Goal: Task Accomplishment & Management: Complete application form

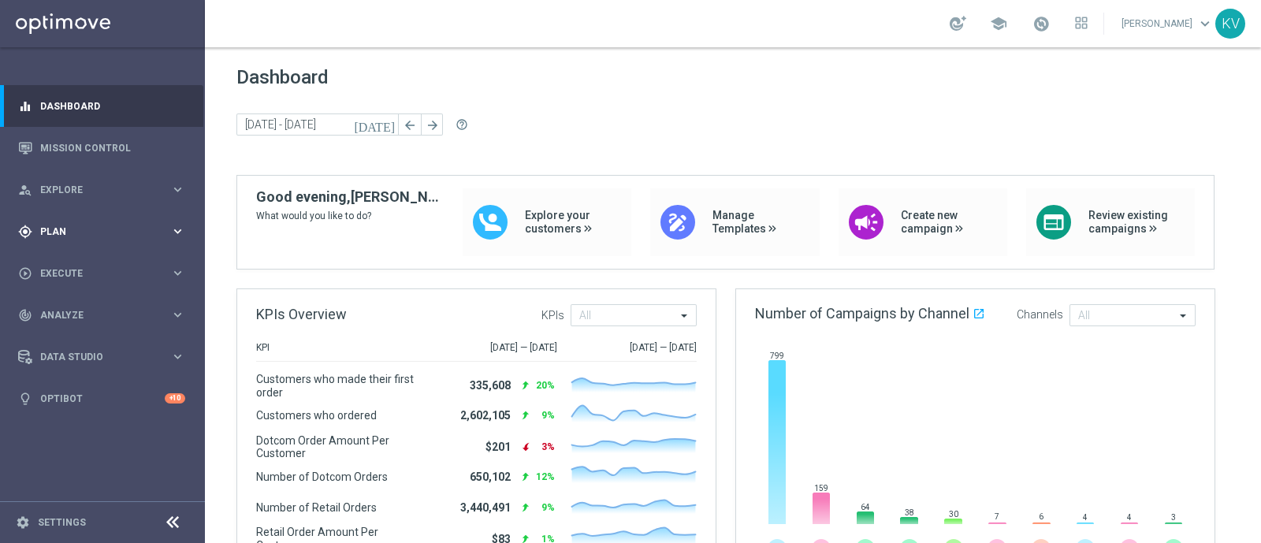
click at [102, 230] on span "Plan" at bounding box center [105, 231] width 130 height 9
click at [87, 392] on span "Execute" at bounding box center [105, 390] width 130 height 9
click at [91, 302] on link "Campaign Builder" at bounding box center [102, 305] width 123 height 13
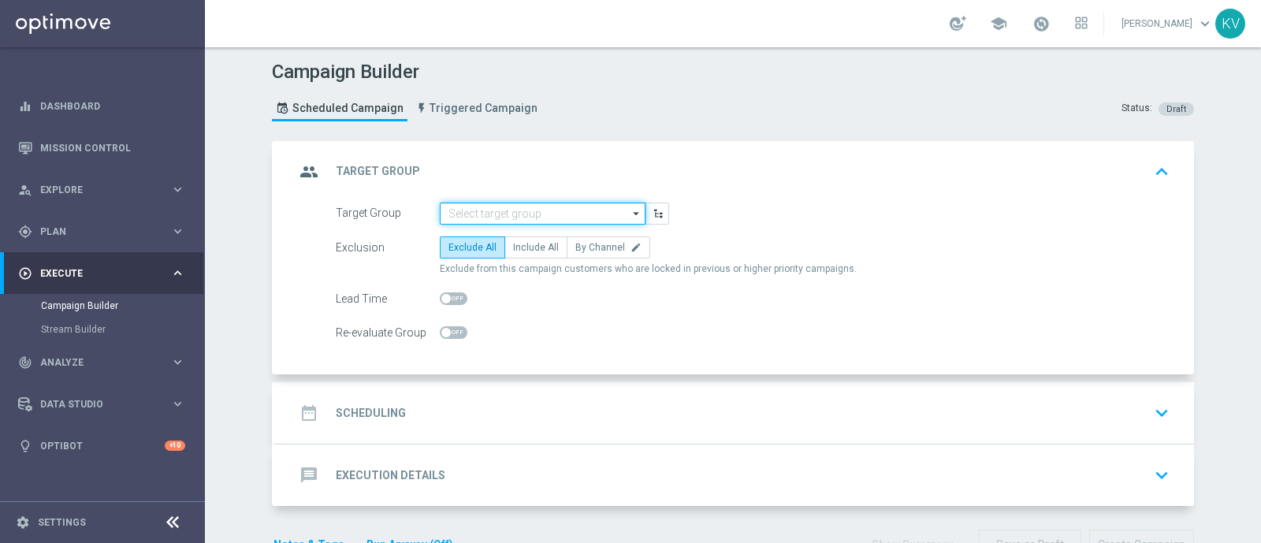
click at [543, 217] on input at bounding box center [543, 213] width 206 height 22
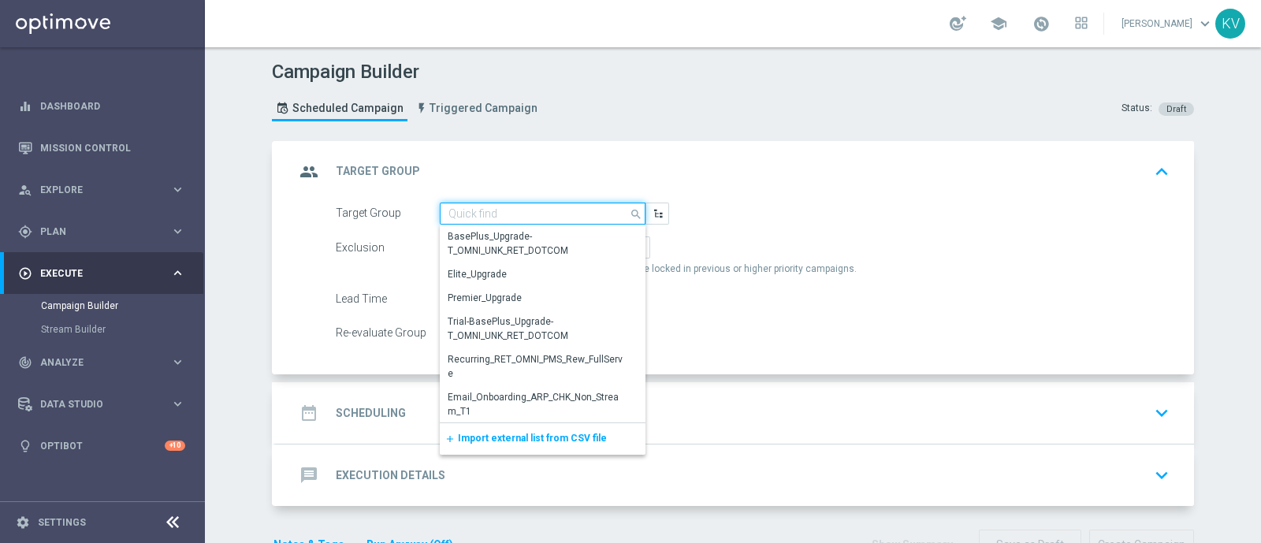
paste input "ED_OMNI_0829_BTS_Trend_Email_3"
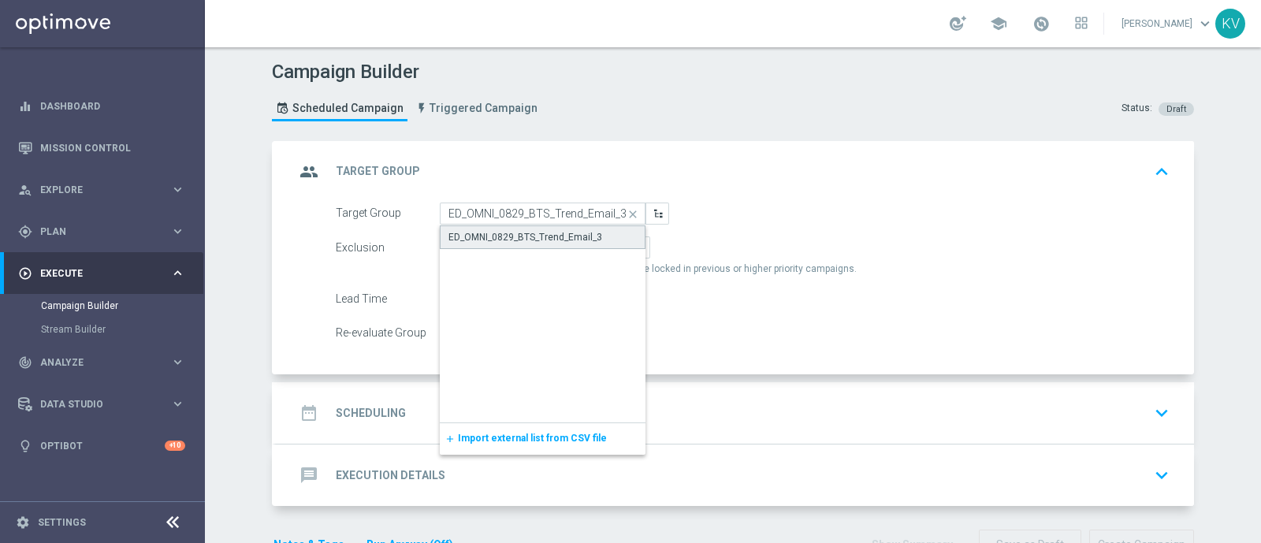
click at [565, 243] on div "ED_OMNI_0829_BTS_Trend_Email_3" at bounding box center [543, 237] width 206 height 24
type input "ED_OMNI_0829_BTS_Trend_Email_3"
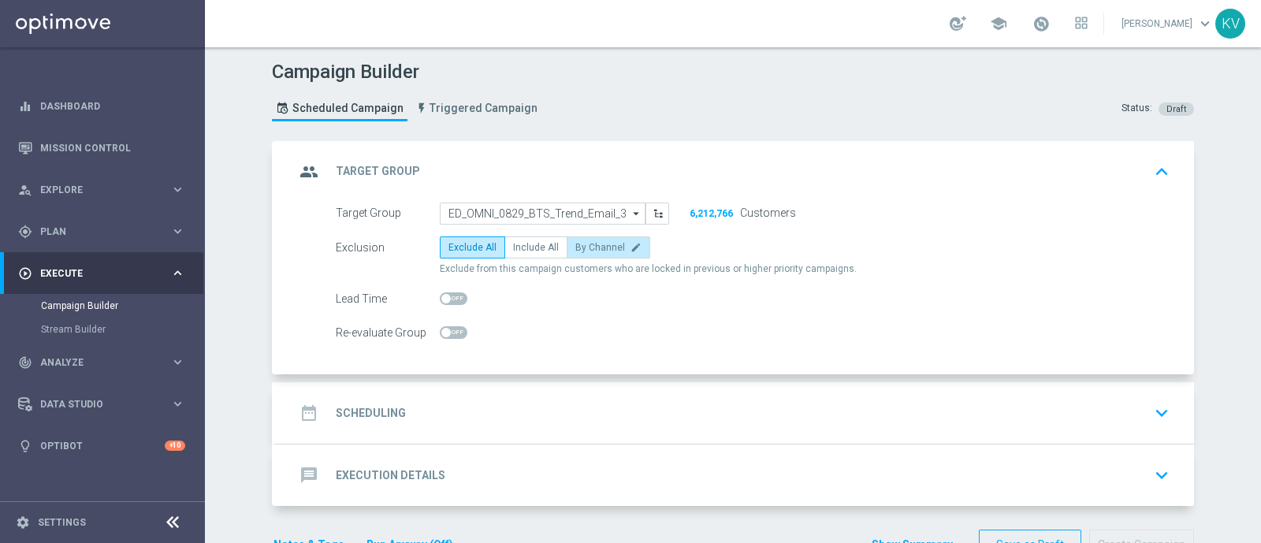
click at [577, 243] on span "By Channel" at bounding box center [600, 247] width 50 height 11
click at [577, 245] on input "By Channel edit" at bounding box center [580, 250] width 10 height 10
radio input "true"
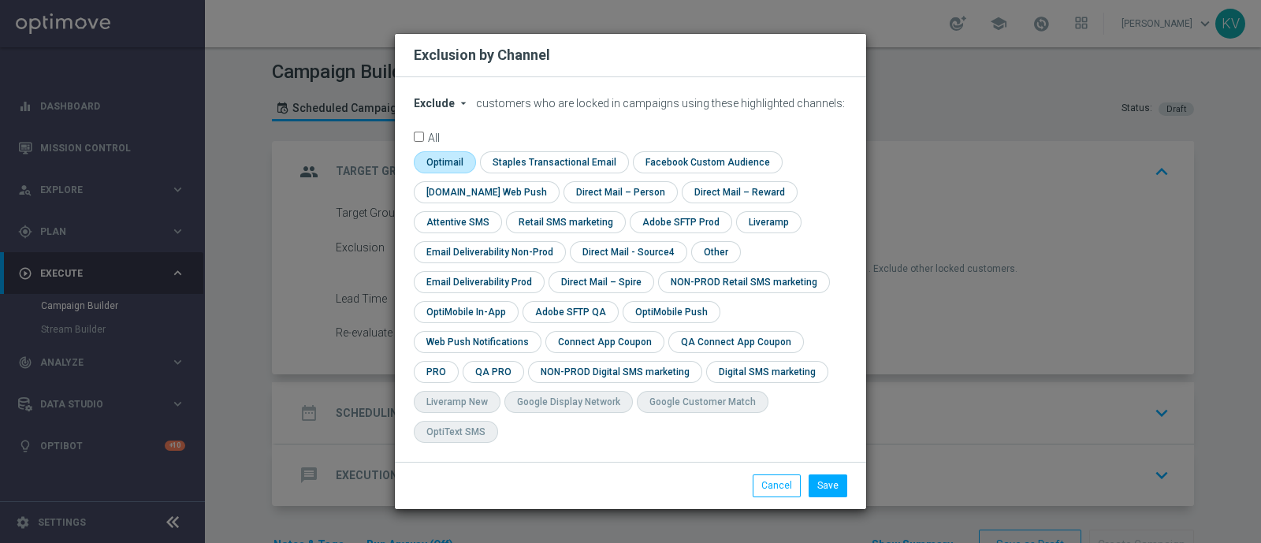
click at [459, 173] on input "checkbox" at bounding box center [443, 161] width 59 height 21
checkbox input "true"
click at [701, 262] on input "checkbox" at bounding box center [714, 251] width 47 height 21
checkbox input "true"
click at [832, 474] on button "Save" at bounding box center [827, 485] width 39 height 22
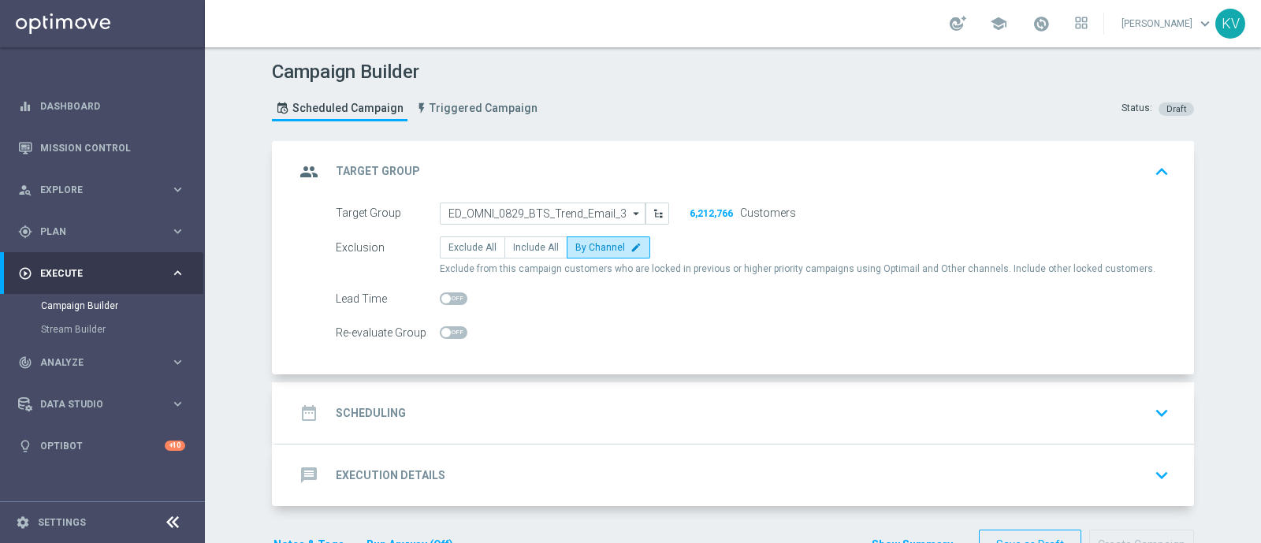
click at [686, 417] on div "date_range Scheduling keyboard_arrow_down" at bounding box center [735, 413] width 880 height 30
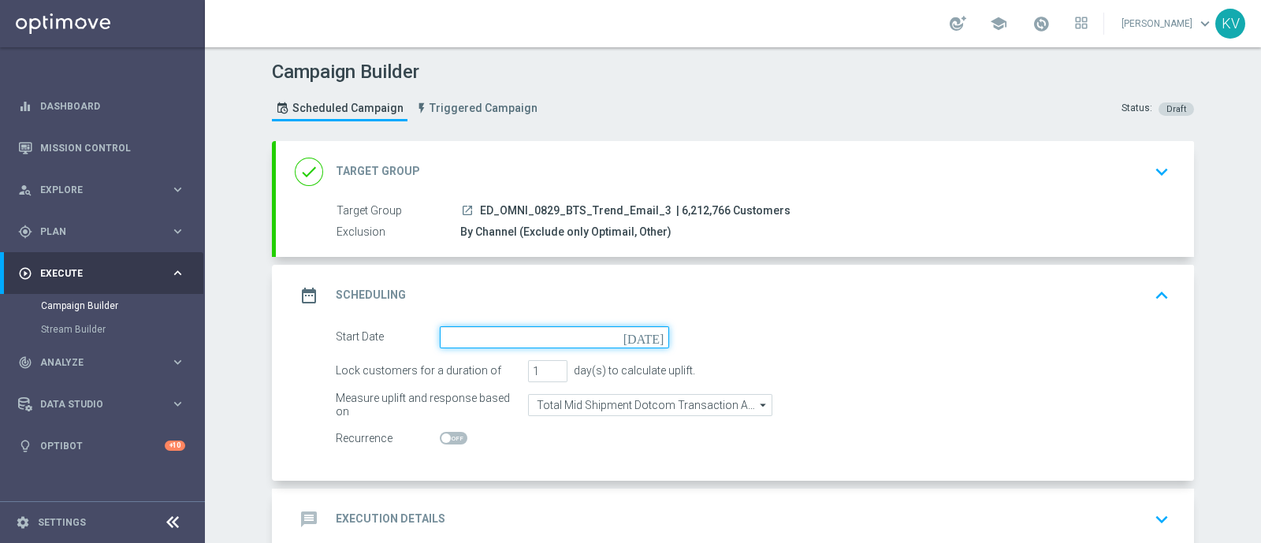
click at [477, 328] on input at bounding box center [554, 337] width 229 height 22
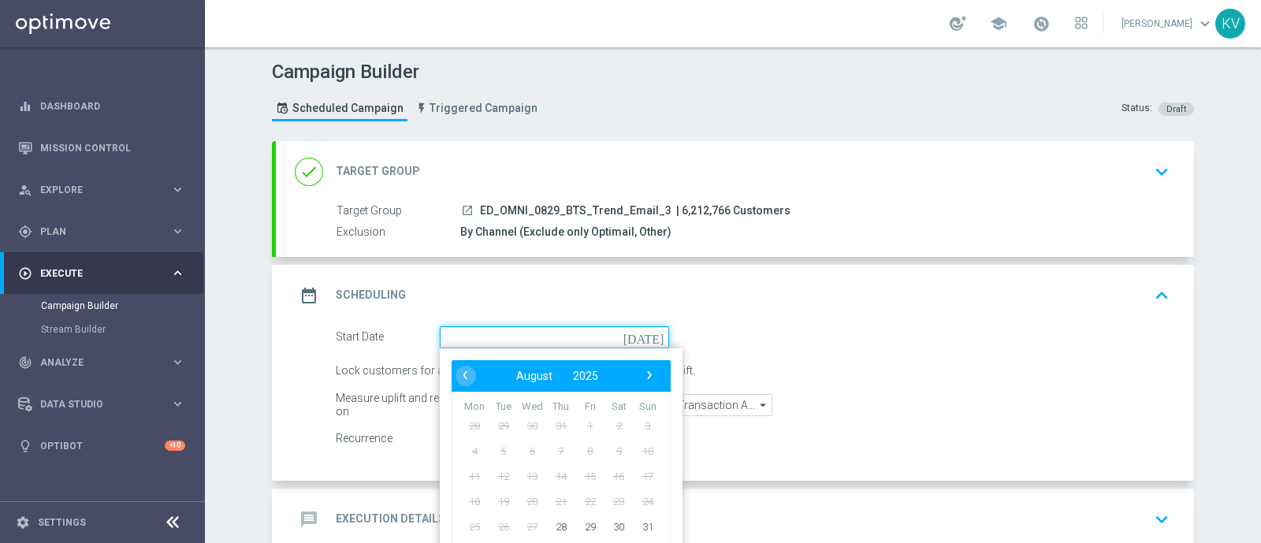
scroll to position [80, 0]
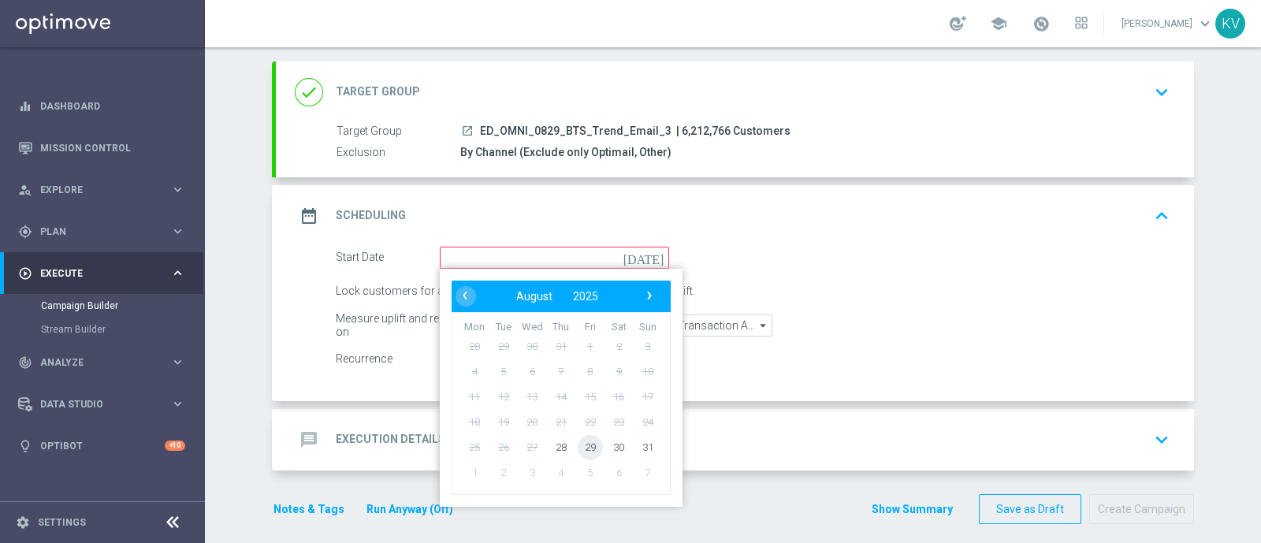
click at [578, 445] on span "29" at bounding box center [589, 446] width 25 height 25
type input "29 Aug 2025"
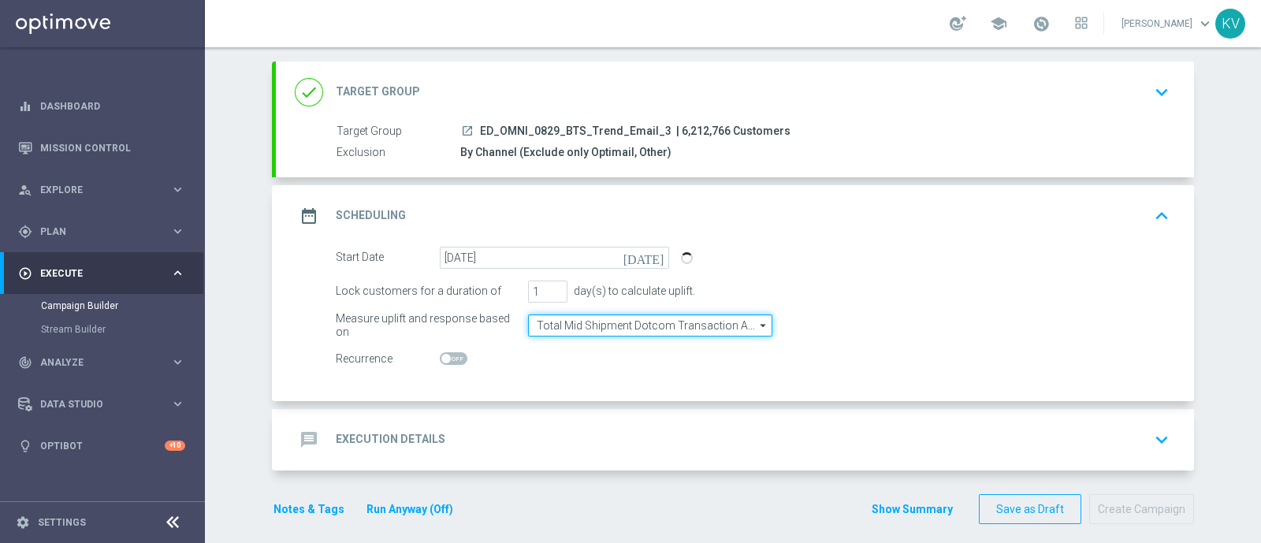
click at [622, 317] on input "Total Mid Shipment Dotcom Transaction Amount" at bounding box center [650, 325] width 244 height 22
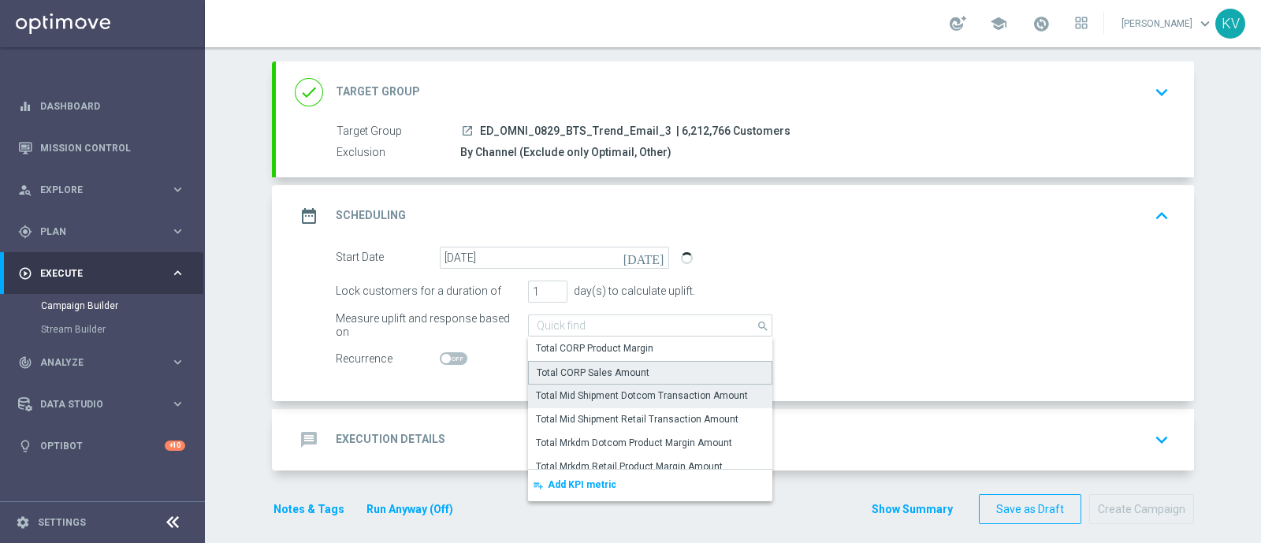
click at [640, 361] on div "Total CORP Sales Amount" at bounding box center [650, 373] width 244 height 24
type input "Total CORP Sales Amount"
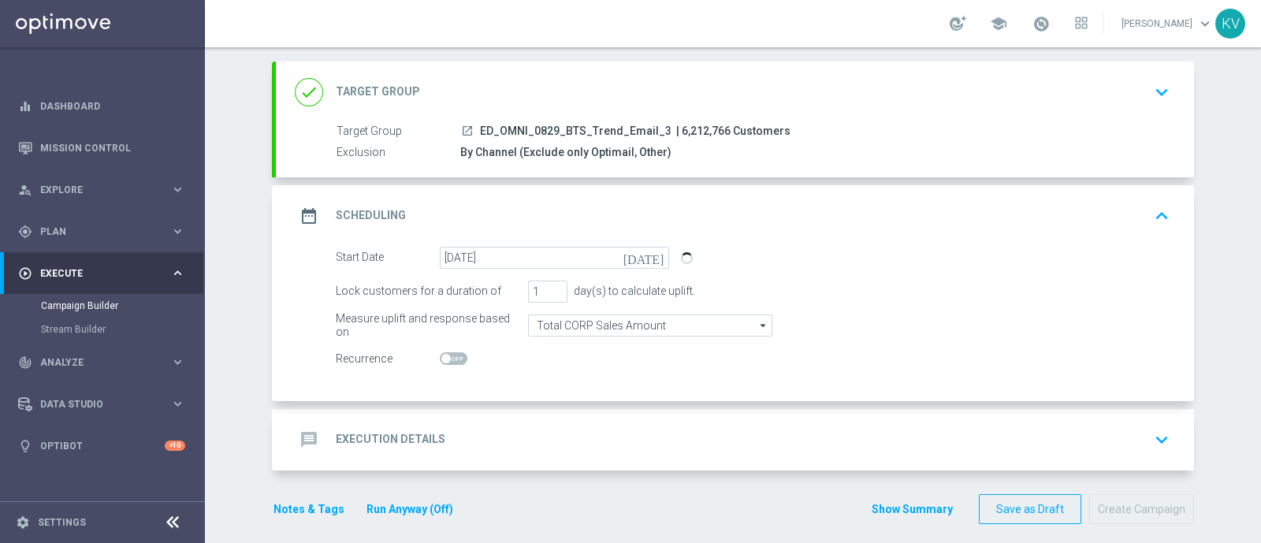
click at [591, 436] on div "message Execution Details keyboard_arrow_down" at bounding box center [735, 440] width 880 height 30
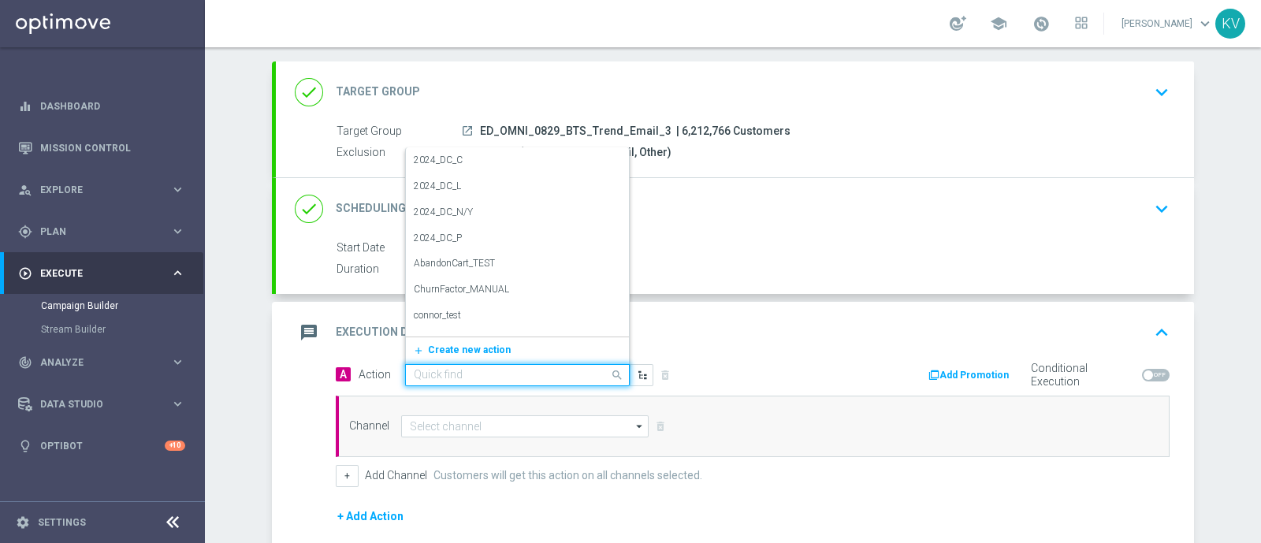
click at [455, 381] on div "Quick find" at bounding box center [517, 375] width 225 height 22
type input "Ded"
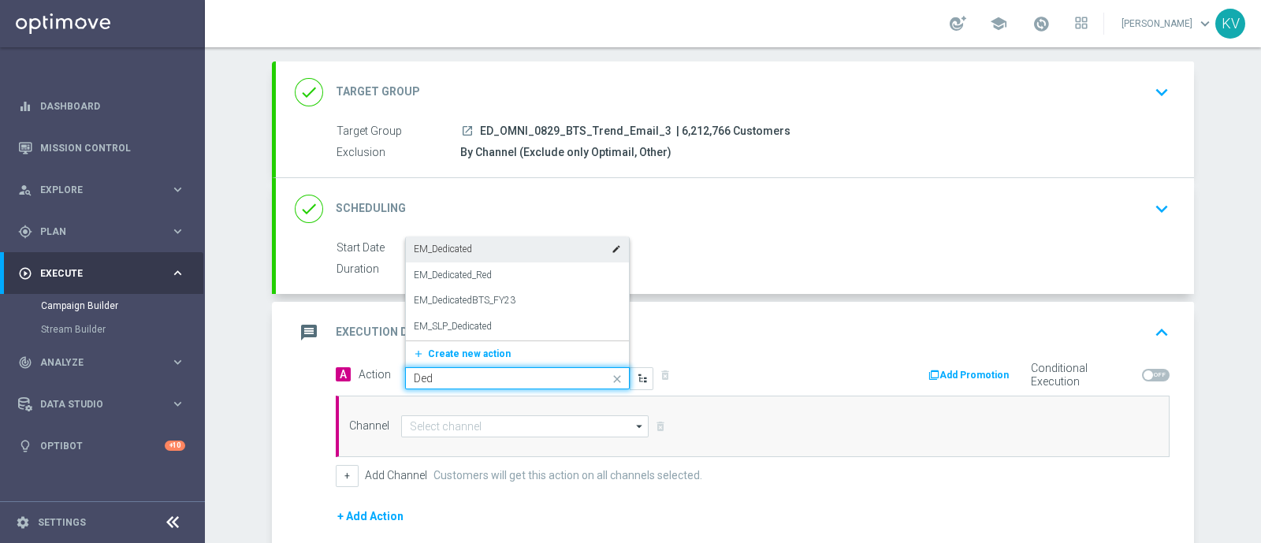
click at [469, 243] on div "EM_Dedicated edit" at bounding box center [517, 249] width 207 height 26
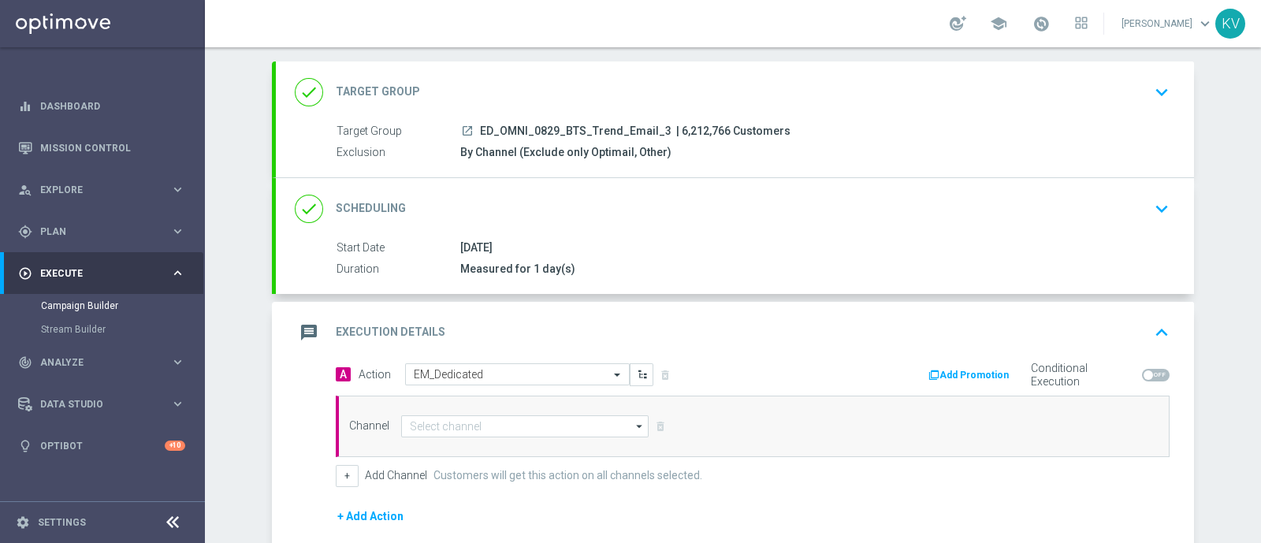
click at [433, 407] on div "Channel arrow_drop_down Show Selected 0 of 30 Optimail" at bounding box center [753, 425] width 834 height 61
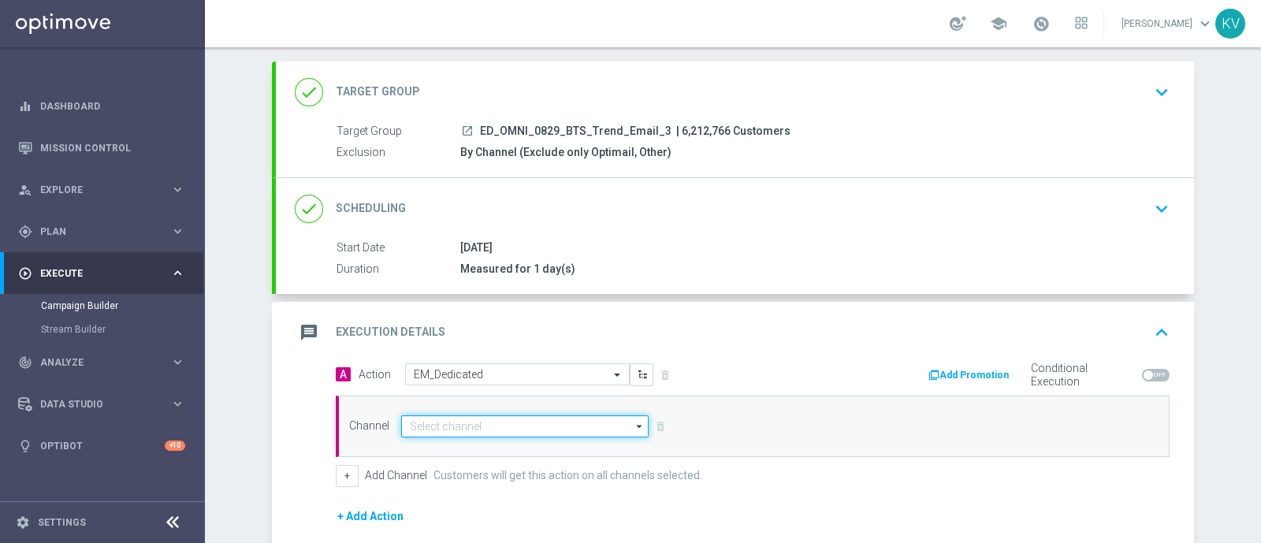
click at [433, 427] on input at bounding box center [524, 426] width 247 height 22
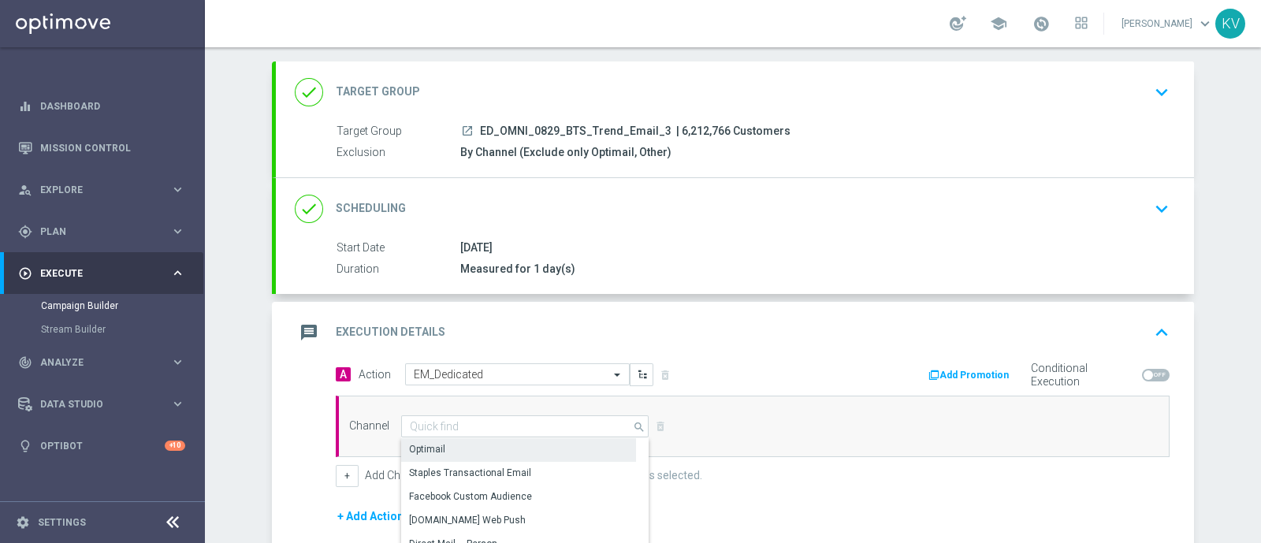
click at [449, 446] on div "Optimail" at bounding box center [518, 449] width 235 height 22
type input "Optimail"
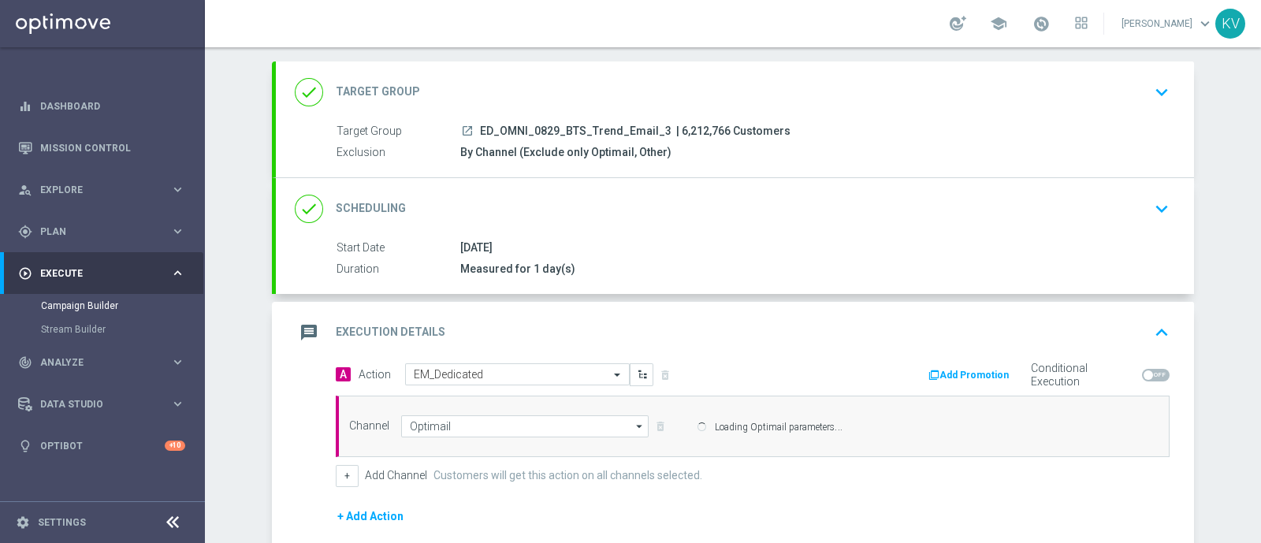
scroll to position [269, 0]
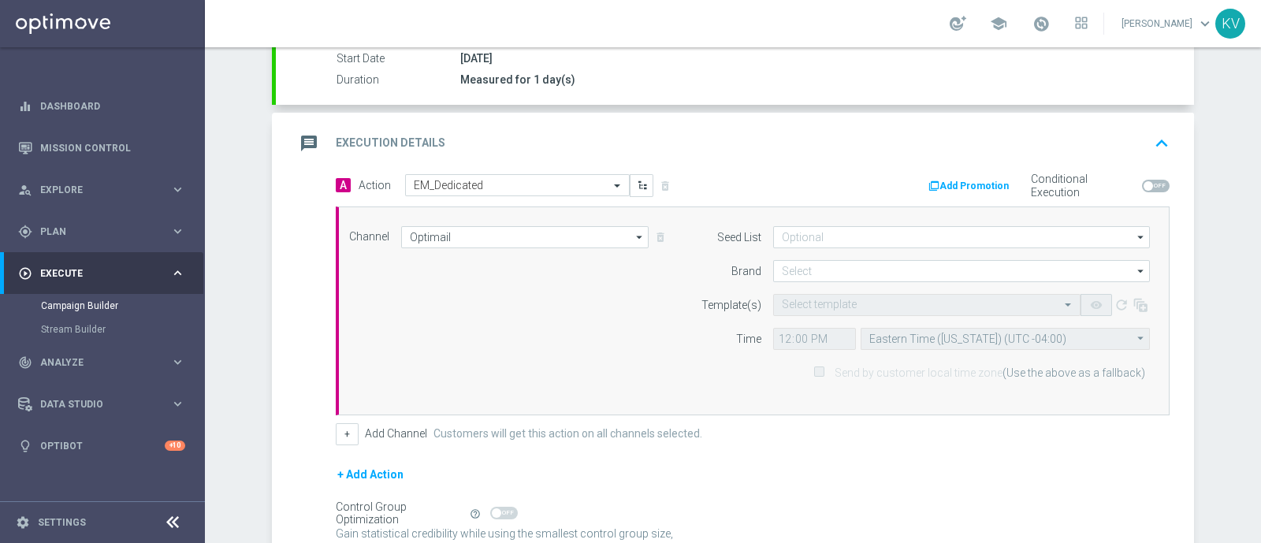
click at [783, 221] on div "Channel Optimail Optimail arrow_drop_down Show Selected 1 of 30 Optimail" at bounding box center [753, 310] width 834 height 209
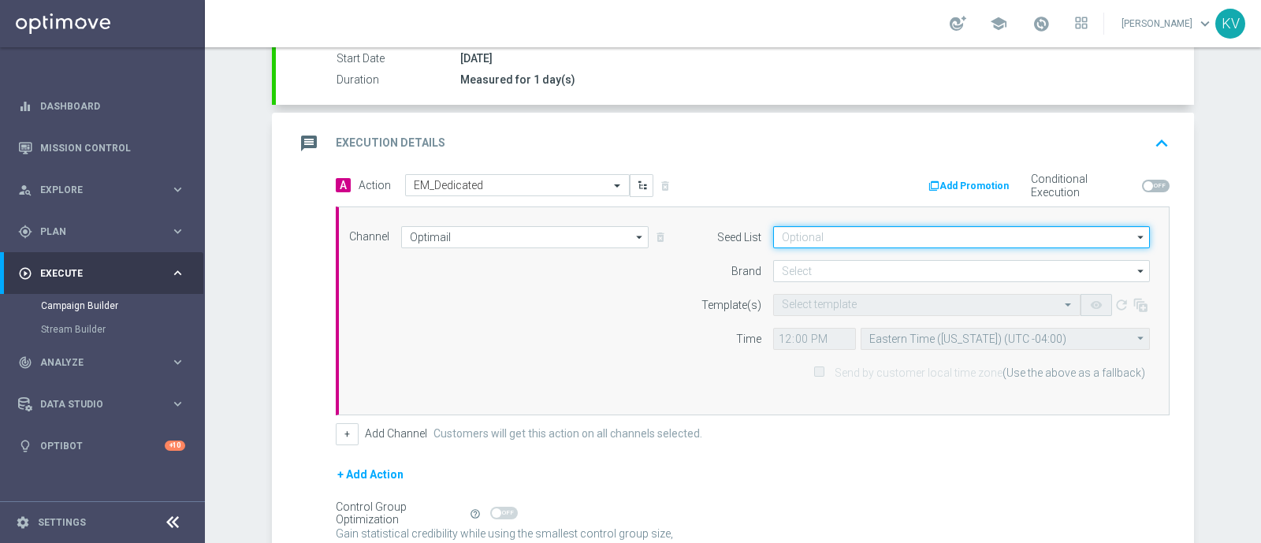
click at [784, 229] on input at bounding box center [961, 237] width 377 height 22
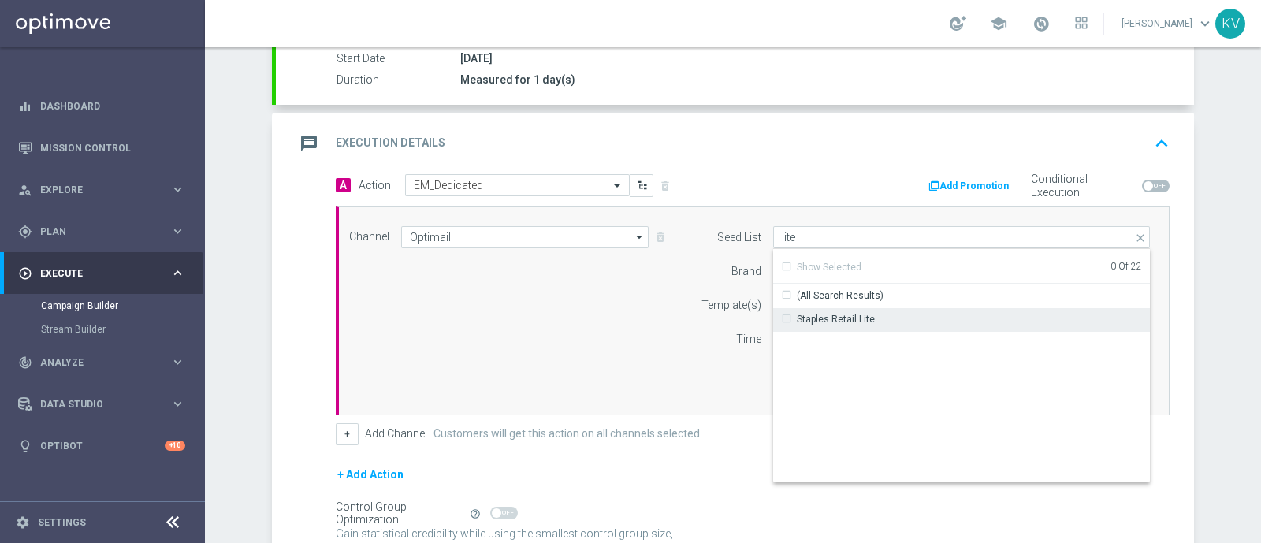
click at [797, 321] on div "Staples Retail Lite" at bounding box center [836, 319] width 78 height 14
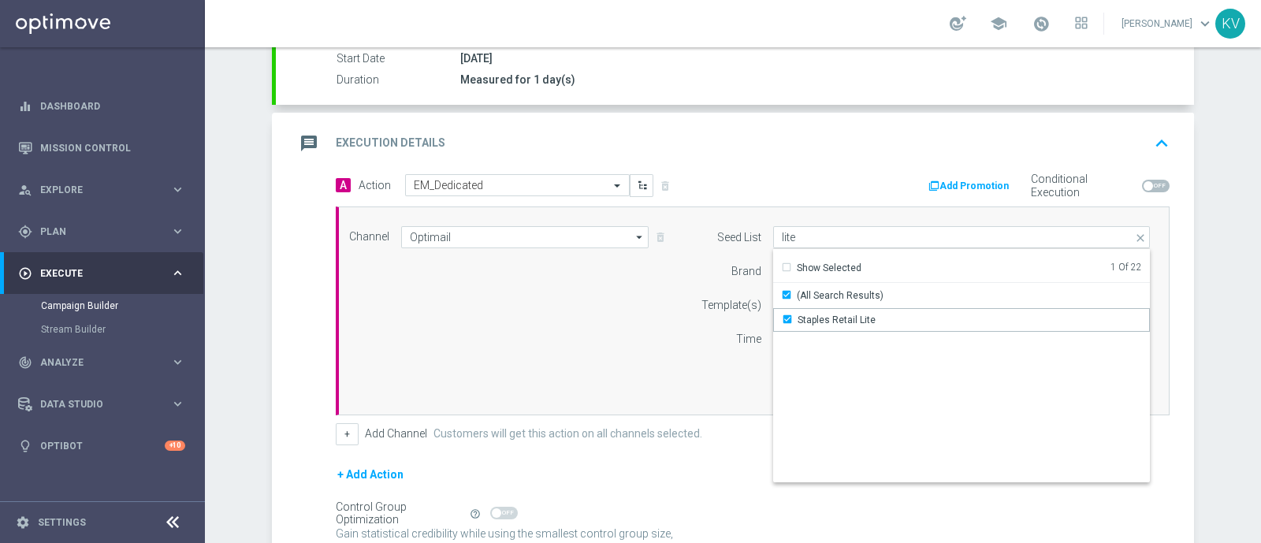
click at [731, 321] on form "Template(s) Select template remove_red_eye refresh Time 12:00 Eastern Time (New…" at bounding box center [921, 339] width 457 height 90
type input "Staples Retail Lite"
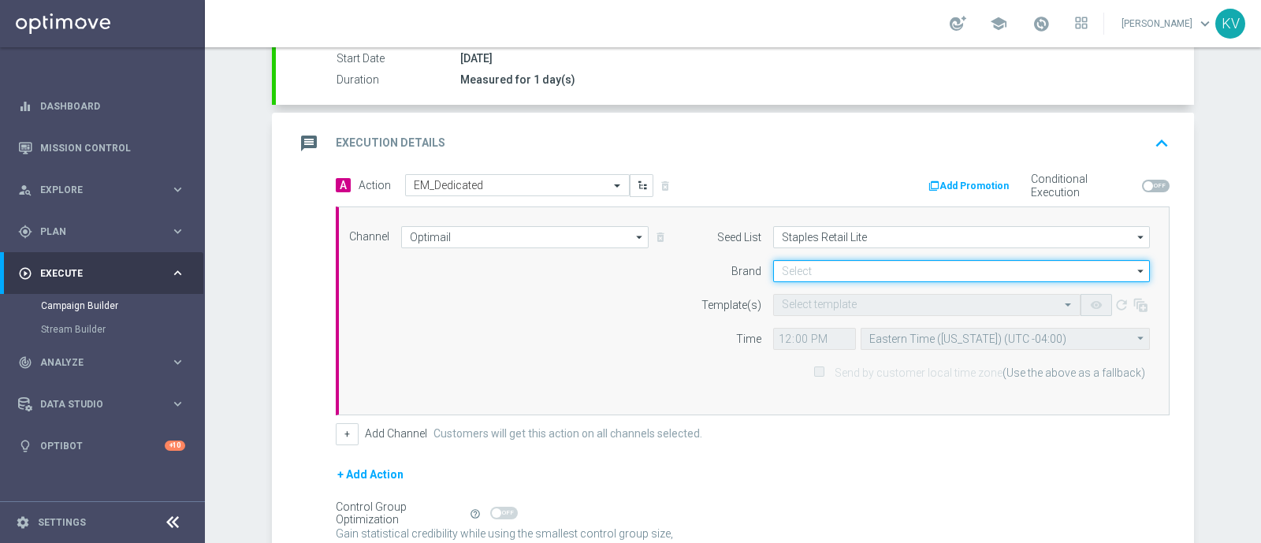
click at [804, 271] on input at bounding box center [961, 271] width 377 height 22
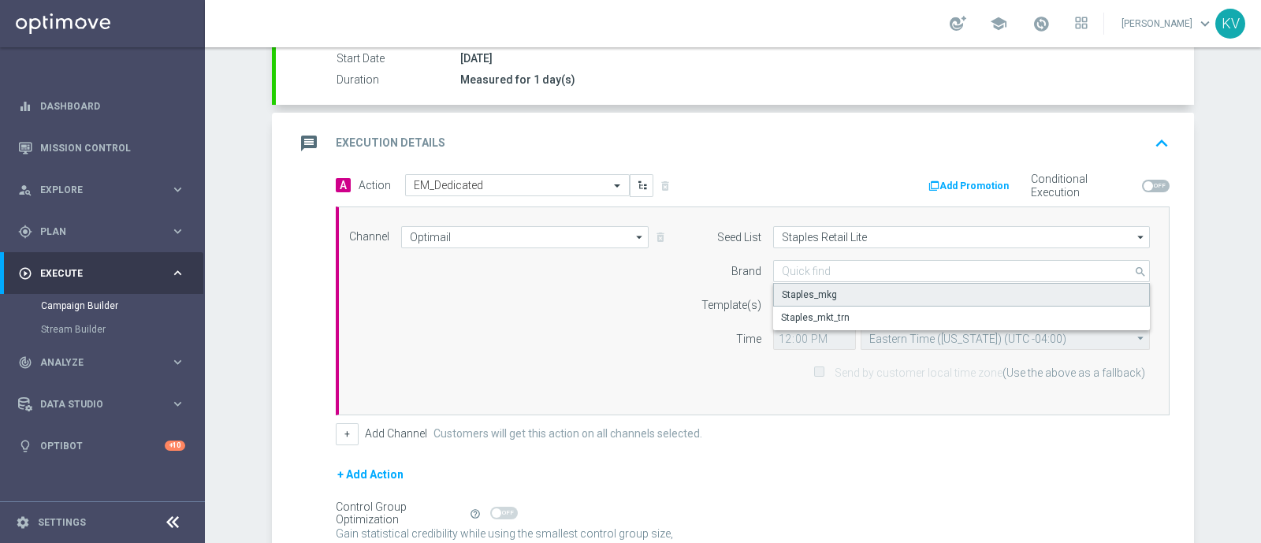
click at [807, 289] on div "Staples_mkg" at bounding box center [809, 295] width 55 height 14
type input "Staples_mkg"
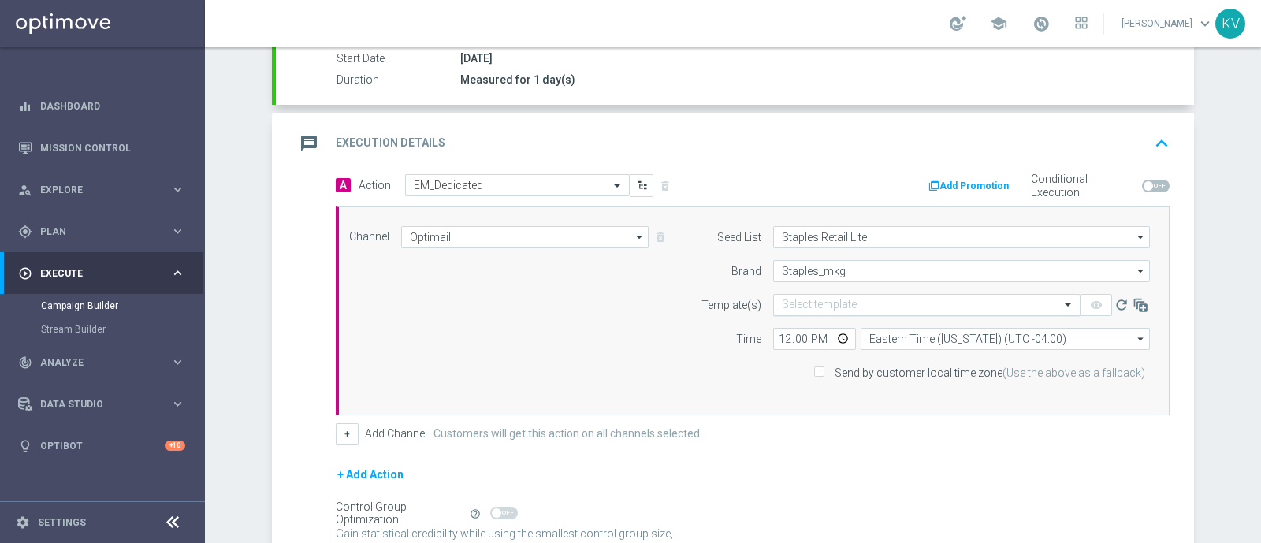
click at [800, 299] on input "text" at bounding box center [911, 305] width 258 height 13
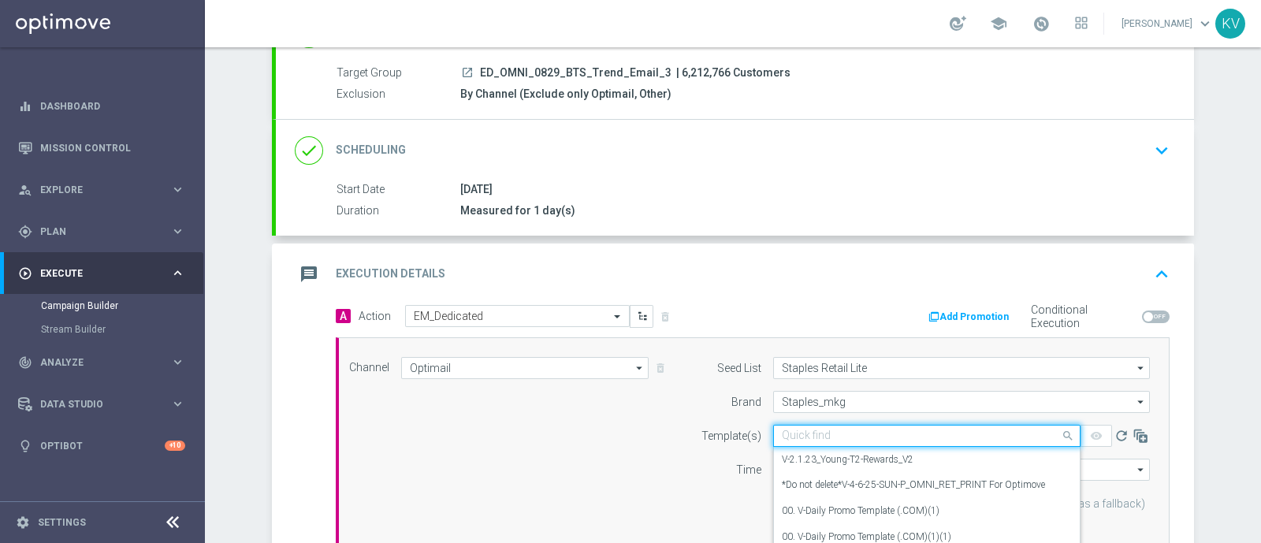
scroll to position [139, 0]
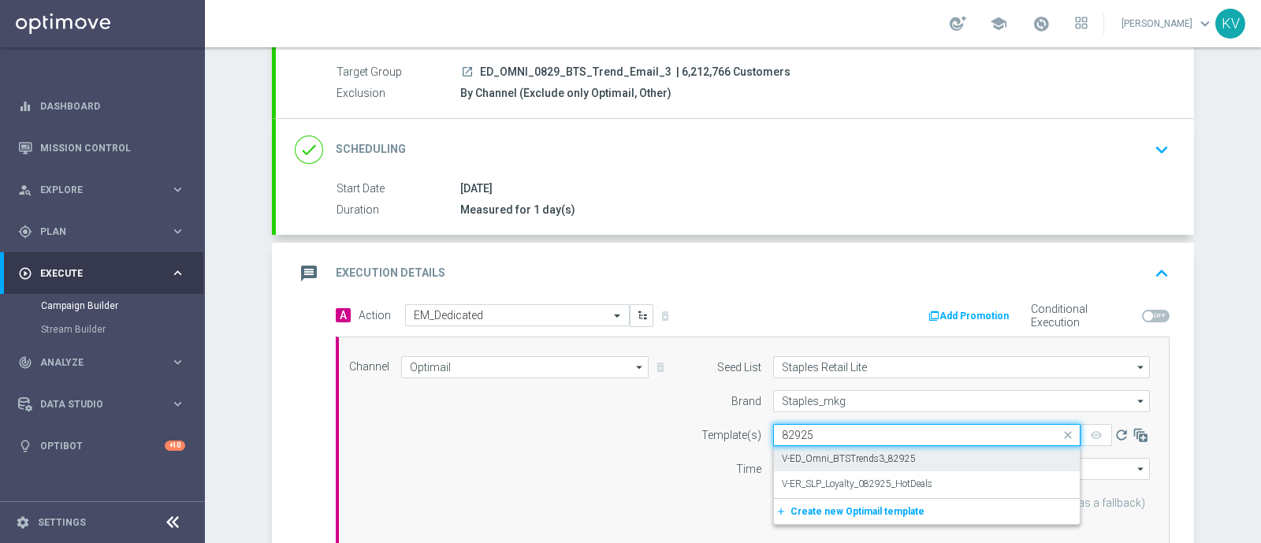
click at [882, 463] on div "V-ED_Omni_BTSTrends3_82925" at bounding box center [927, 459] width 290 height 26
type input "82925"
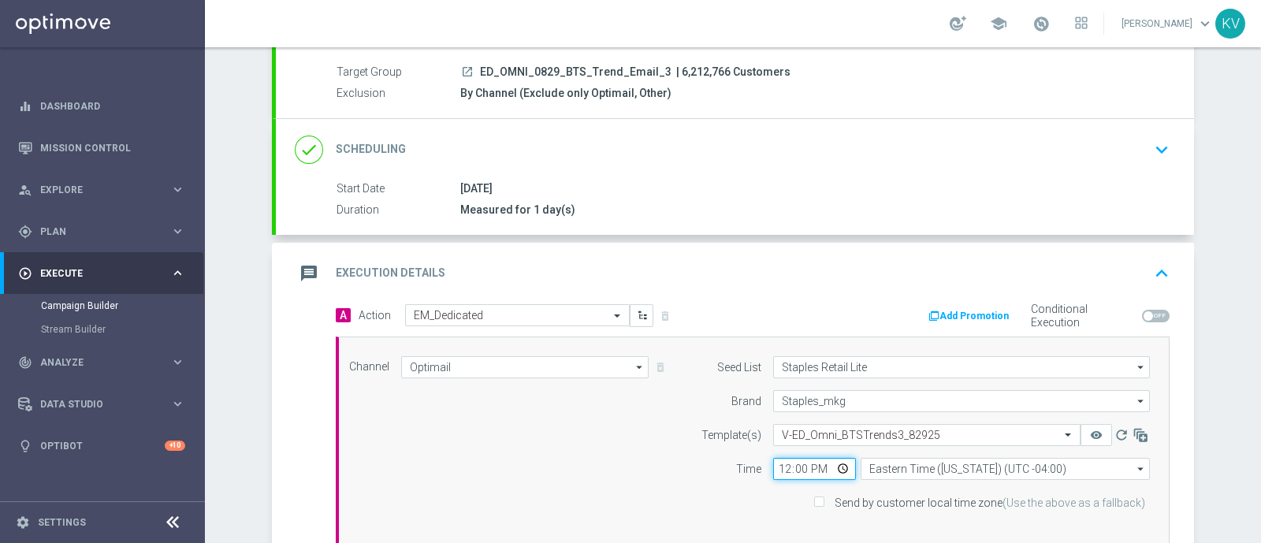
click at [776, 473] on input "12:00" at bounding box center [814, 469] width 83 height 22
type input "09:00"
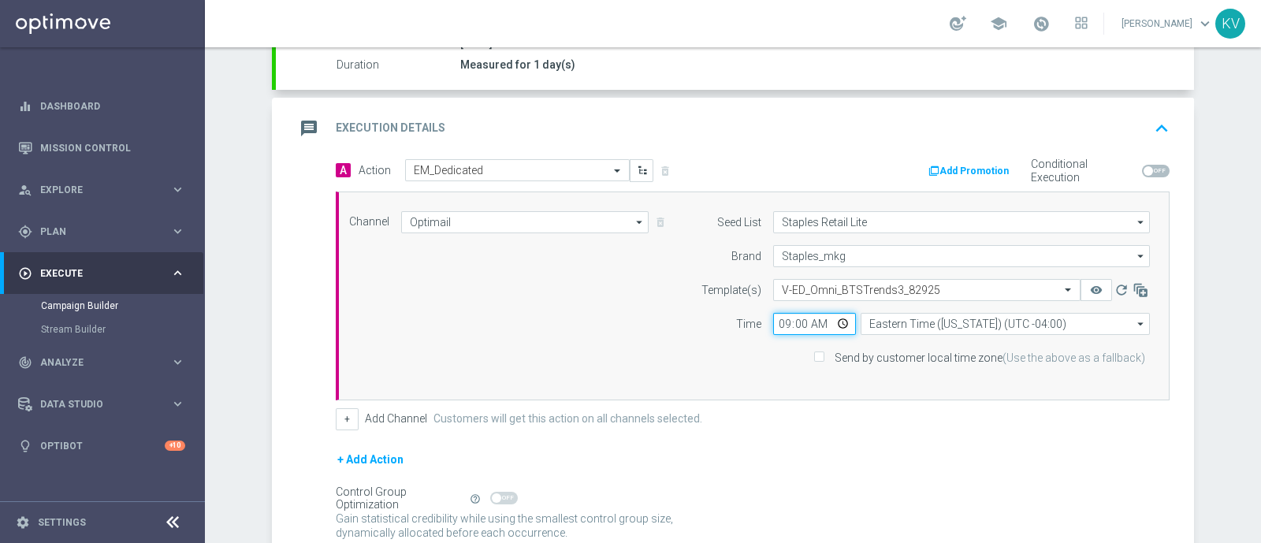
scroll to position [284, 0]
click at [815, 357] on input "Send by customer local time zone (Use the above as a fallback)" at bounding box center [818, 358] width 10 height 10
checkbox input "true"
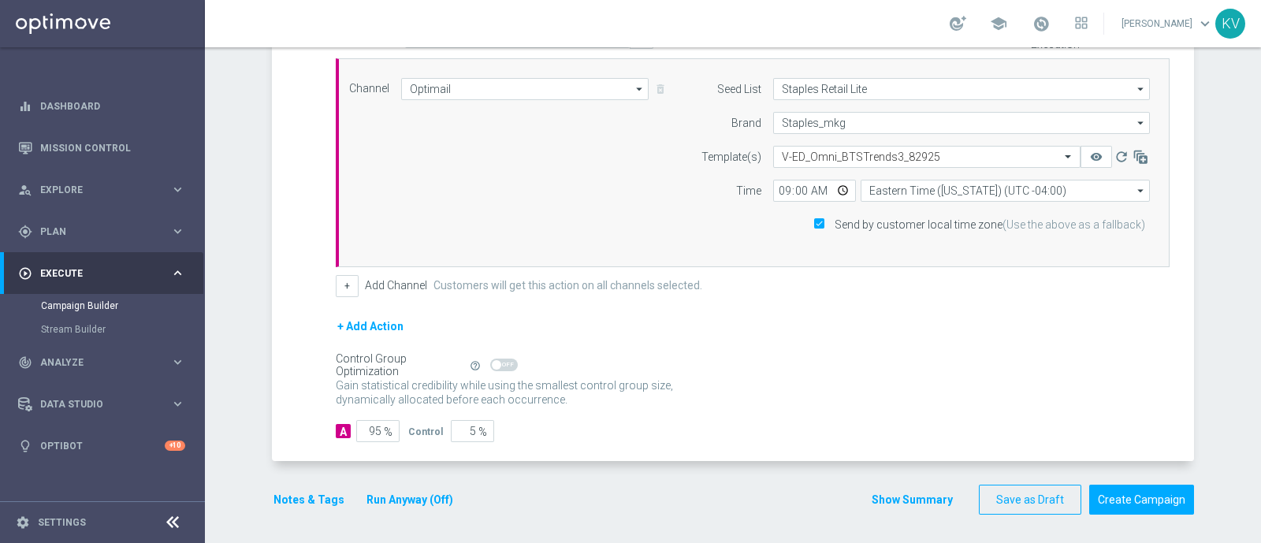
click at [297, 496] on button "Notes & Tags" at bounding box center [309, 500] width 74 height 20
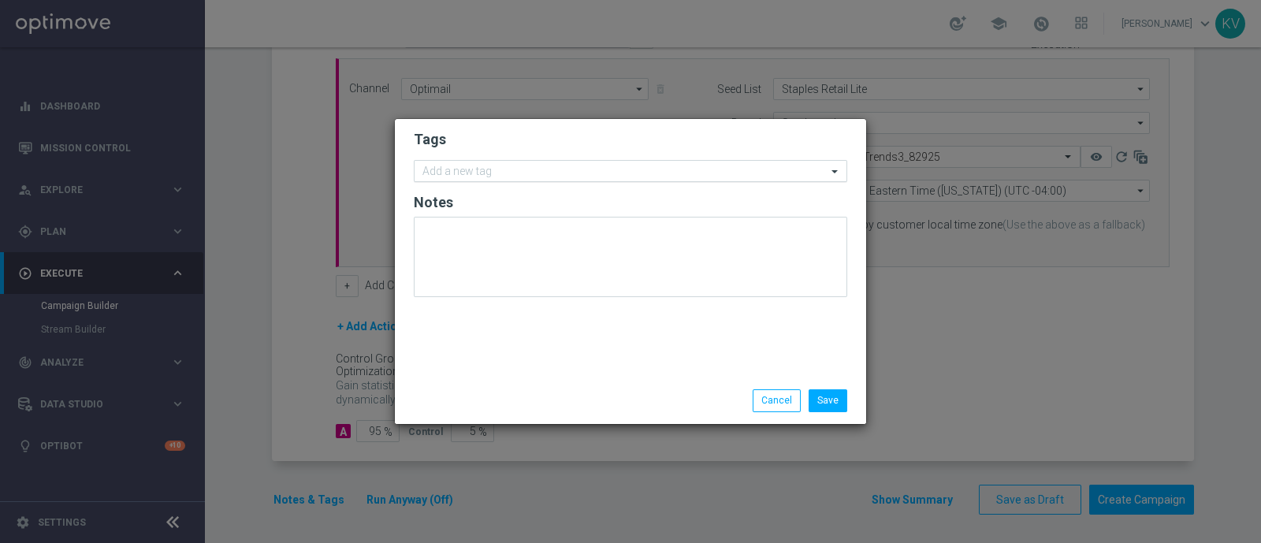
click at [449, 175] on input "text" at bounding box center [624, 171] width 404 height 13
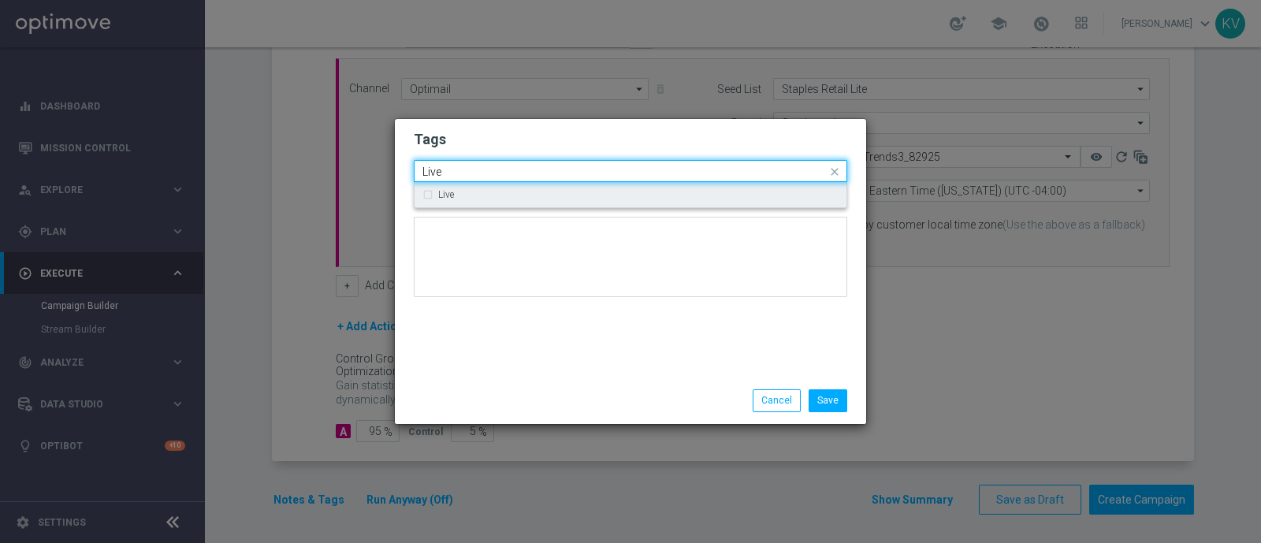
click at [442, 201] on div "Live" at bounding box center [630, 194] width 416 height 25
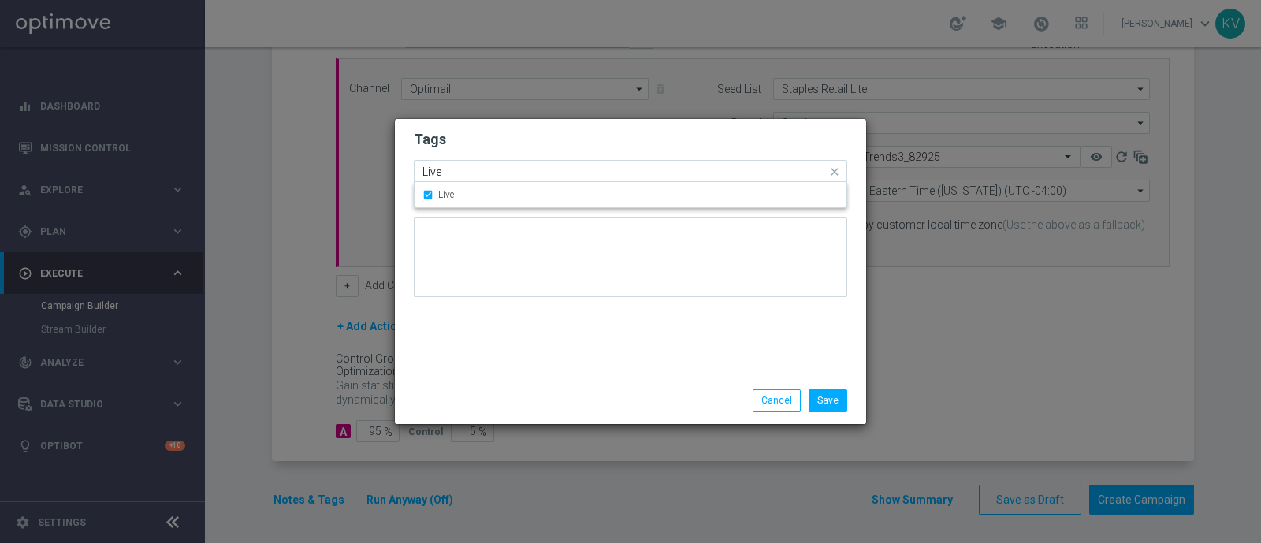
click at [443, 171] on input "Live" at bounding box center [624, 171] width 404 height 13
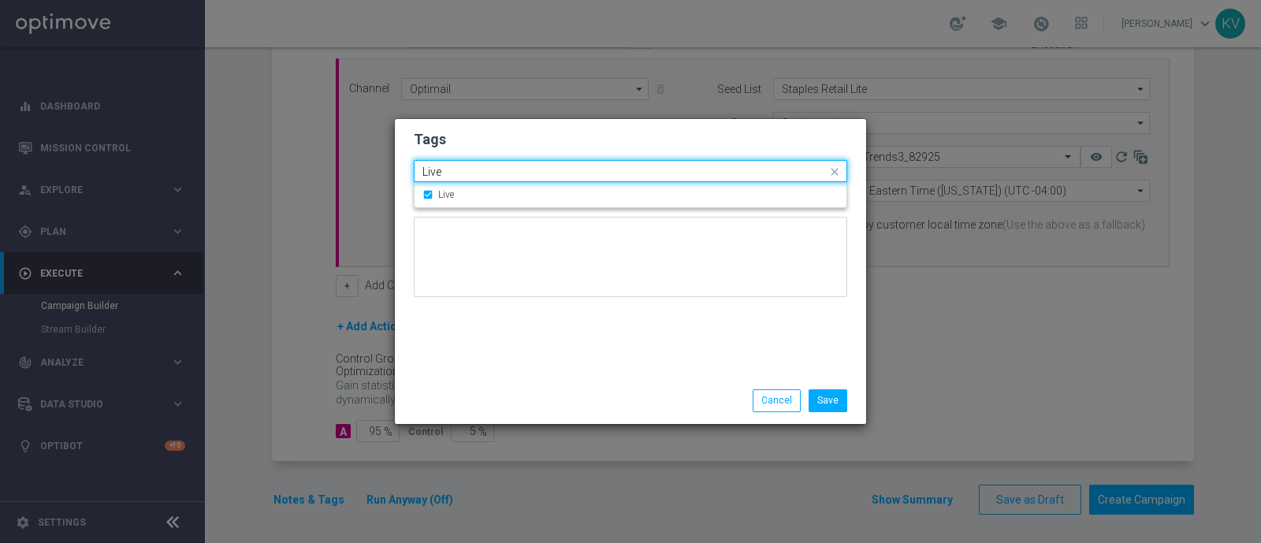
click at [443, 171] on input "Live" at bounding box center [624, 171] width 404 height 13
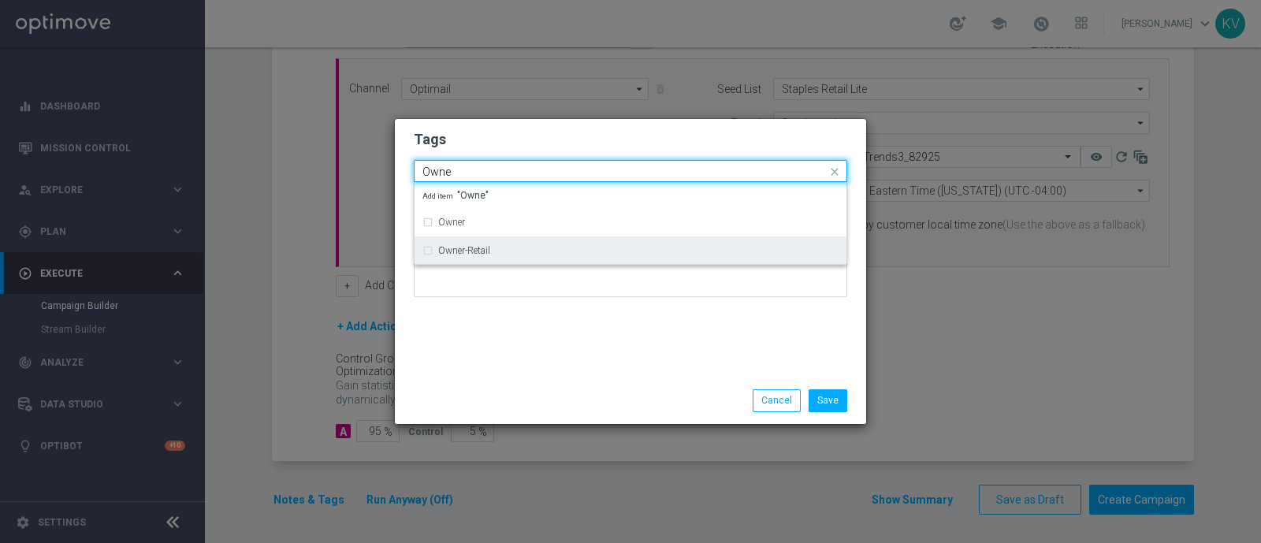
click at [449, 251] on label "Owner-Retail" at bounding box center [464, 250] width 52 height 9
type input "Owne"
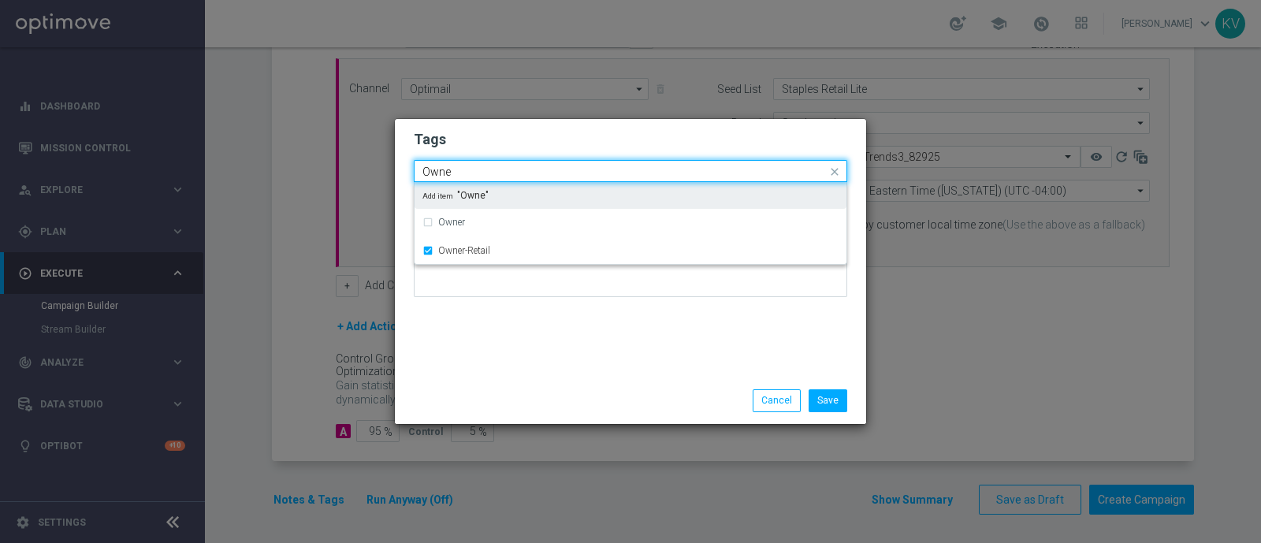
click at [448, 171] on input "Owne" at bounding box center [624, 171] width 404 height 13
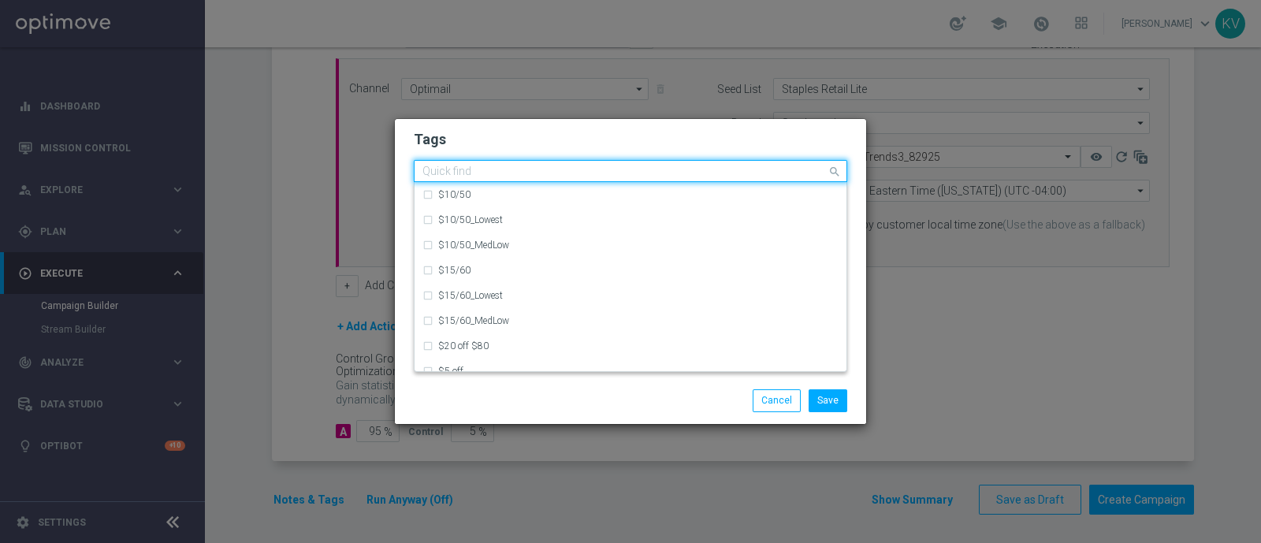
type input "B"
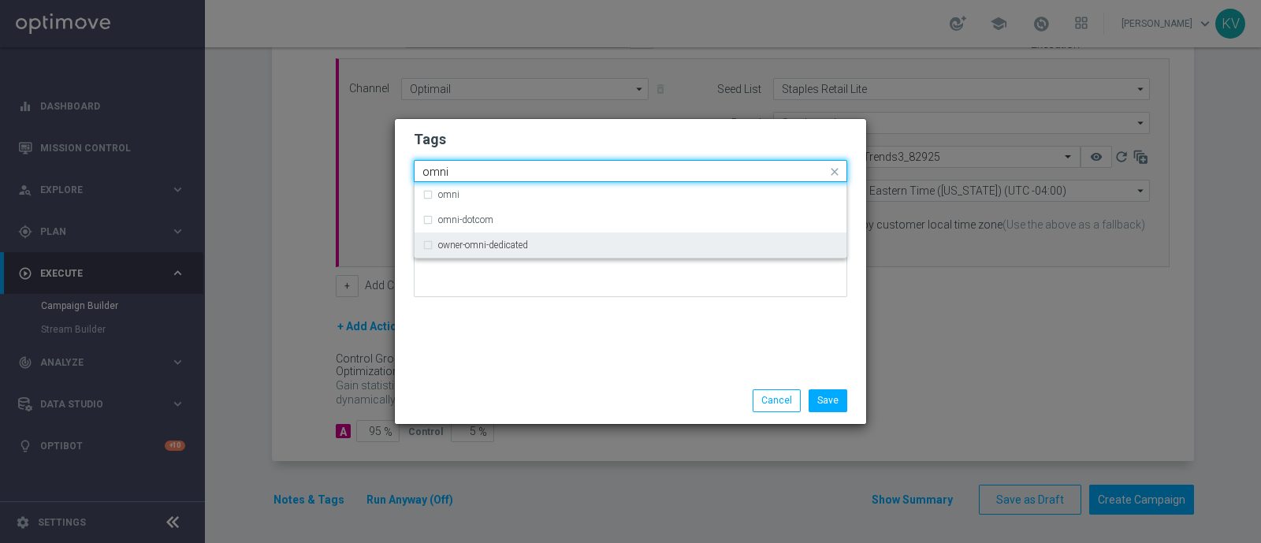
click at [475, 251] on div "owner-omni-dedicated" at bounding box center [630, 244] width 416 height 25
type input "omni"
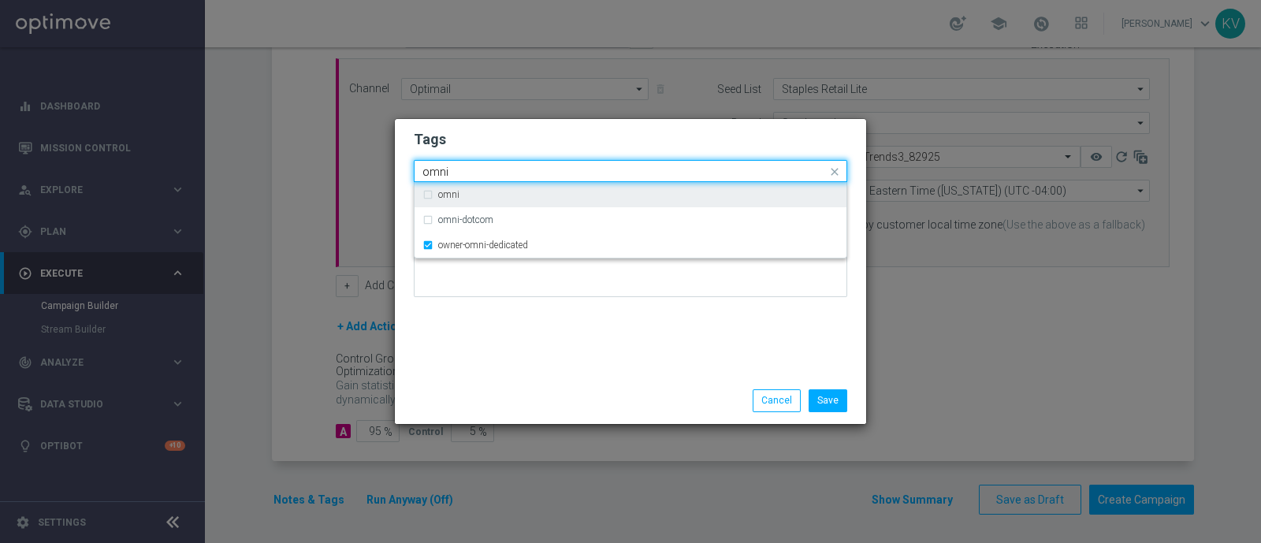
click at [460, 174] on input "omni" at bounding box center [624, 171] width 404 height 13
click at [462, 198] on div "BTS" at bounding box center [638, 194] width 400 height 9
type input "BTS"
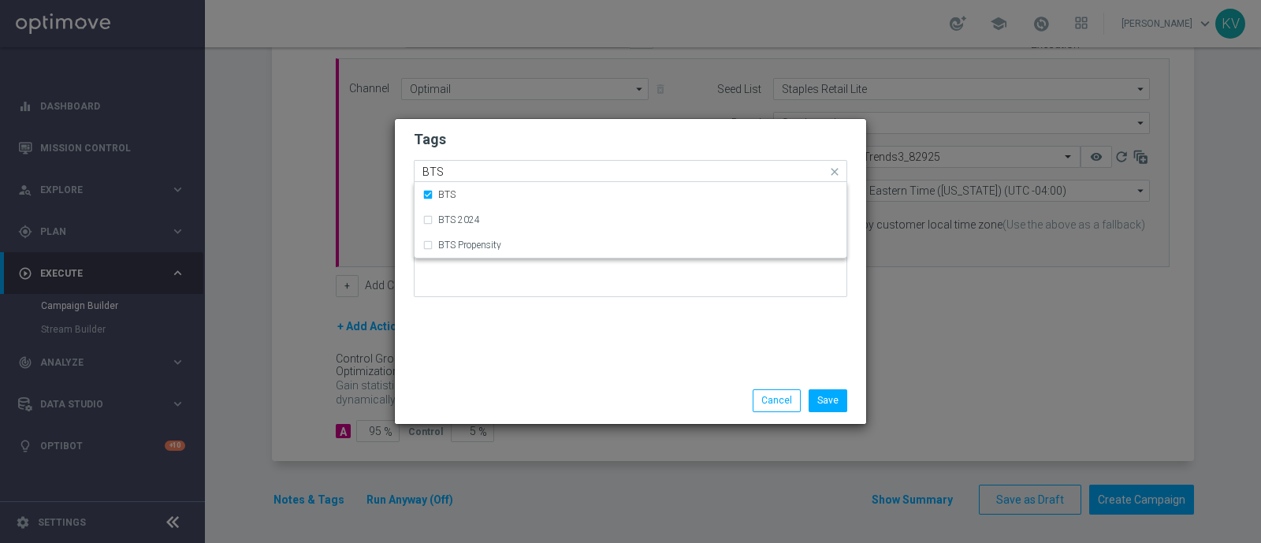
click at [461, 171] on input "BTS" at bounding box center [624, 171] width 404 height 13
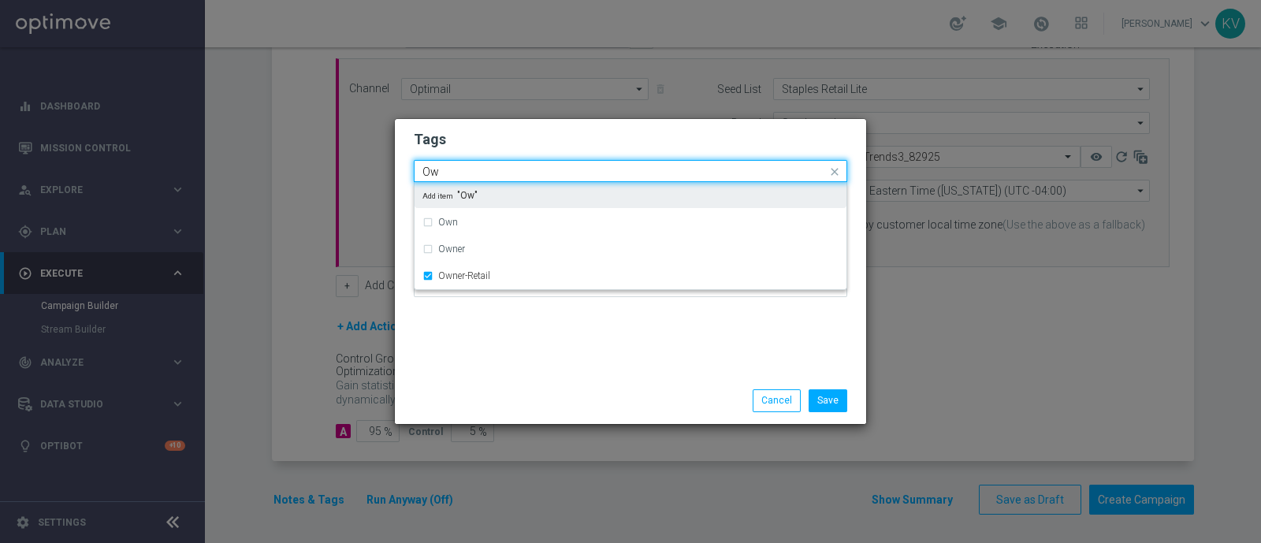
type input "O"
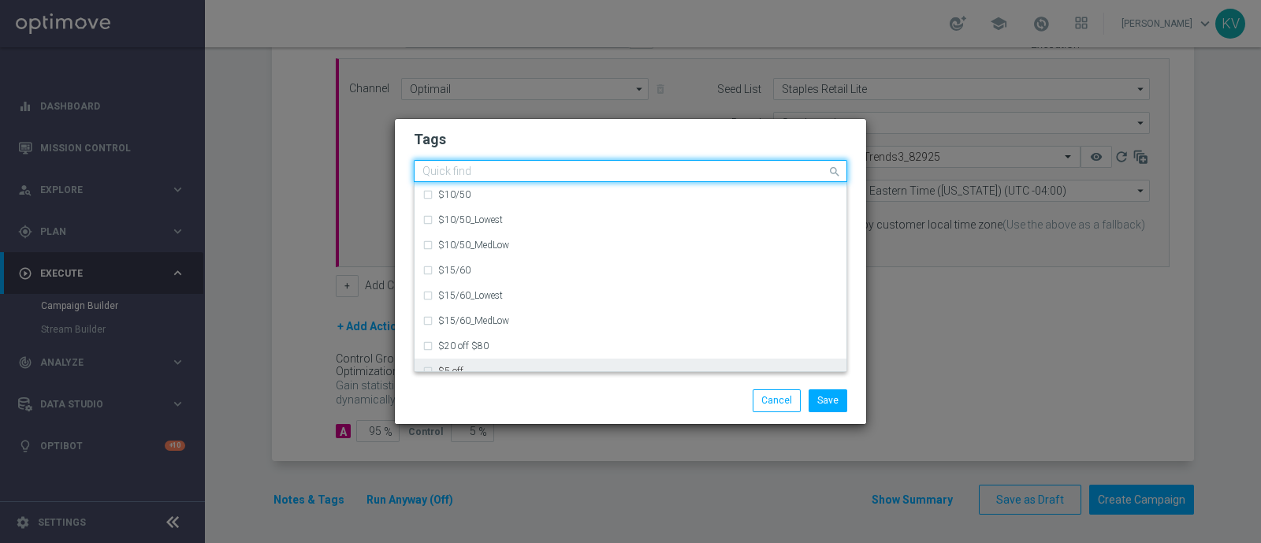
click at [540, 403] on div "Save Cancel" at bounding box center [630, 400] width 457 height 22
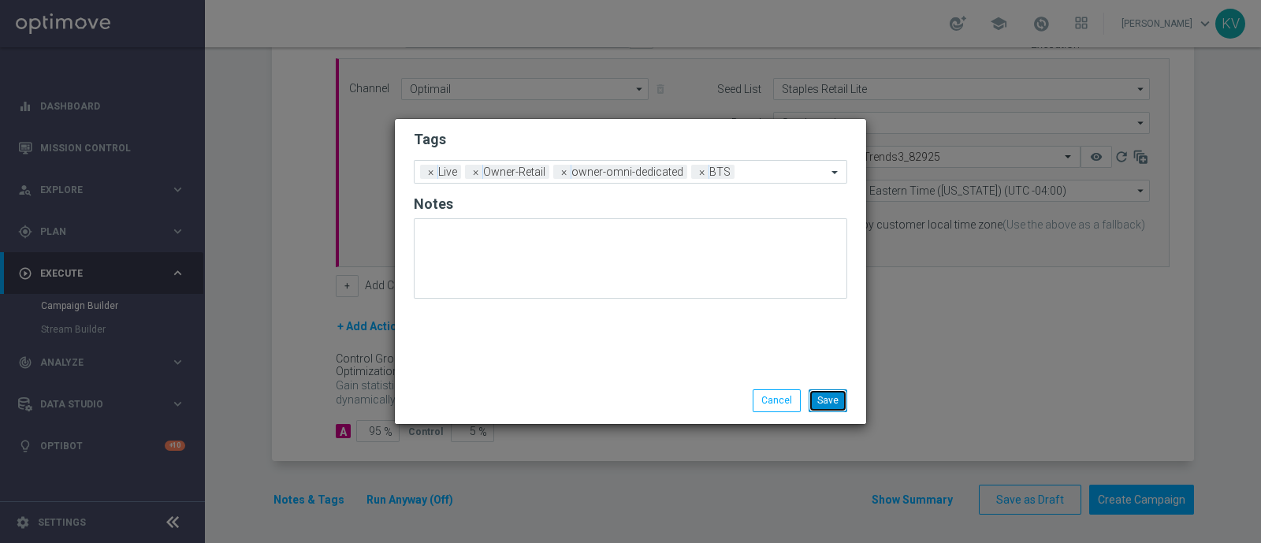
click at [829, 395] on button "Save" at bounding box center [827, 400] width 39 height 22
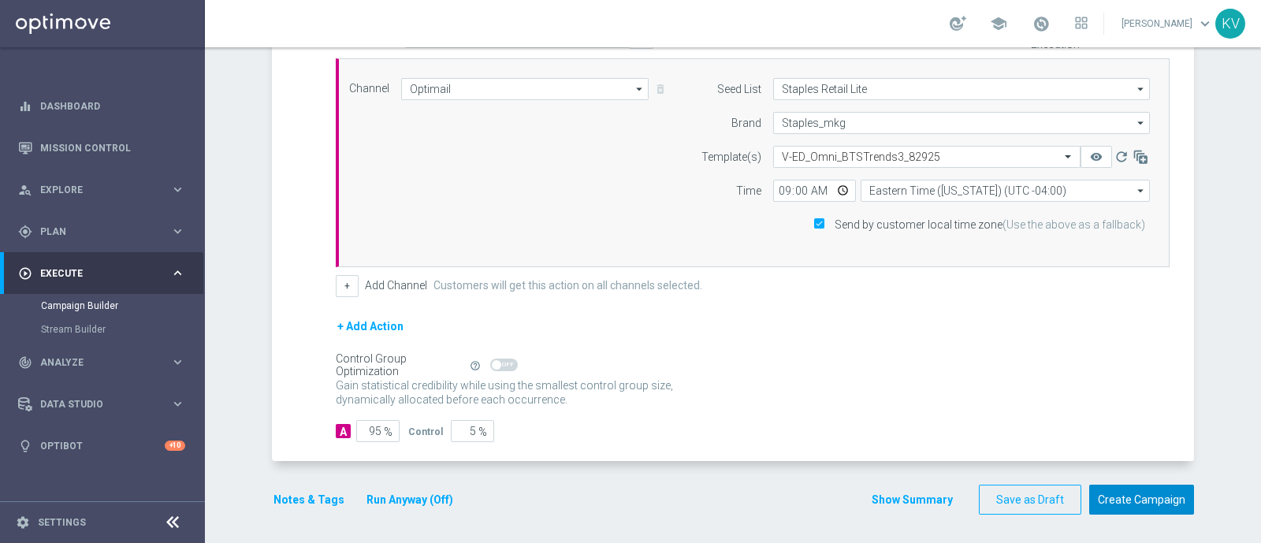
click at [1123, 501] on button "Create Campaign" at bounding box center [1141, 500] width 105 height 31
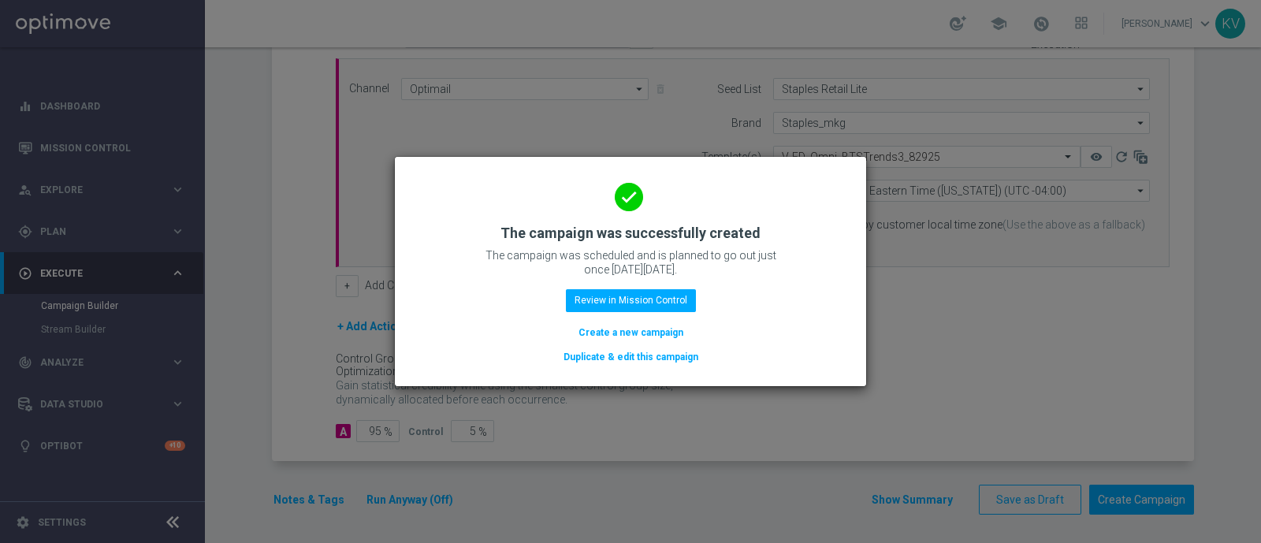
click at [595, 329] on button "Create a new campaign" at bounding box center [631, 332] width 108 height 17
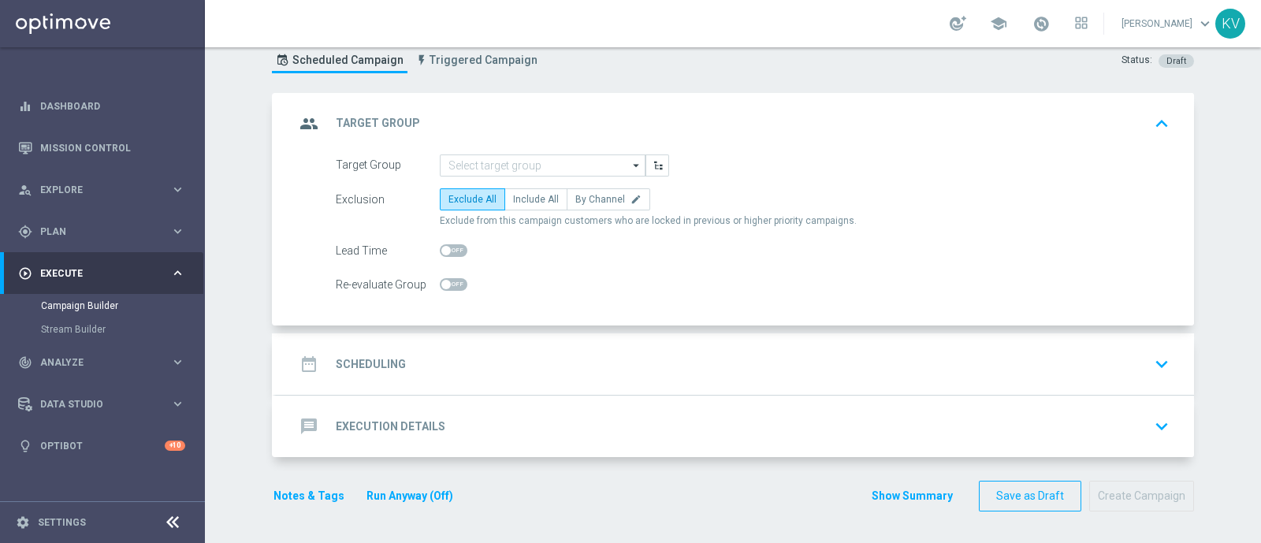
scroll to position [0, 0]
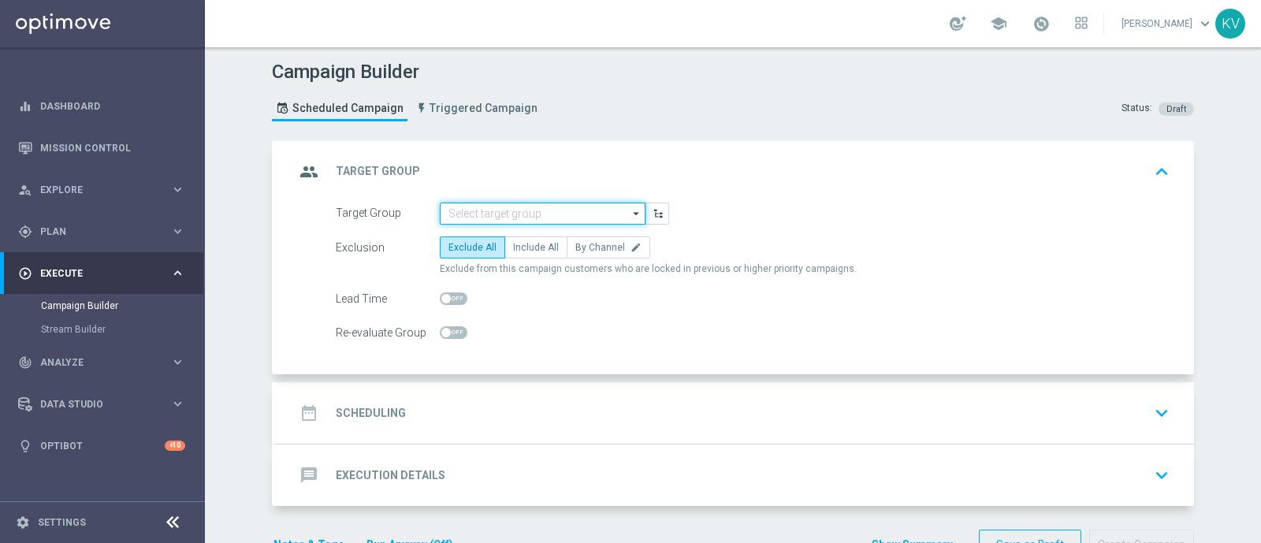
click at [468, 206] on input at bounding box center [543, 213] width 206 height 22
paste input "EasyRewards_Email_RET_HotDeals"
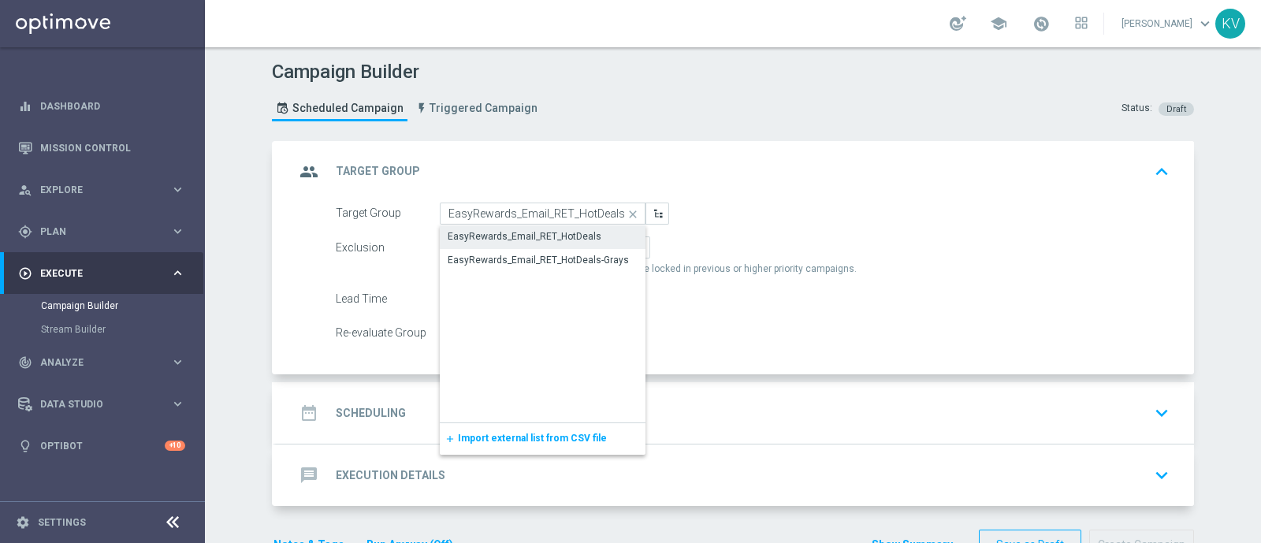
click at [473, 236] on div "EasyRewards_Email_RET_HotDeals" at bounding box center [524, 236] width 154 height 14
type input "EasyRewards_Email_RET_HotDeals"
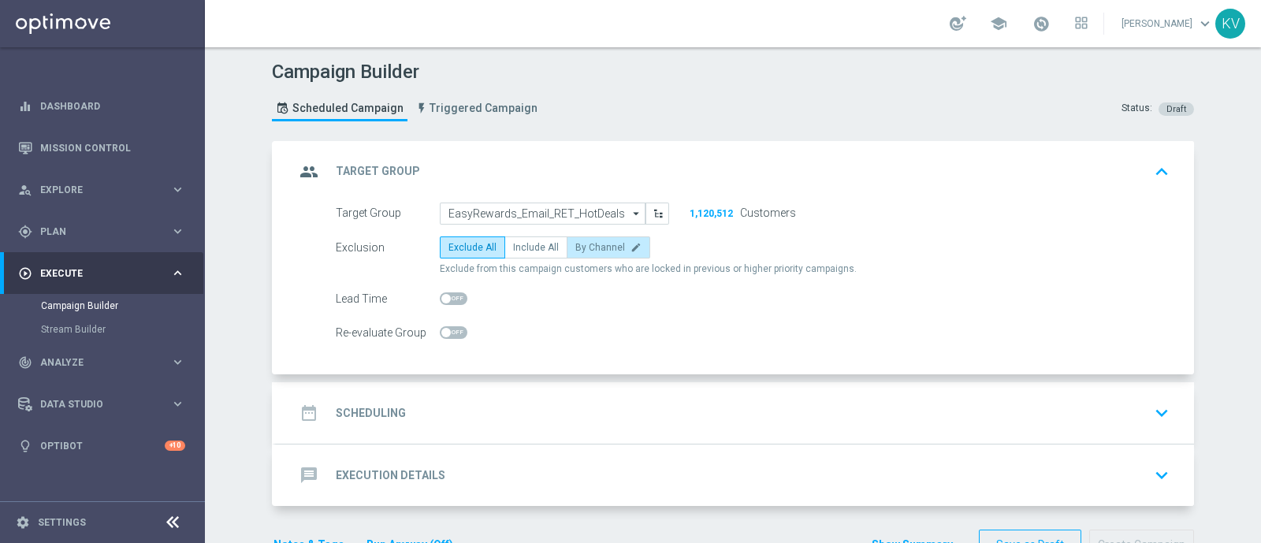
click at [575, 246] on span "By Channel" at bounding box center [600, 247] width 50 height 11
click at [575, 246] on input "By Channel edit" at bounding box center [580, 250] width 10 height 10
radio input "true"
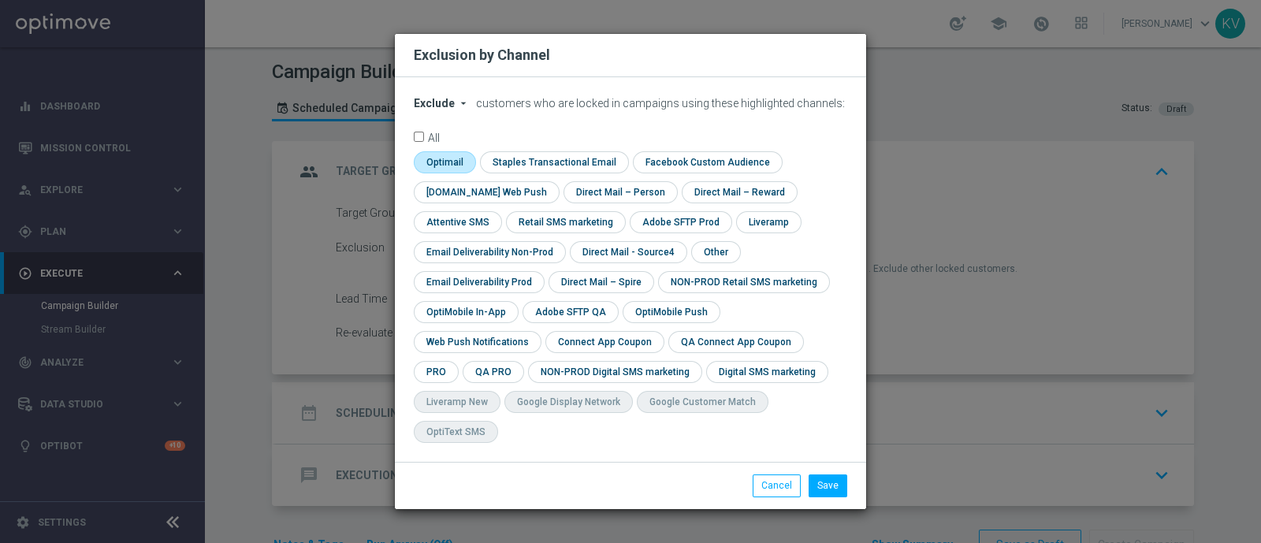
click at [443, 173] on input "checkbox" at bounding box center [443, 161] width 59 height 21
checkbox input "true"
click at [705, 262] on input "checkbox" at bounding box center [714, 251] width 47 height 21
checkbox input "true"
click at [823, 476] on button "Save" at bounding box center [827, 485] width 39 height 22
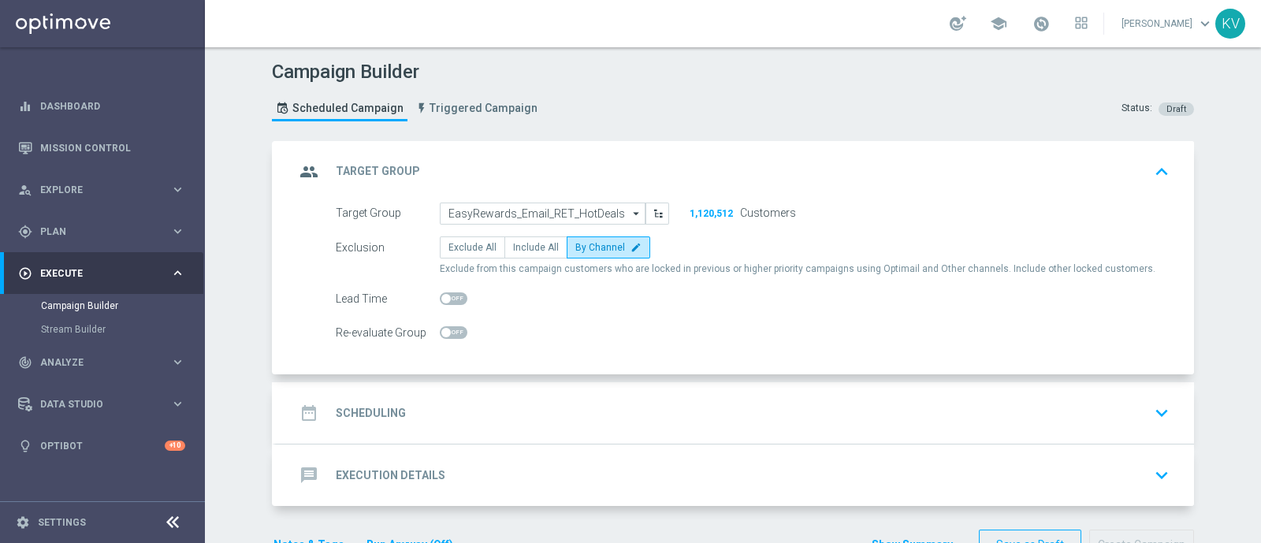
click at [662, 418] on div "date_range Scheduling keyboard_arrow_down" at bounding box center [735, 413] width 880 height 30
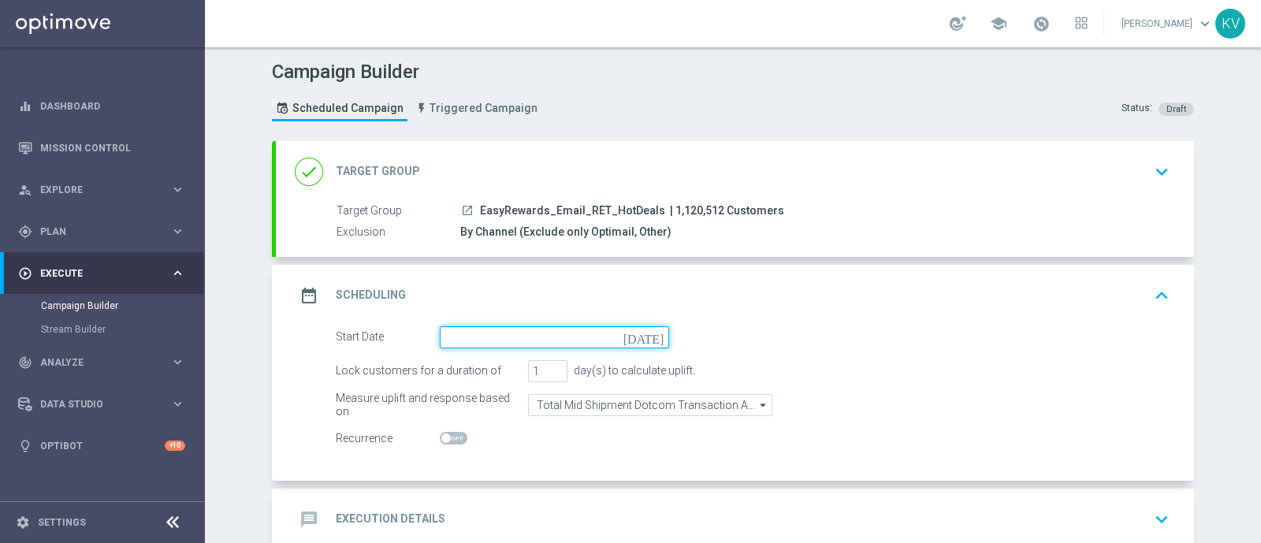
click at [548, 339] on input at bounding box center [554, 337] width 229 height 22
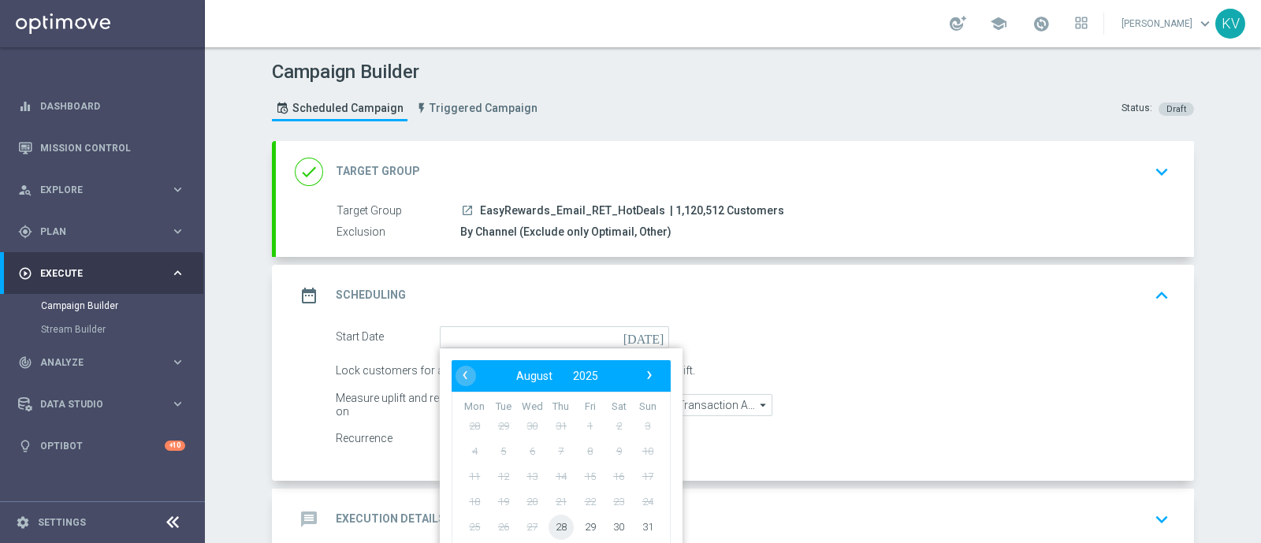
click at [548, 527] on span "28" at bounding box center [560, 526] width 25 height 25
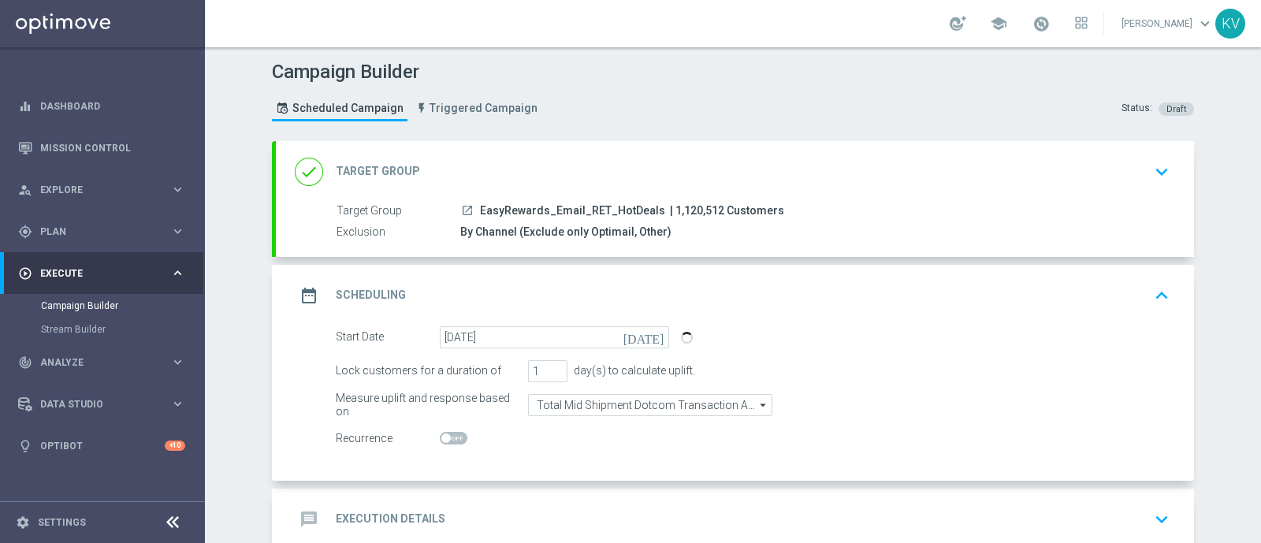
scroll to position [90, 0]
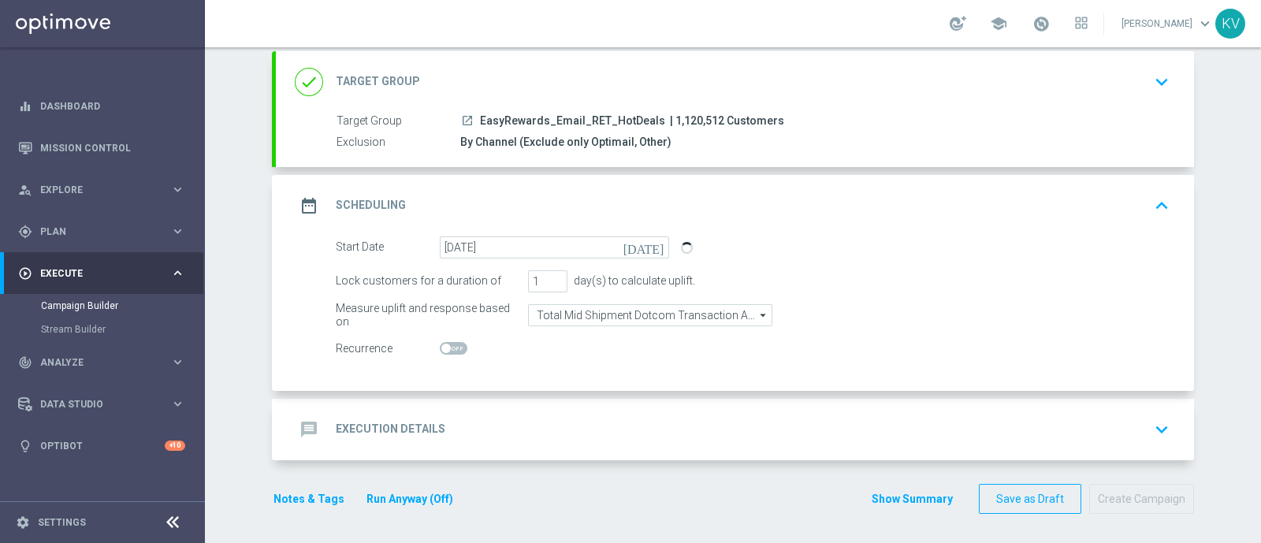
click at [613, 262] on form "Start Date 28 Aug 2025 today Lock customers for a duration of 1 day(s) to calcu…" at bounding box center [753, 298] width 834 height 124
click at [649, 240] on icon "[DATE]" at bounding box center [646, 244] width 46 height 17
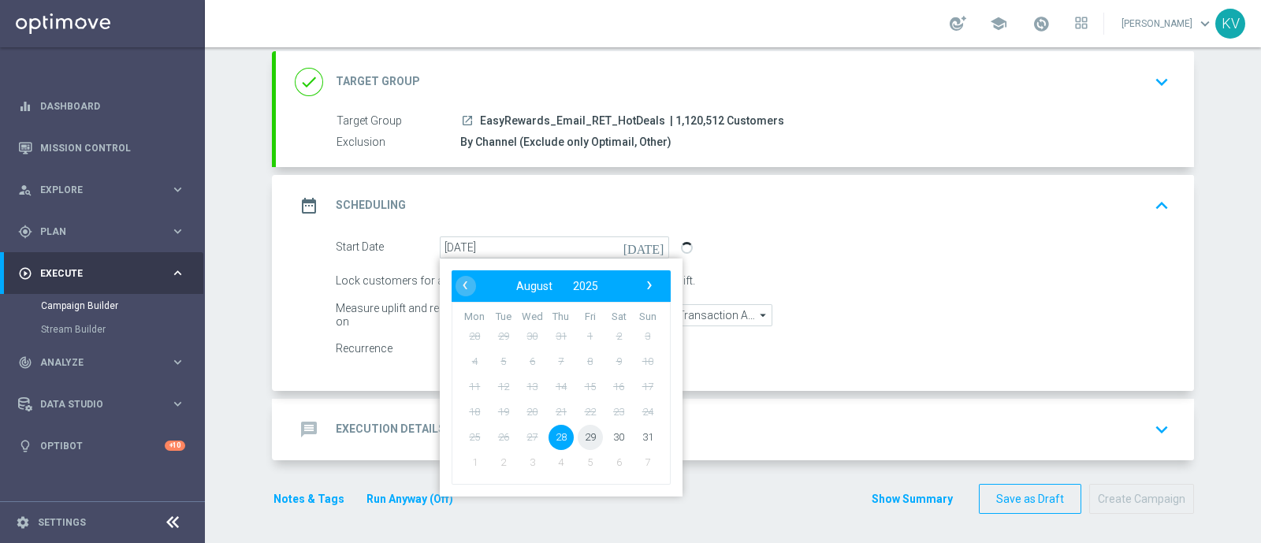
click at [584, 426] on span "29" at bounding box center [589, 436] width 25 height 25
type input "29 Aug 2025"
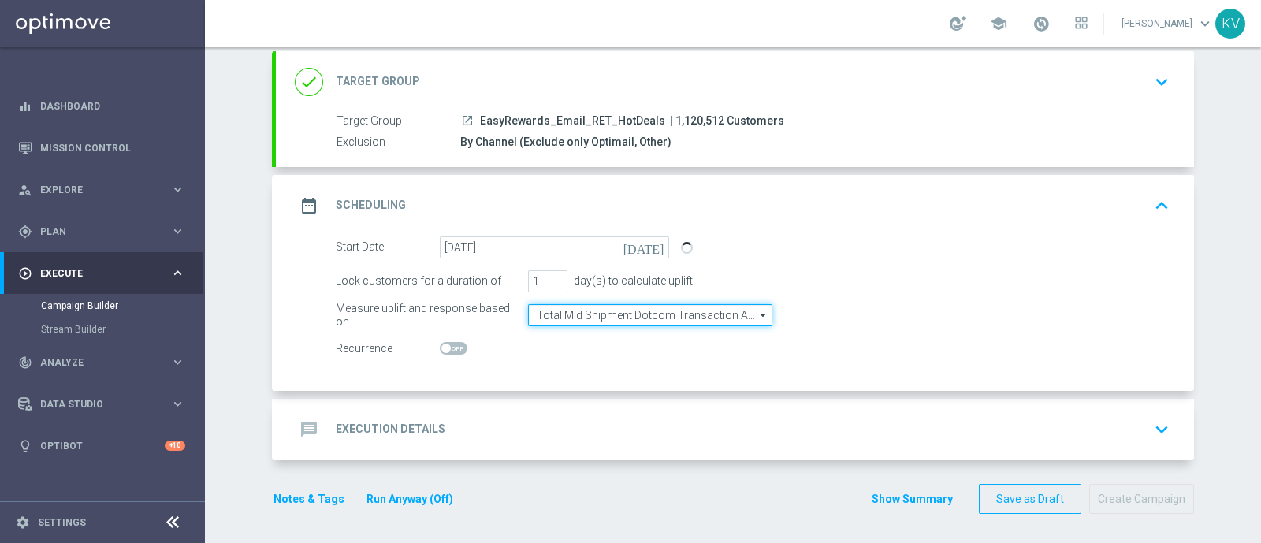
click at [653, 319] on input "Total Mid Shipment Dotcom Transaction Amount" at bounding box center [650, 315] width 244 height 22
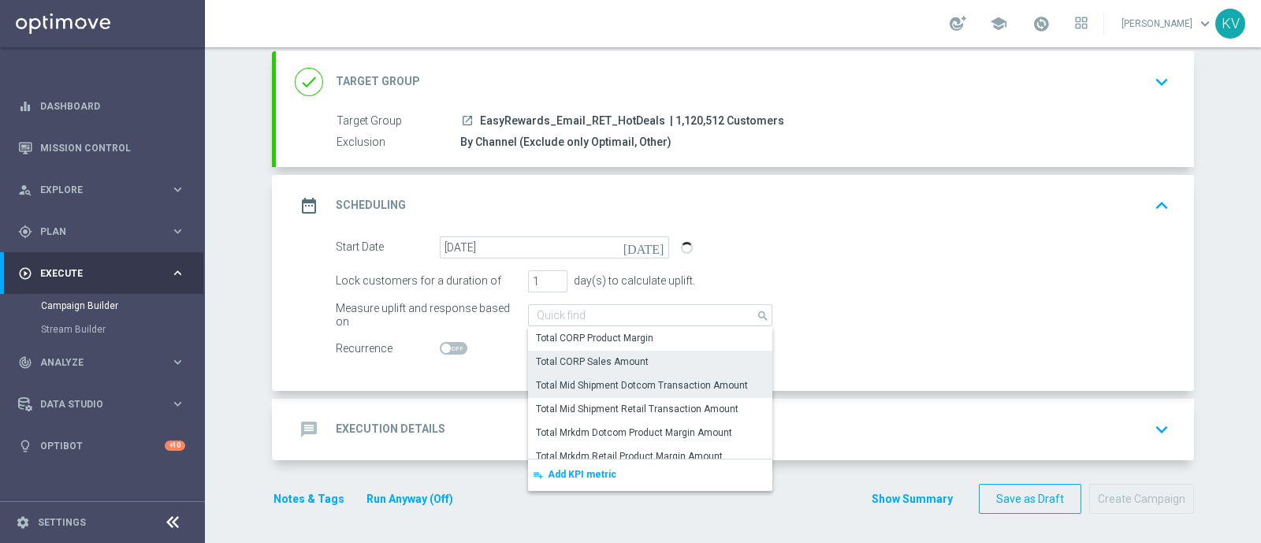
click at [658, 360] on div "Total CORP Sales Amount" at bounding box center [650, 362] width 244 height 22
type input "Total CORP Sales Amount"
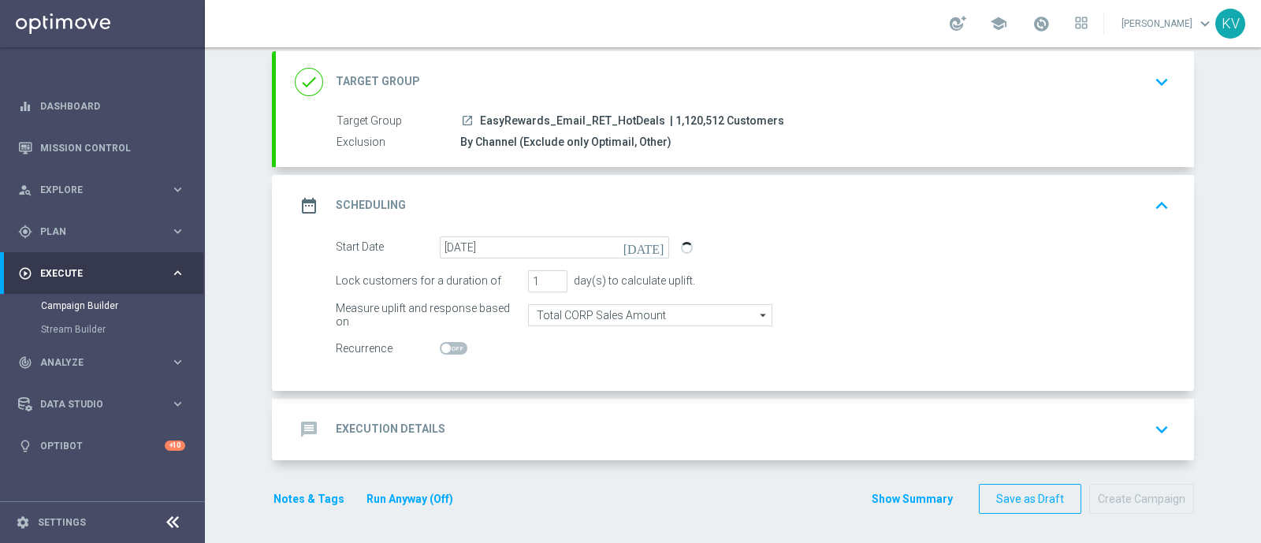
click at [624, 410] on div "message Execution Details keyboard_arrow_down" at bounding box center [735, 429] width 918 height 61
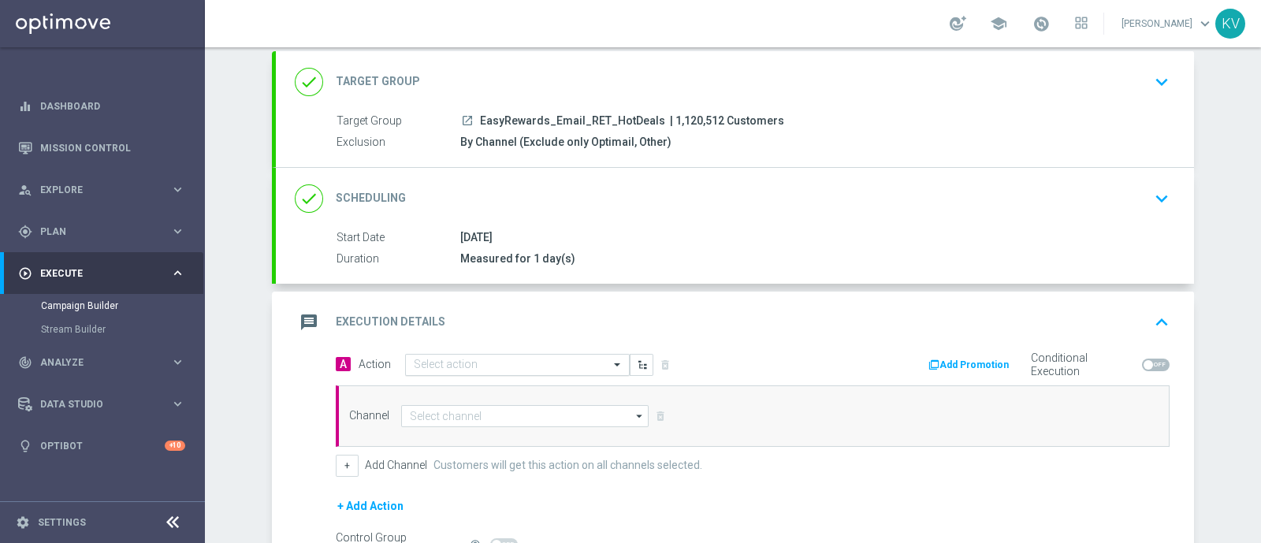
click at [466, 364] on input "text" at bounding box center [502, 364] width 176 height 13
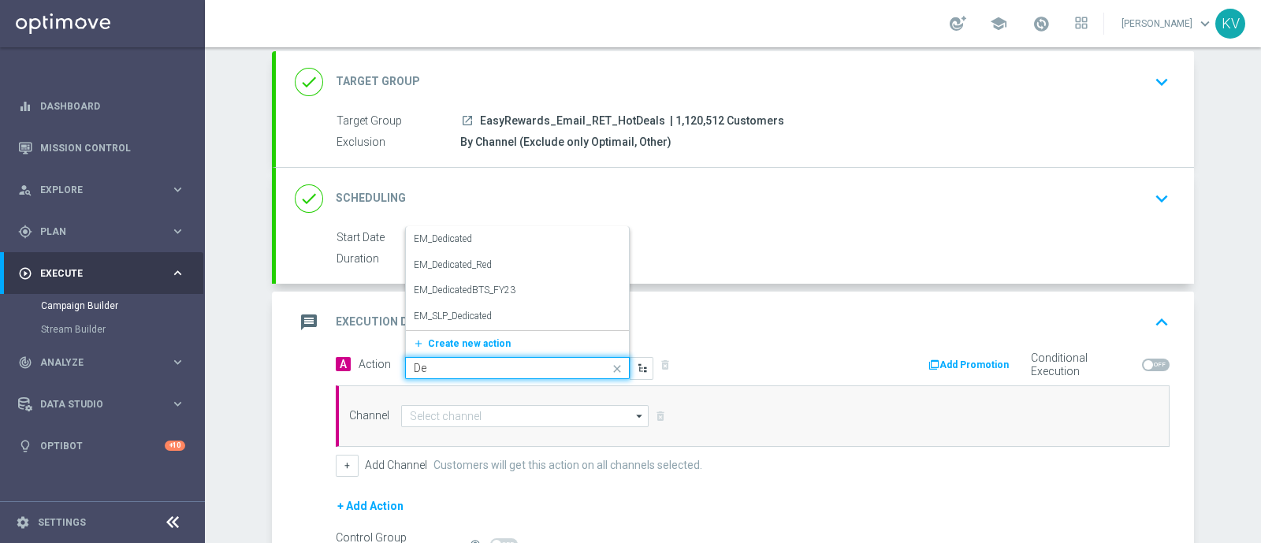
type input "D"
type input "SLP"
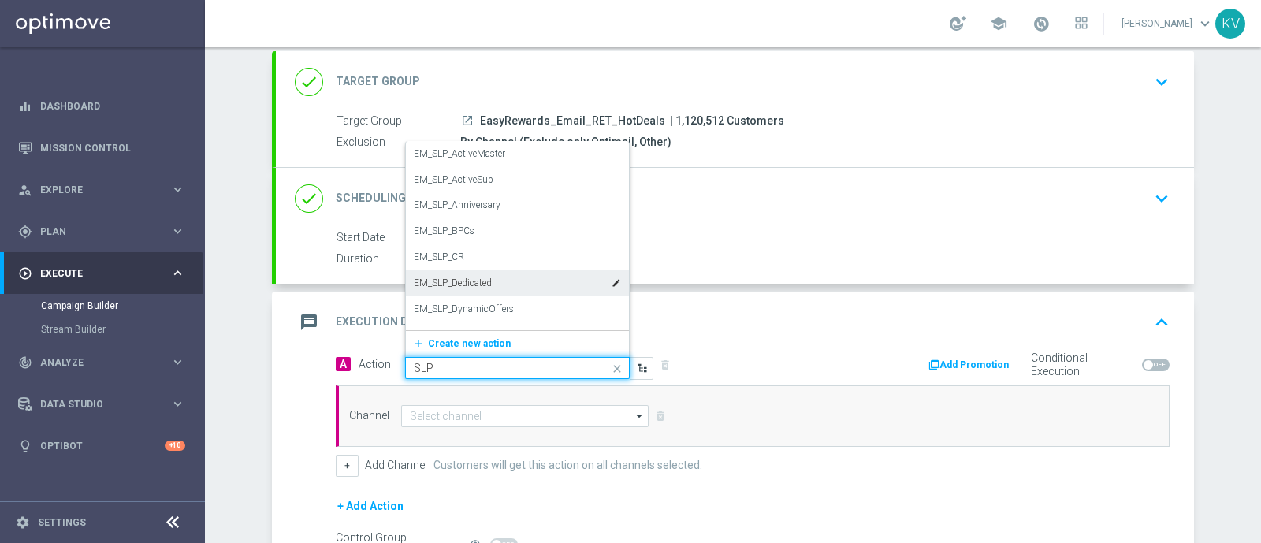
click at [477, 284] on label "EM_SLP_Dedicated" at bounding box center [453, 283] width 78 height 13
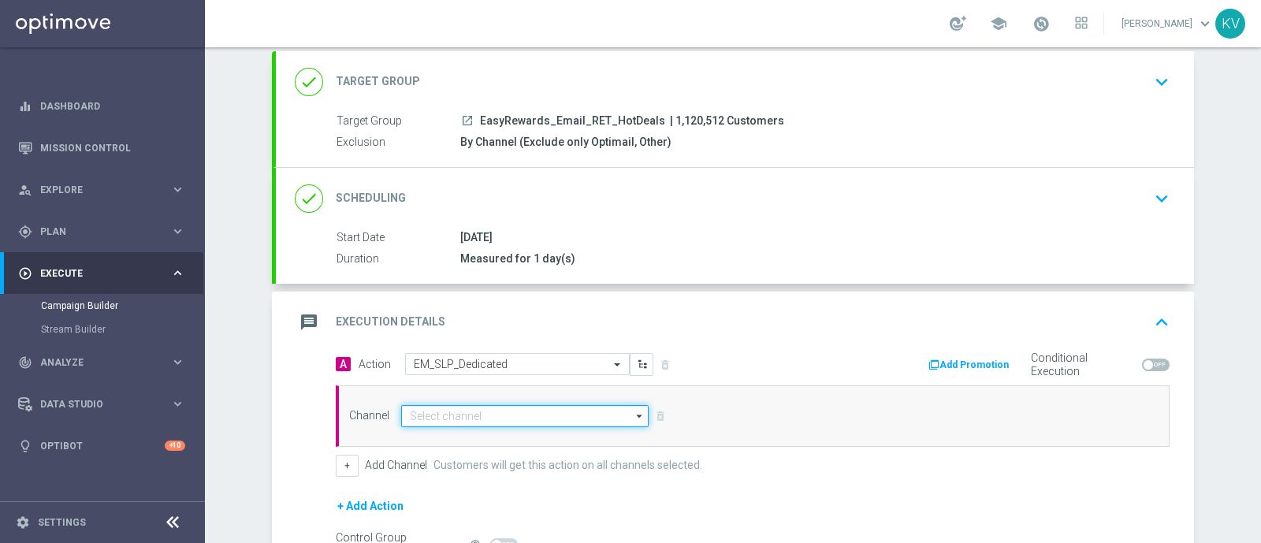
click at [449, 422] on input at bounding box center [524, 416] width 247 height 22
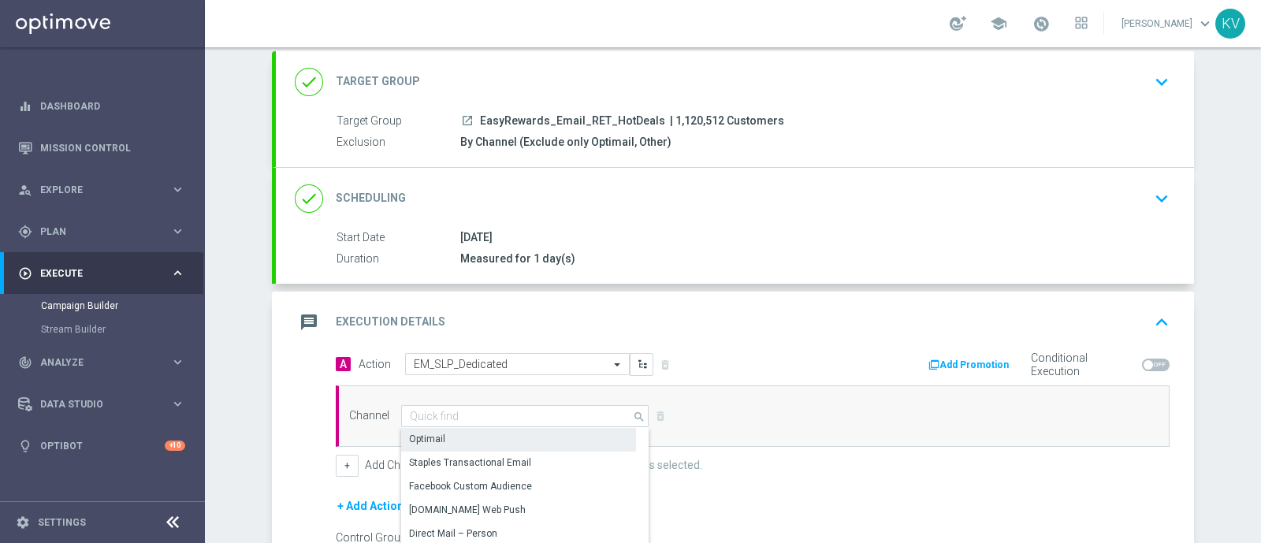
click at [449, 431] on div "Optimail" at bounding box center [518, 439] width 235 height 22
type input "Optimail"
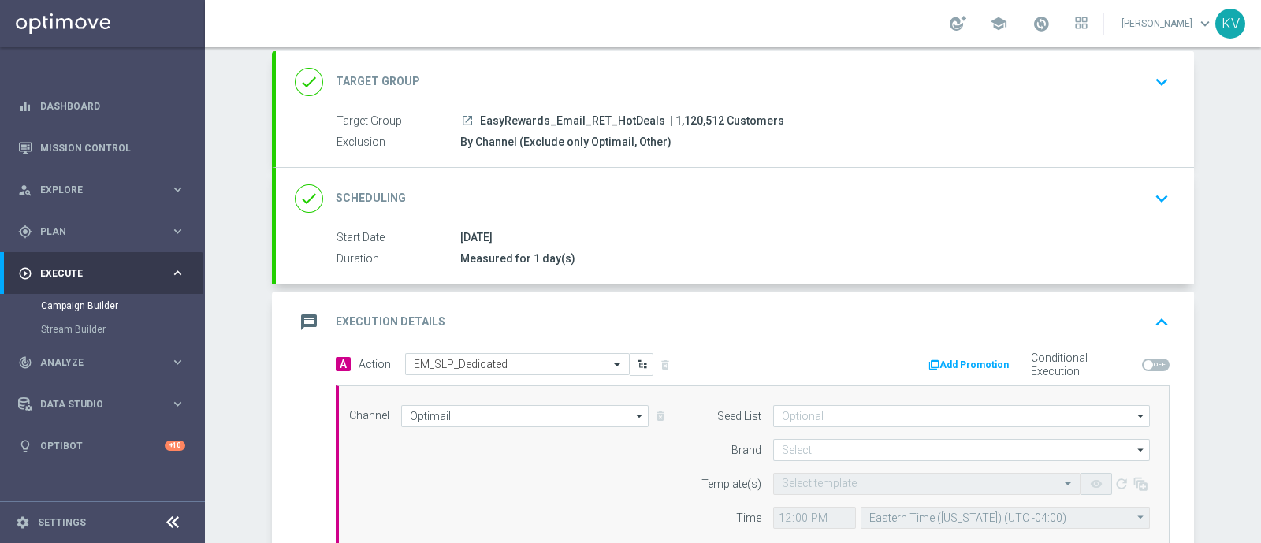
scroll to position [252, 0]
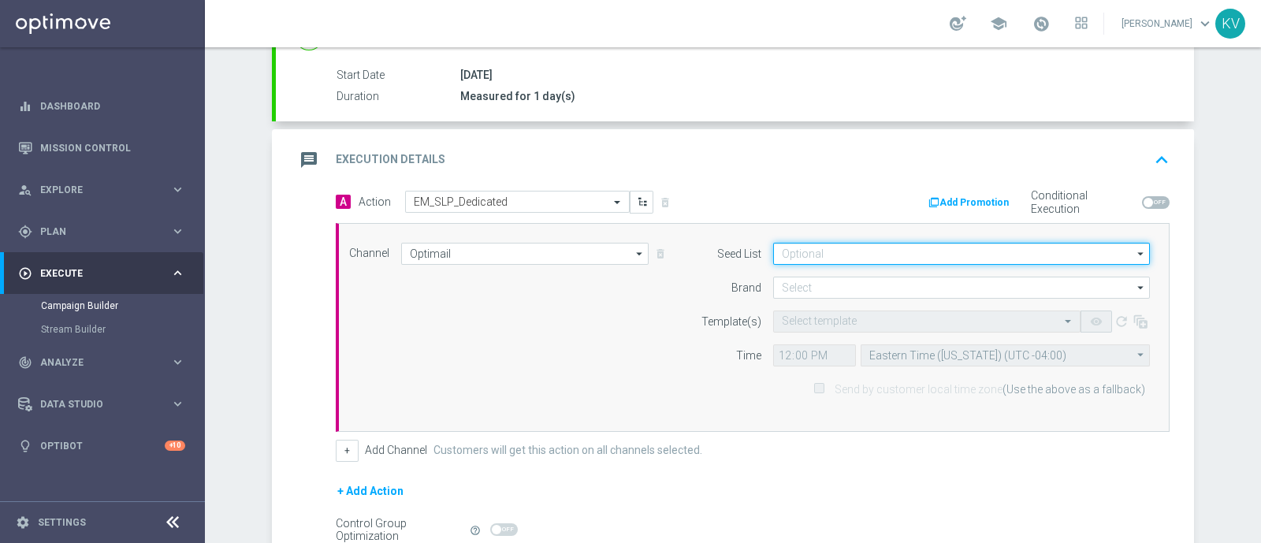
click at [820, 256] on input at bounding box center [961, 254] width 377 height 22
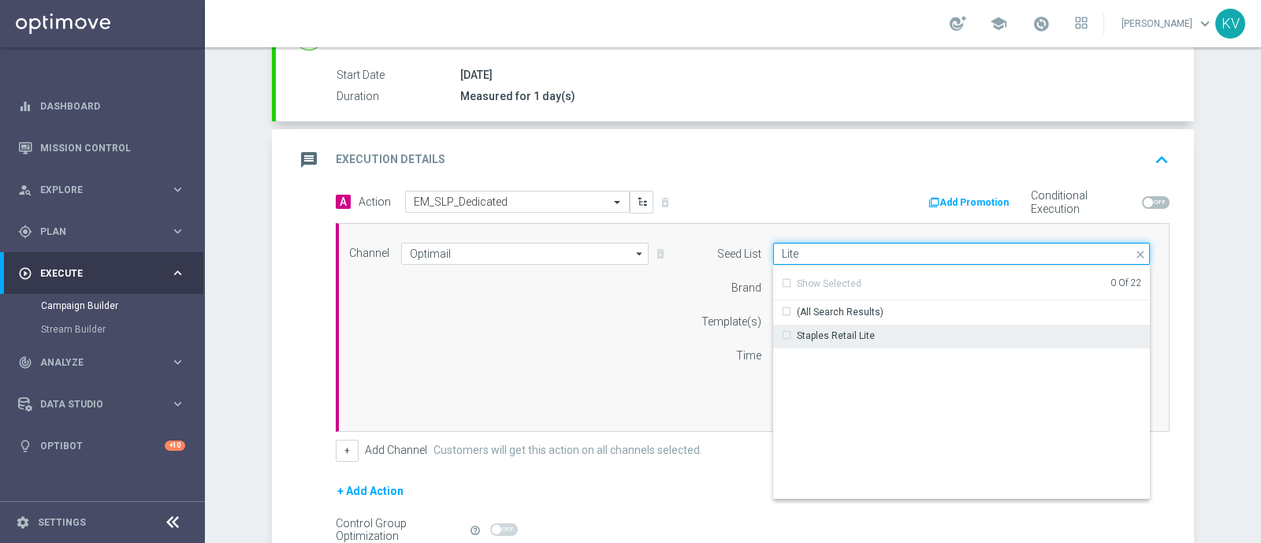
type input "Lite"
click at [848, 336] on div "Staples Retail Lite" at bounding box center [836, 336] width 78 height 14
click at [793, 243] on input "Lite" at bounding box center [961, 254] width 377 height 22
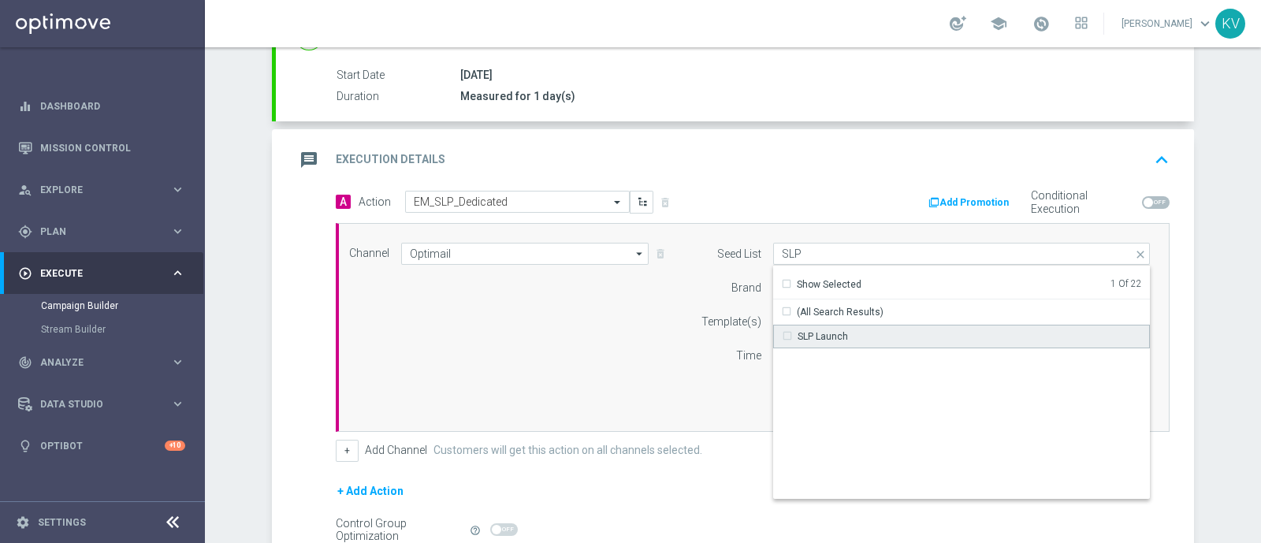
click at [804, 336] on div "SLP Launch" at bounding box center [822, 336] width 50 height 14
click at [712, 347] on div "Time" at bounding box center [721, 355] width 80 height 22
type input "Selected 2 of 22"
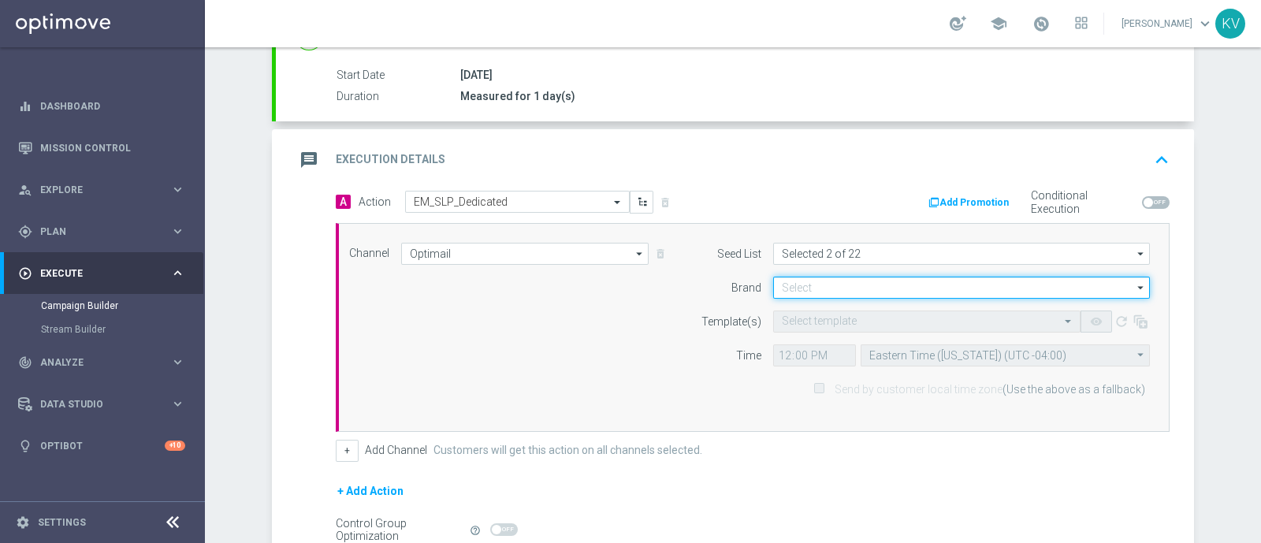
click at [780, 285] on input at bounding box center [961, 288] width 377 height 22
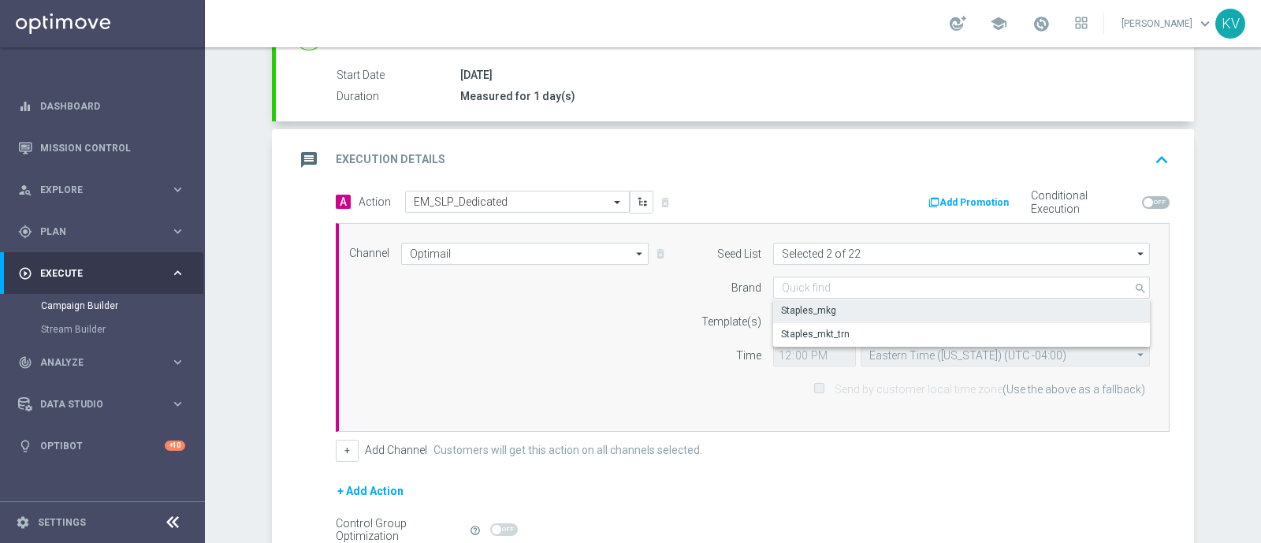
click at [788, 303] on div "Staples_mkg" at bounding box center [808, 310] width 55 height 14
type input "Staples_mkg"
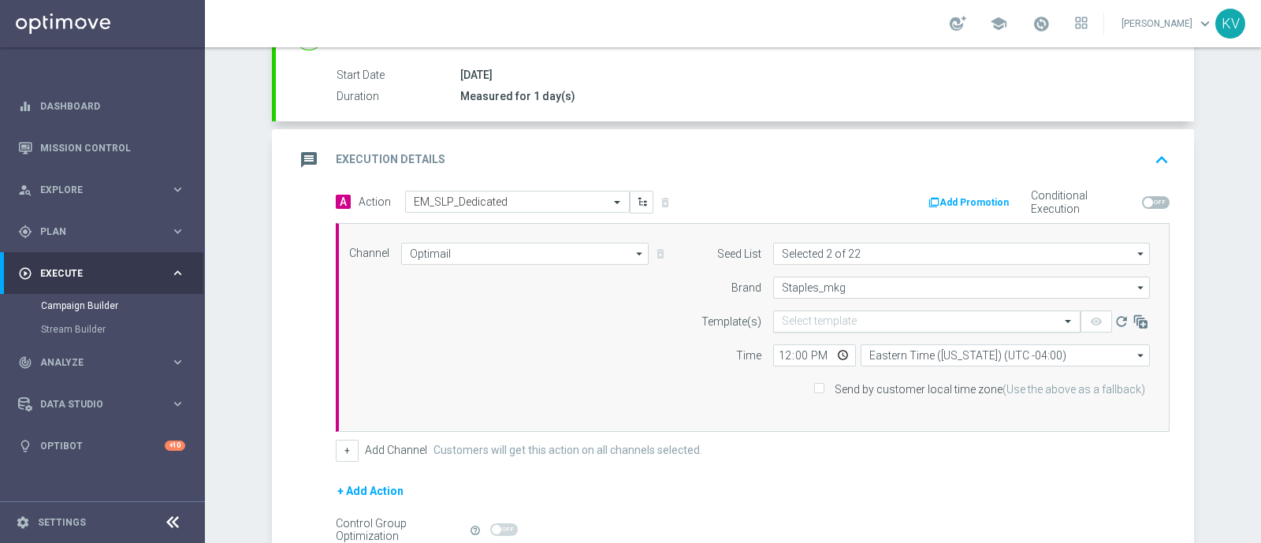
click at [785, 319] on input "text" at bounding box center [911, 321] width 258 height 13
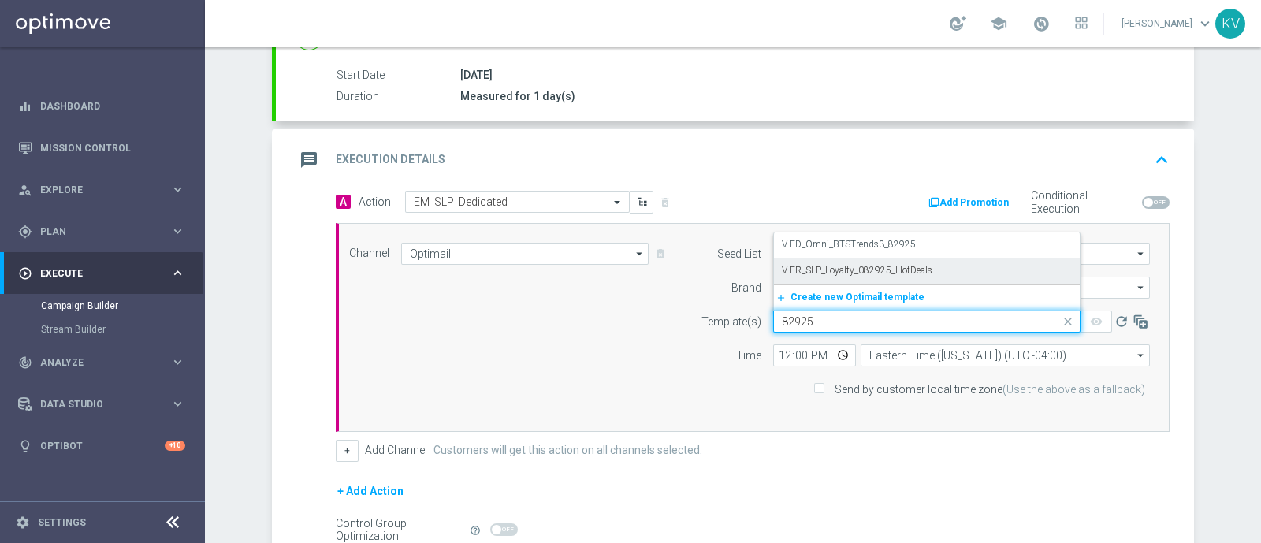
click at [827, 276] on div "V-ER_SLP_Loyalty_082925_HotDeals" at bounding box center [927, 271] width 290 height 26
type input "82925"
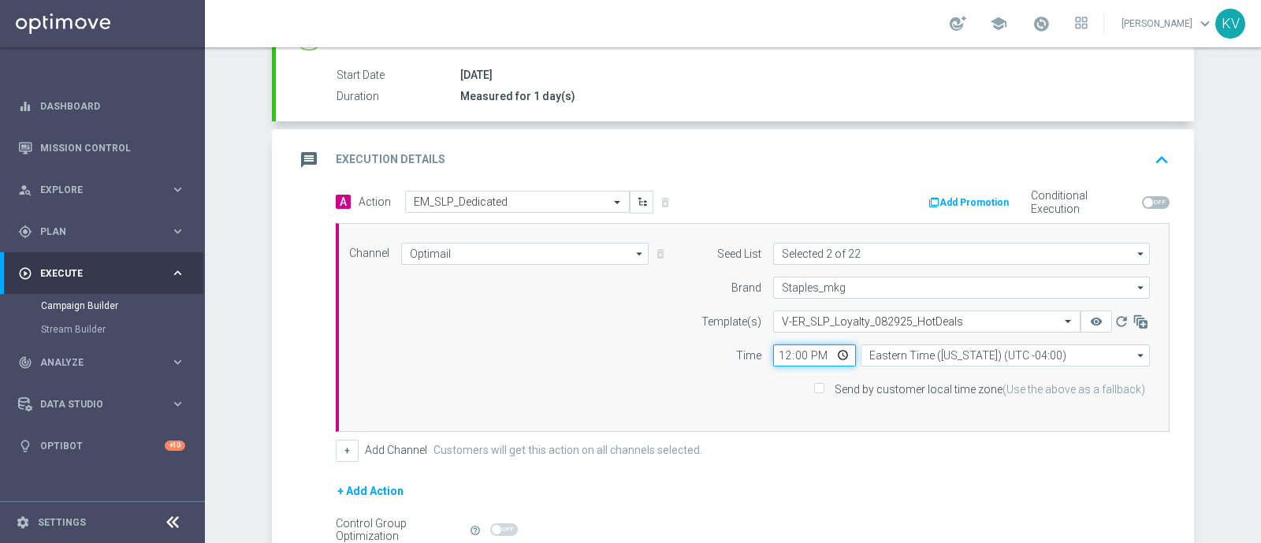
click at [773, 358] on input "12:00" at bounding box center [814, 355] width 83 height 22
type input "09:00"
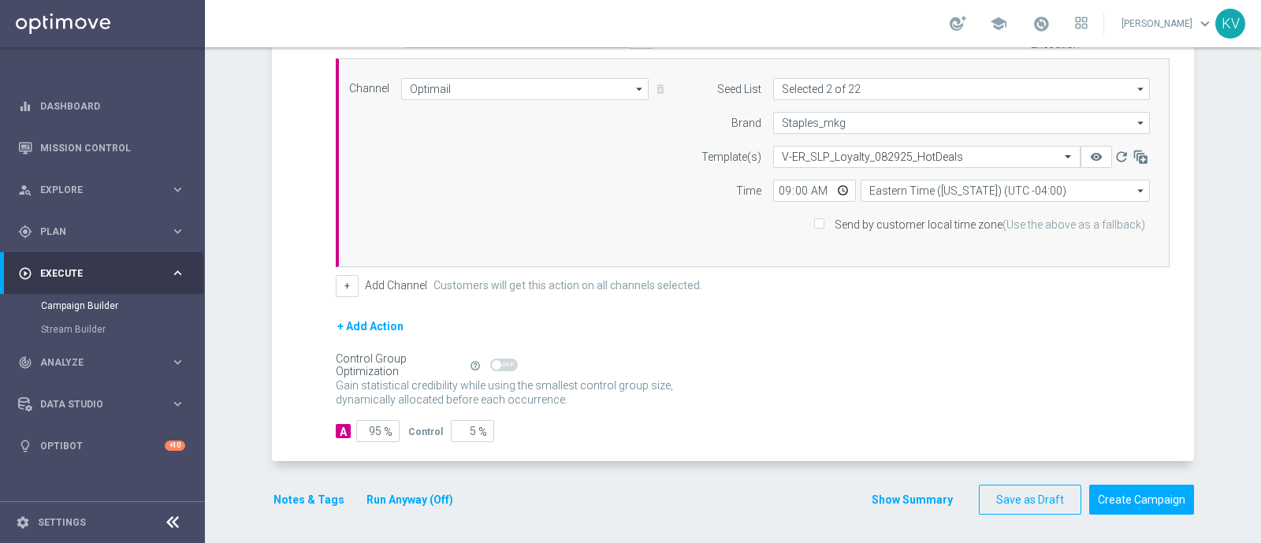
click at [311, 490] on button "Notes & Tags" at bounding box center [309, 500] width 74 height 20
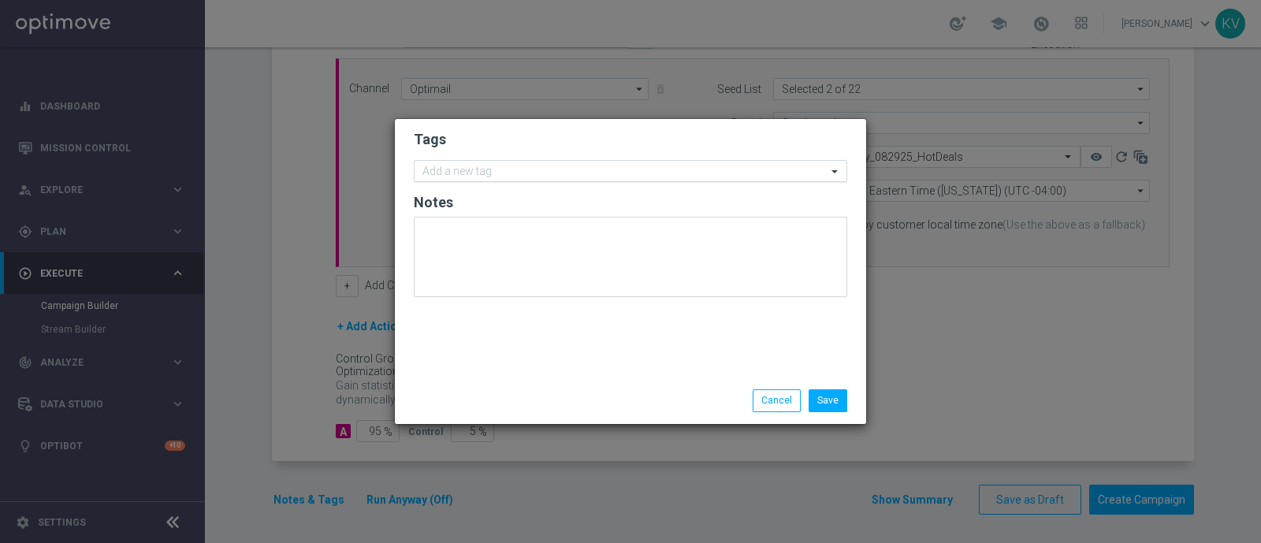
click at [470, 171] on input "text" at bounding box center [624, 171] width 404 height 13
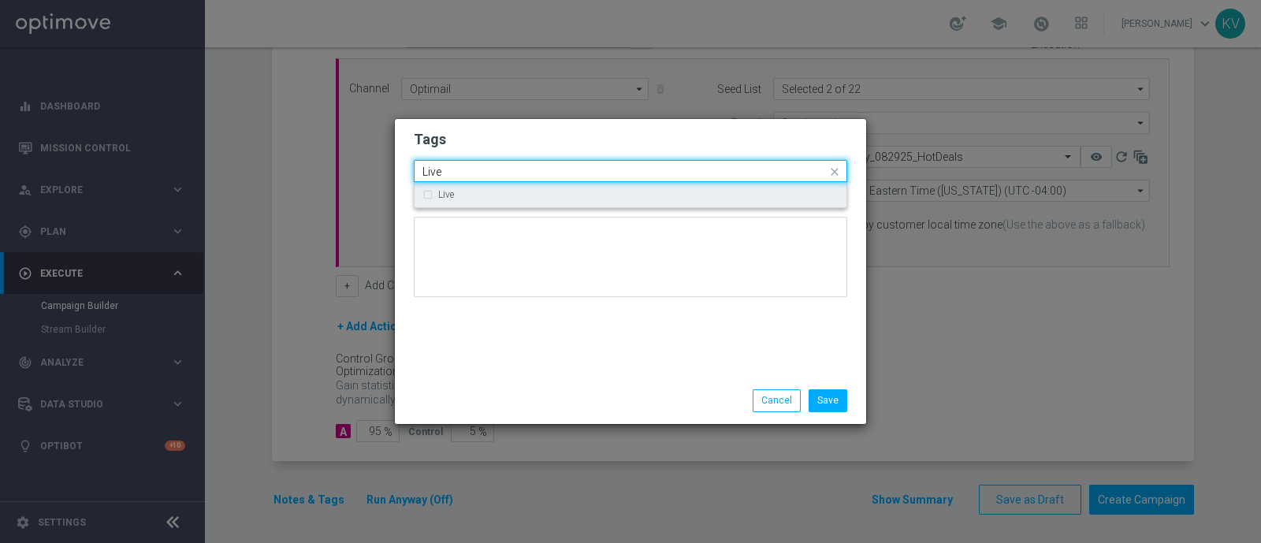
click at [466, 183] on div "Live" at bounding box center [630, 194] width 416 height 25
type input "Live"
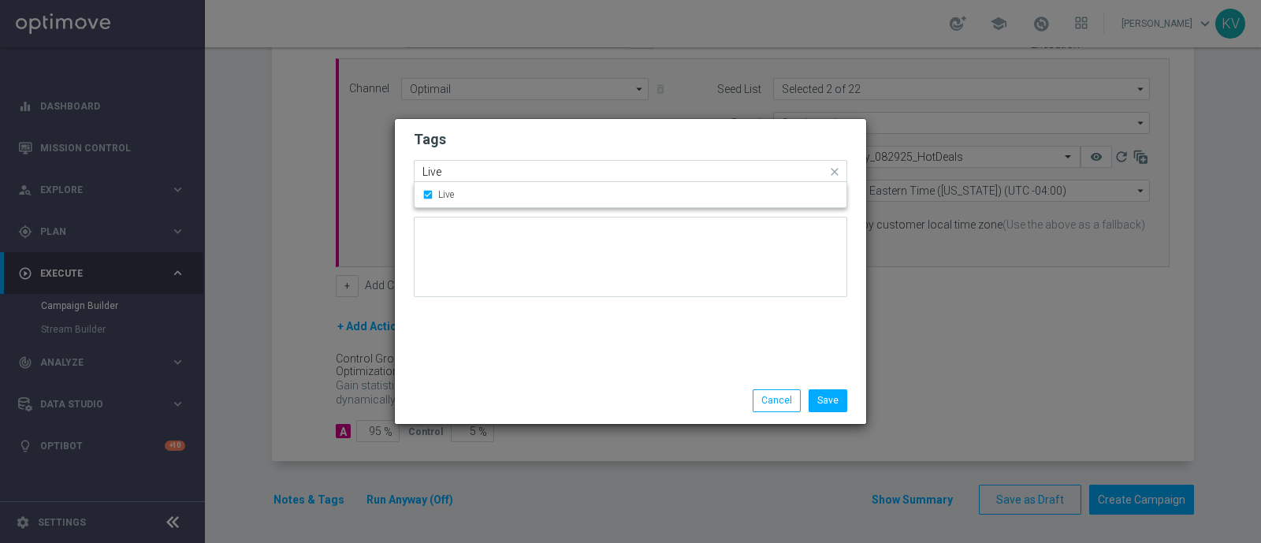
click at [461, 168] on input "Live" at bounding box center [624, 171] width 404 height 13
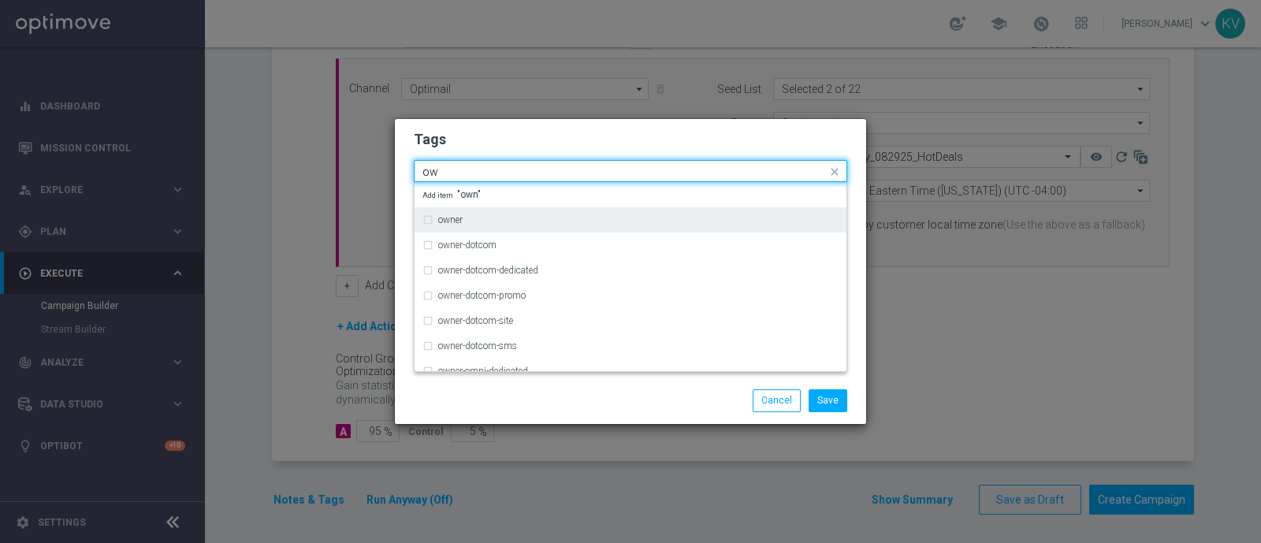
type input "o"
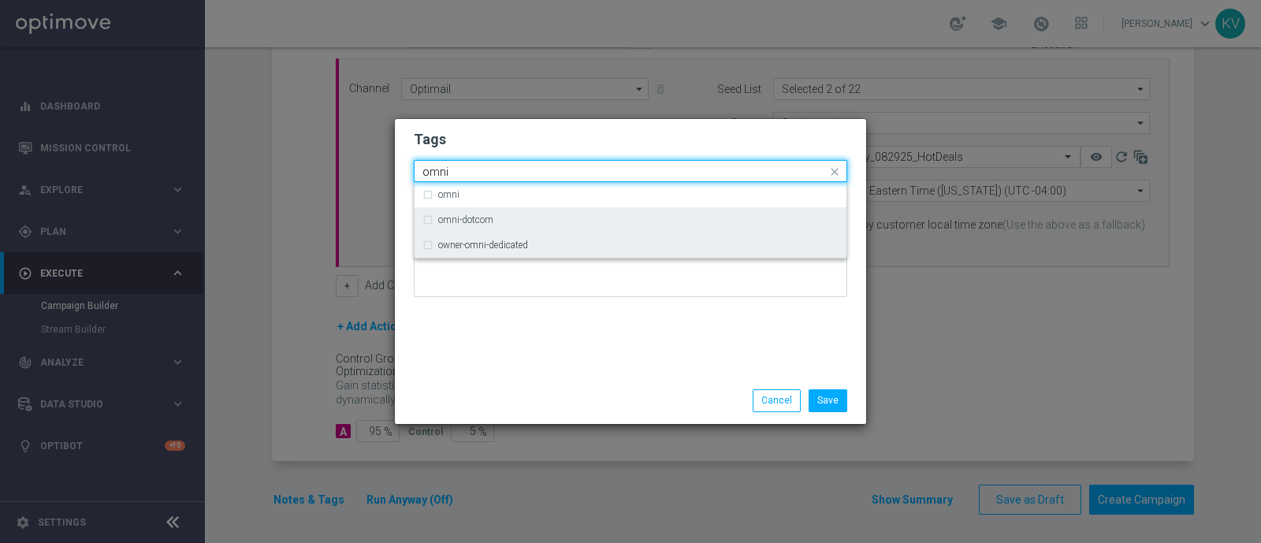
click at [498, 244] on label "owner-omni-dedicated" at bounding box center [483, 244] width 90 height 9
type input "omni"
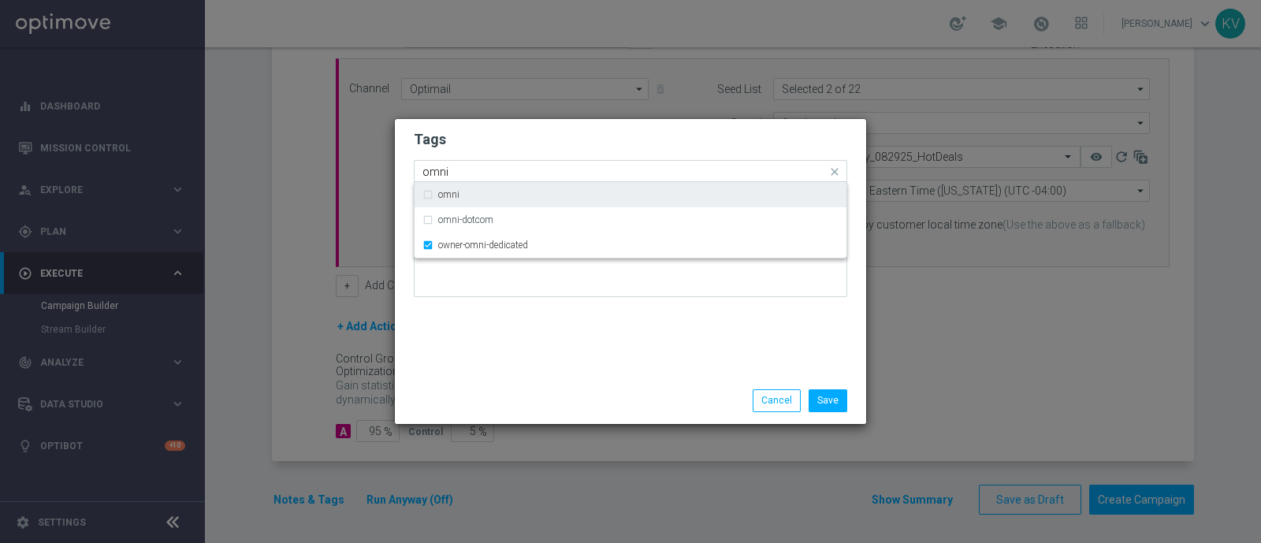
click at [475, 172] on input "omni" at bounding box center [624, 171] width 404 height 13
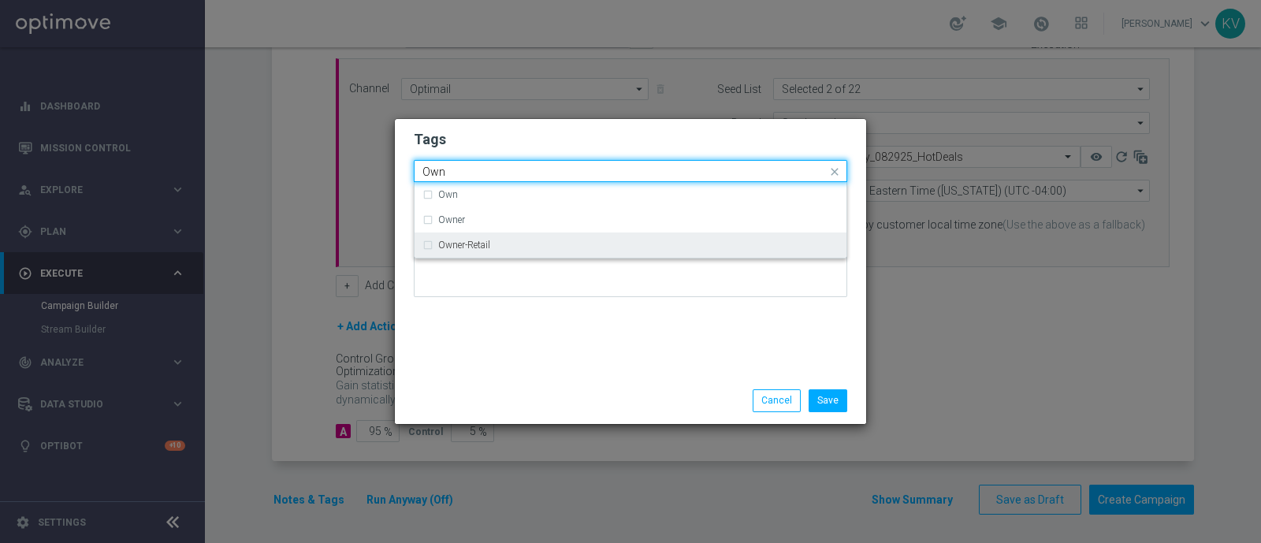
click at [485, 232] on div "Owner-Retail" at bounding box center [630, 244] width 416 height 25
type input "Own"
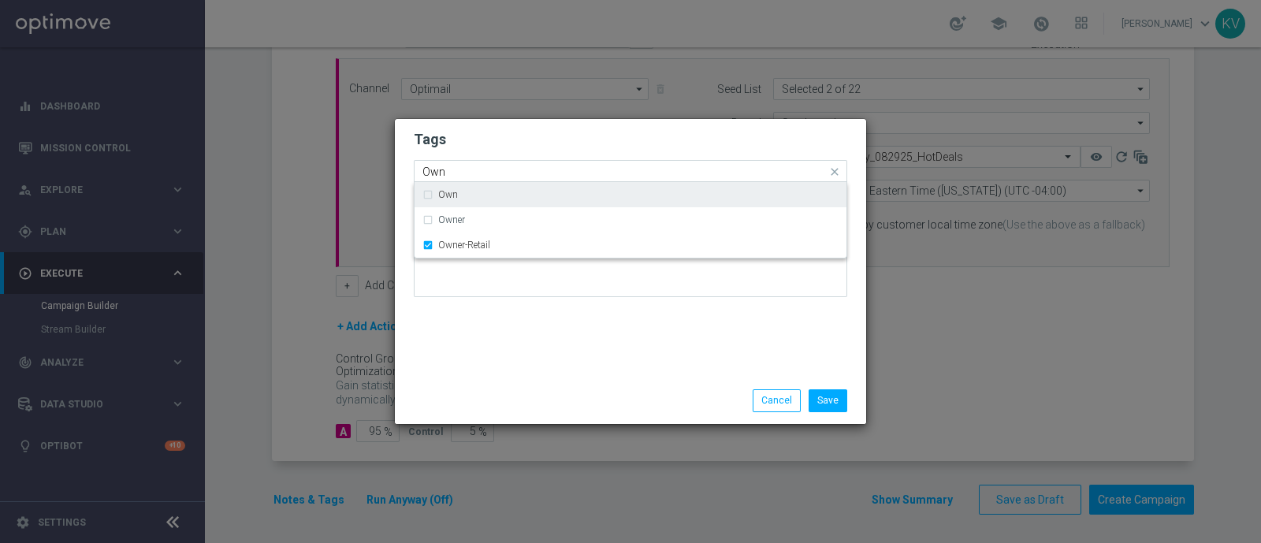
click at [480, 171] on input "Own" at bounding box center [624, 171] width 404 height 13
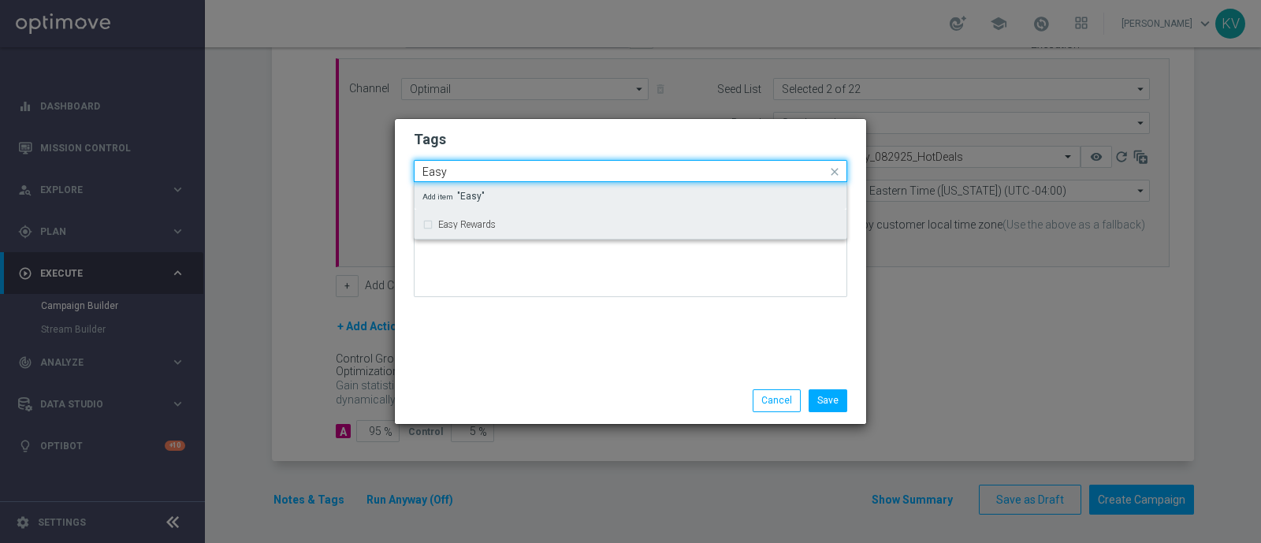
click at [479, 227] on label "Easy Rewards" at bounding box center [467, 224] width 58 height 9
type input "Easy"
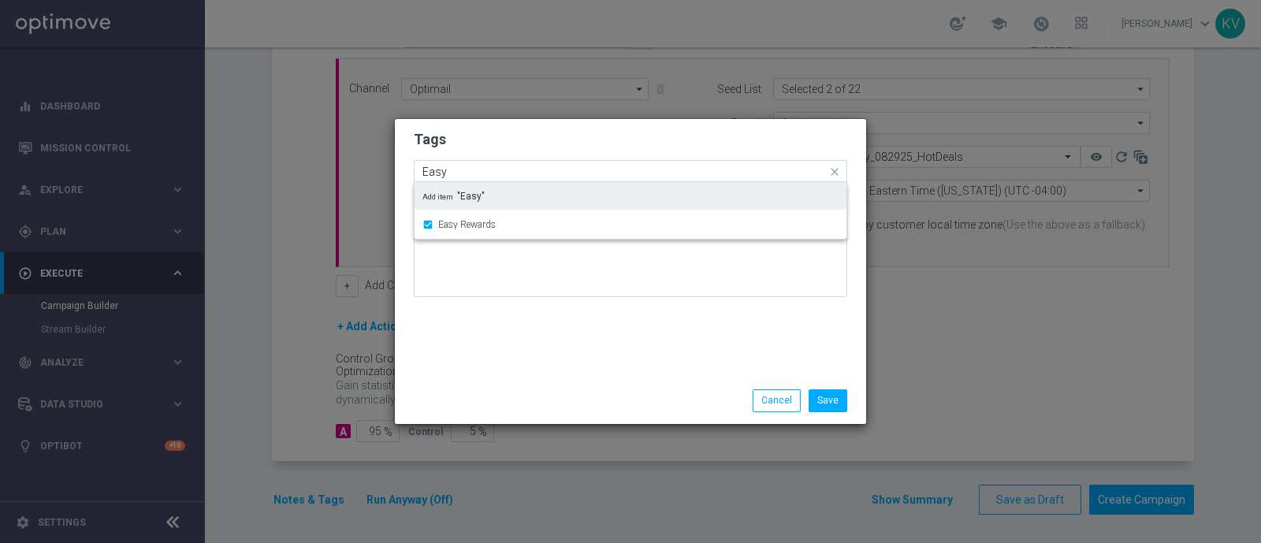
click at [461, 175] on input "Easy" at bounding box center [624, 171] width 404 height 13
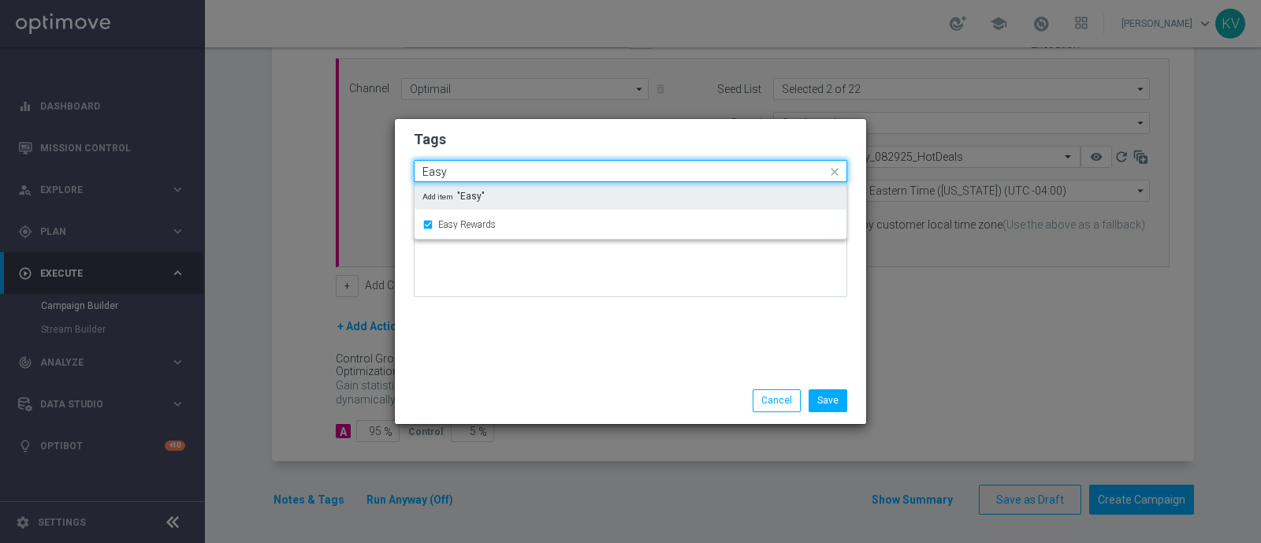
click at [461, 175] on input "Easy" at bounding box center [624, 171] width 404 height 13
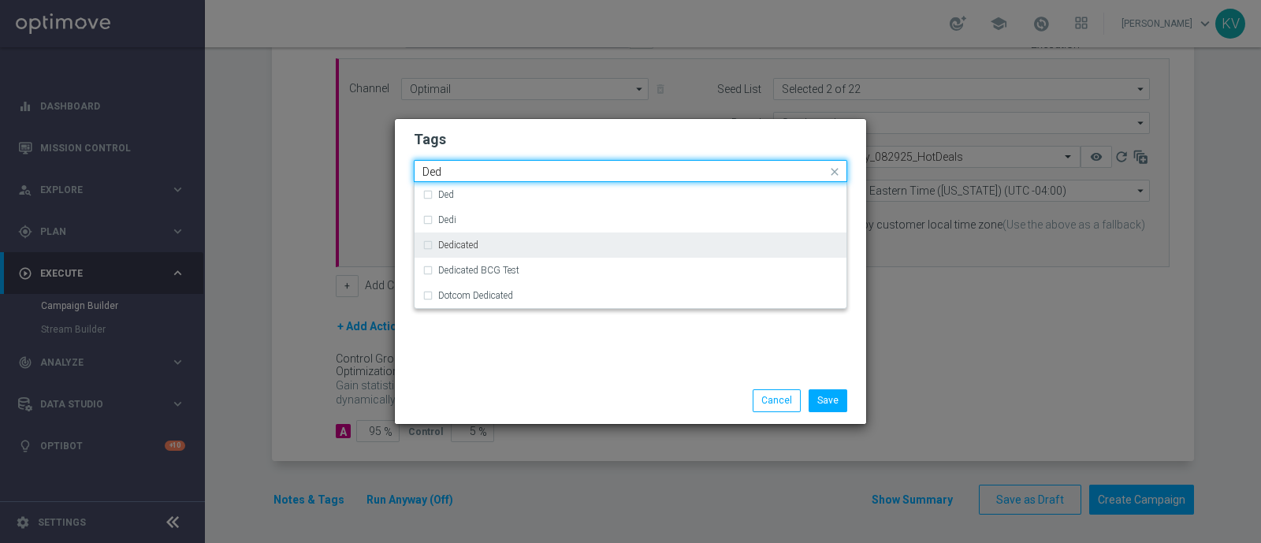
click at [468, 242] on label "Dedicated" at bounding box center [458, 244] width 40 height 9
type input "Ded"
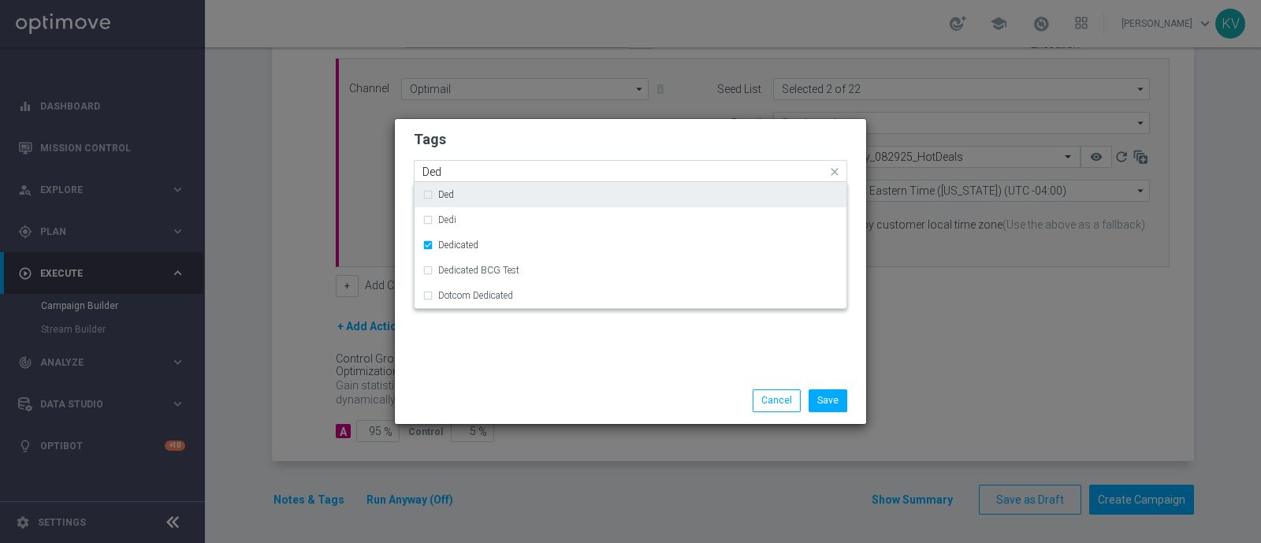
click at [468, 165] on input "Ded" at bounding box center [624, 171] width 404 height 13
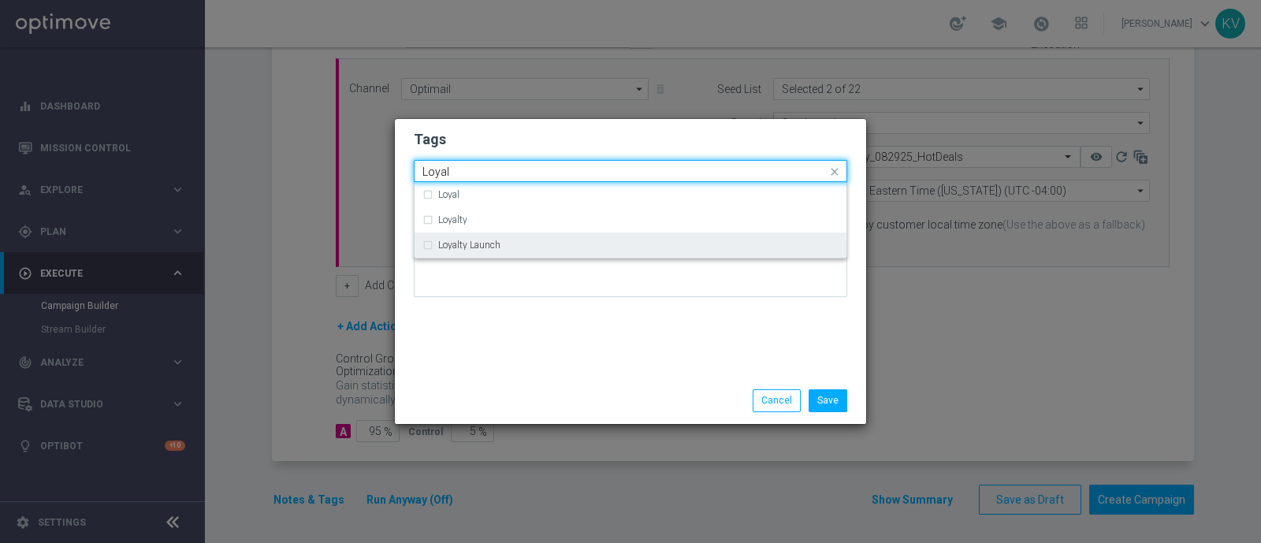
click at [465, 238] on div "Loyalty Launch" at bounding box center [630, 244] width 416 height 25
type input "Loyal"
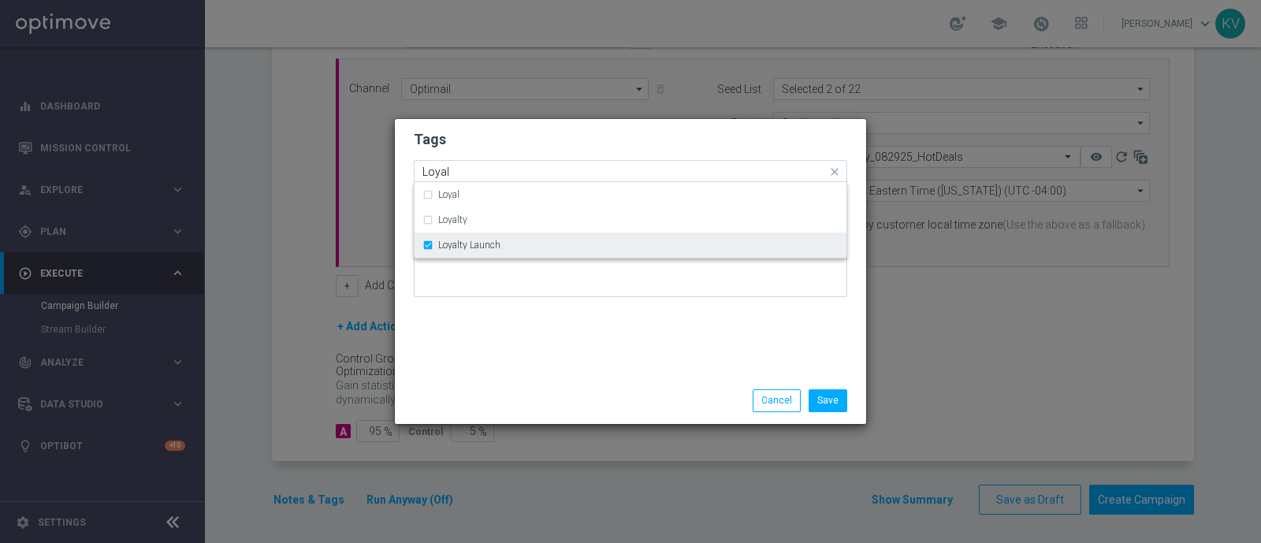
click at [466, 238] on div "Loyalty Launch" at bounding box center [630, 244] width 416 height 25
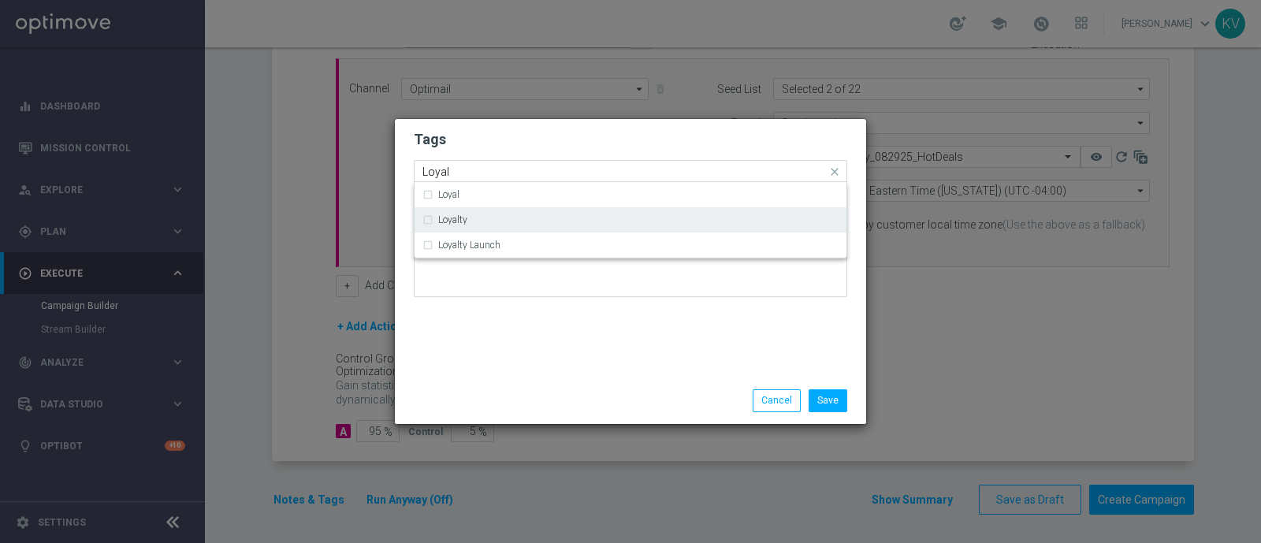
click at [473, 217] on div "Loyalty" at bounding box center [638, 219] width 400 height 9
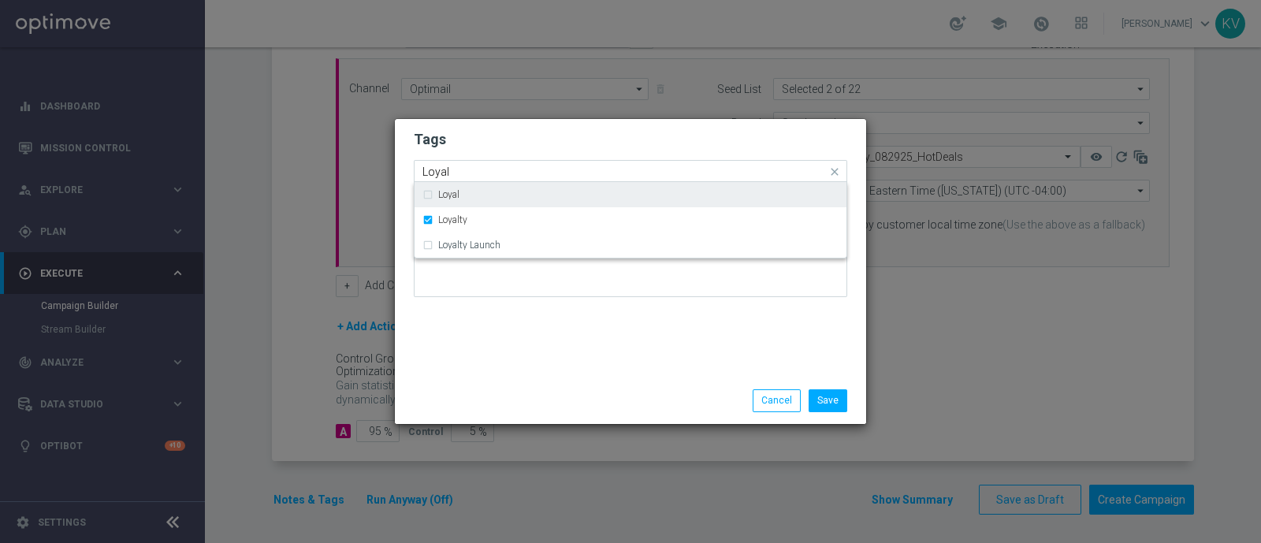
click at [466, 169] on input "Loyal" at bounding box center [624, 171] width 404 height 13
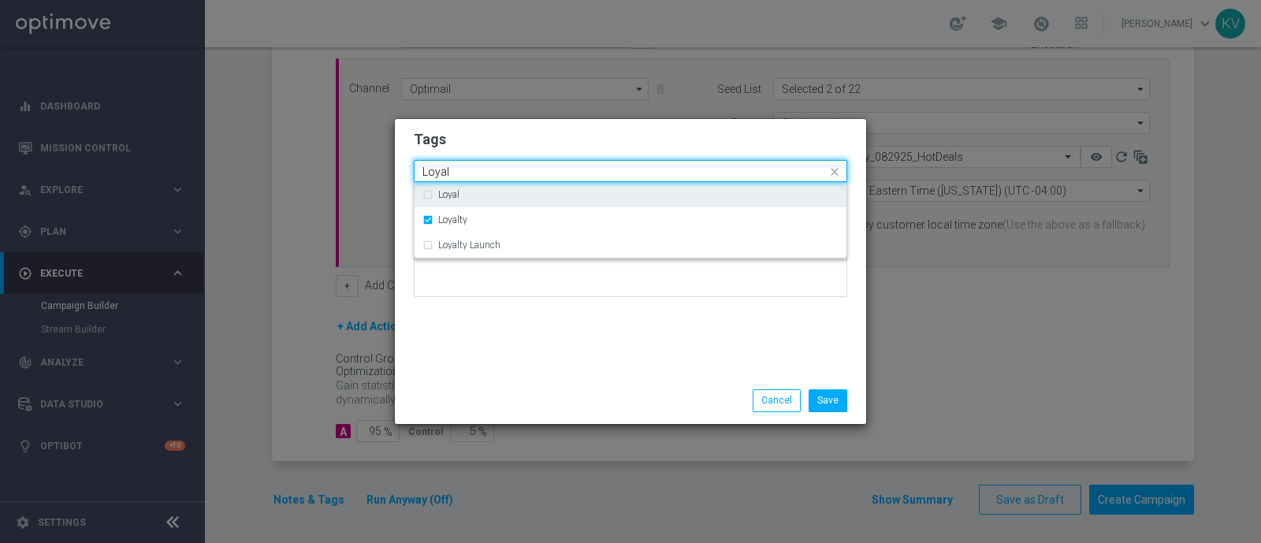
click at [466, 169] on input "Loyal" at bounding box center [624, 171] width 404 height 13
click at [544, 462] on modal-container "Tags Quick find × Live × owner-omni-dedicated × Owner-Retail × Easy Rewards × D…" at bounding box center [630, 271] width 1261 height 543
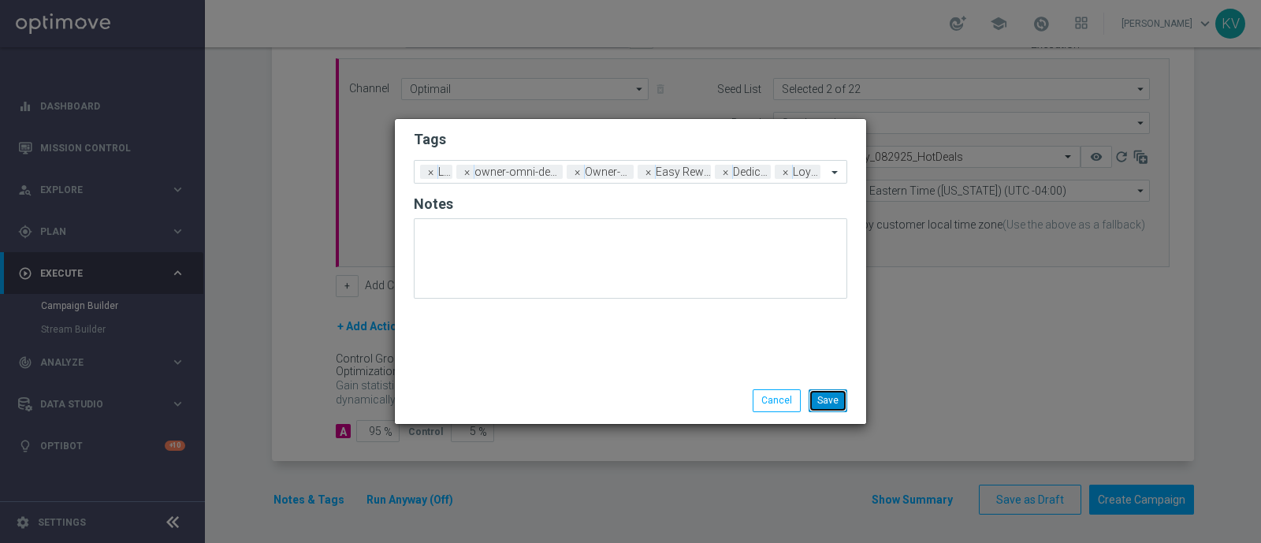
click at [829, 403] on button "Save" at bounding box center [827, 400] width 39 height 22
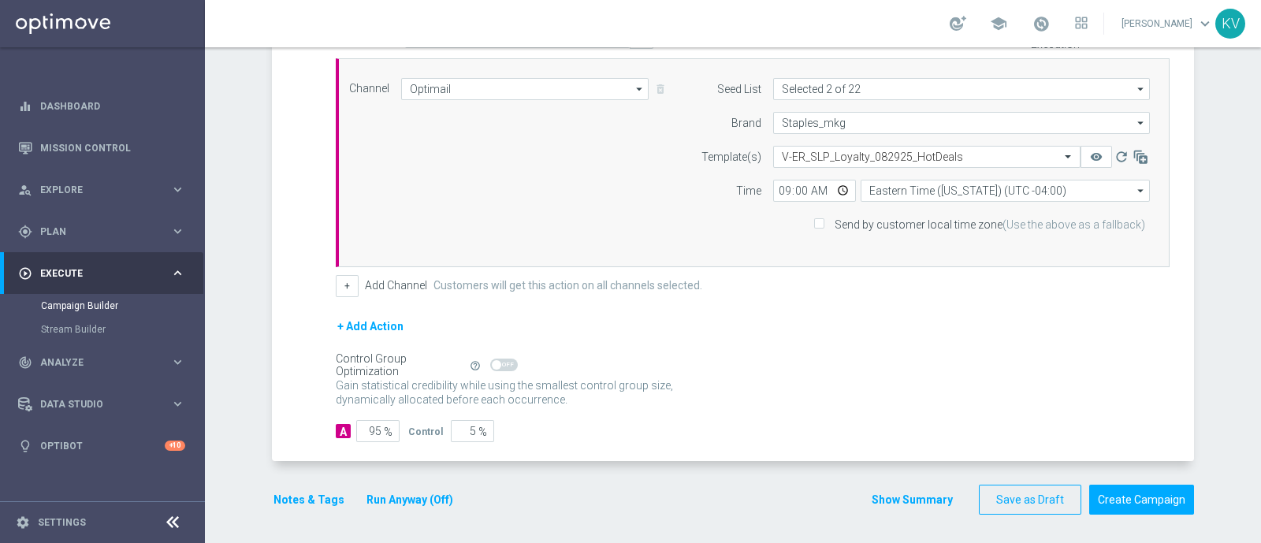
click at [819, 221] on input "Send by customer local time zone (Use the above as a fallback)" at bounding box center [818, 226] width 10 height 10
checkbox input "true"
click at [1112, 498] on button "Create Campaign" at bounding box center [1141, 500] width 105 height 31
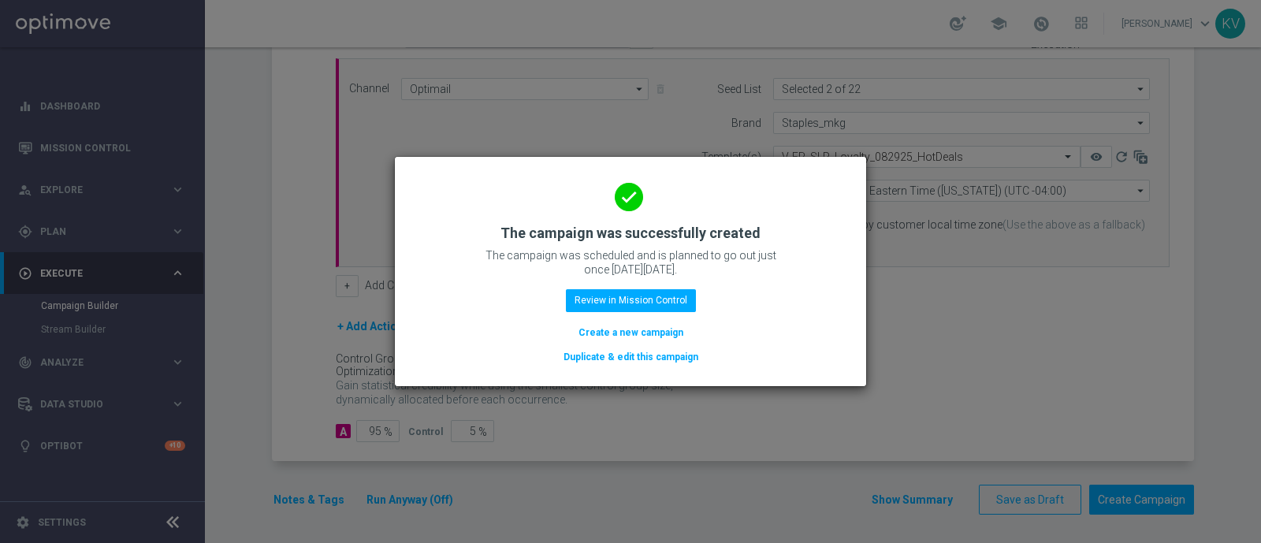
click at [641, 335] on button "Create a new campaign" at bounding box center [631, 332] width 108 height 17
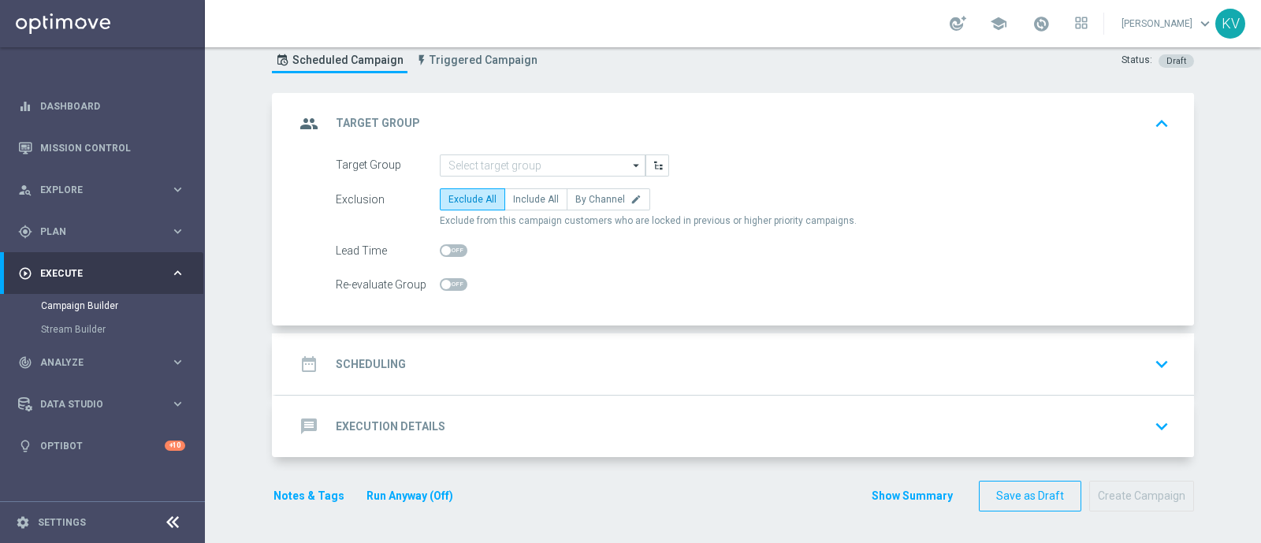
scroll to position [0, 0]
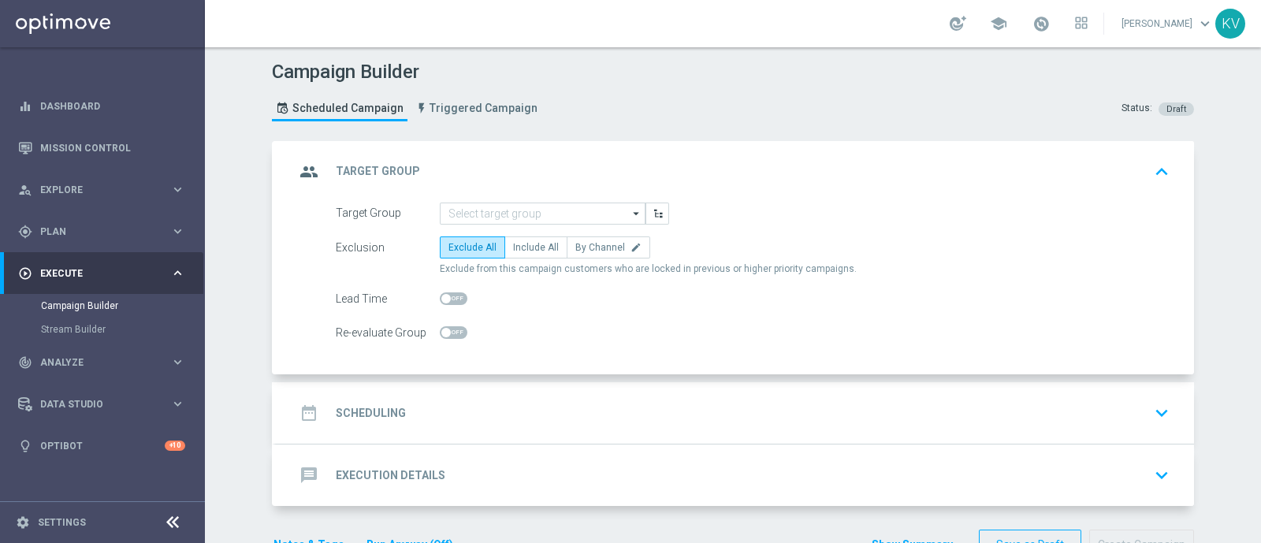
click at [470, 223] on form "Target Group arrow_drop_down Show Selected 0 of NaN BasePlus_Upgrade-T_OMNI_UNK…" at bounding box center [753, 273] width 834 height 142
click at [473, 217] on input at bounding box center [543, 213] width 206 height 22
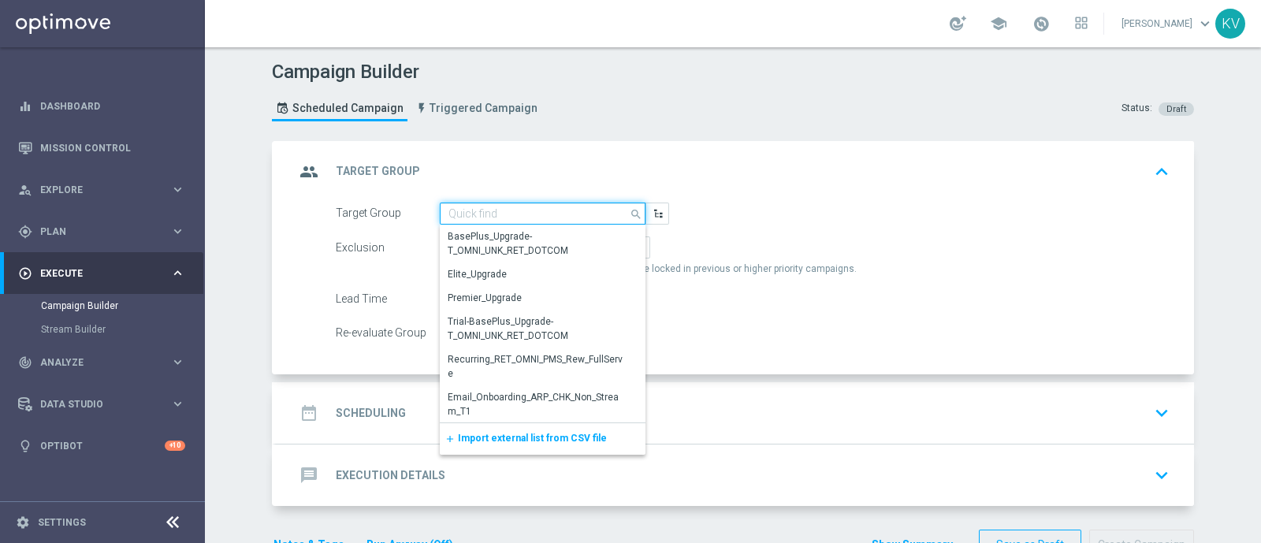
paste input "EasyRewards_Email_RET_HotDeals-Grays"
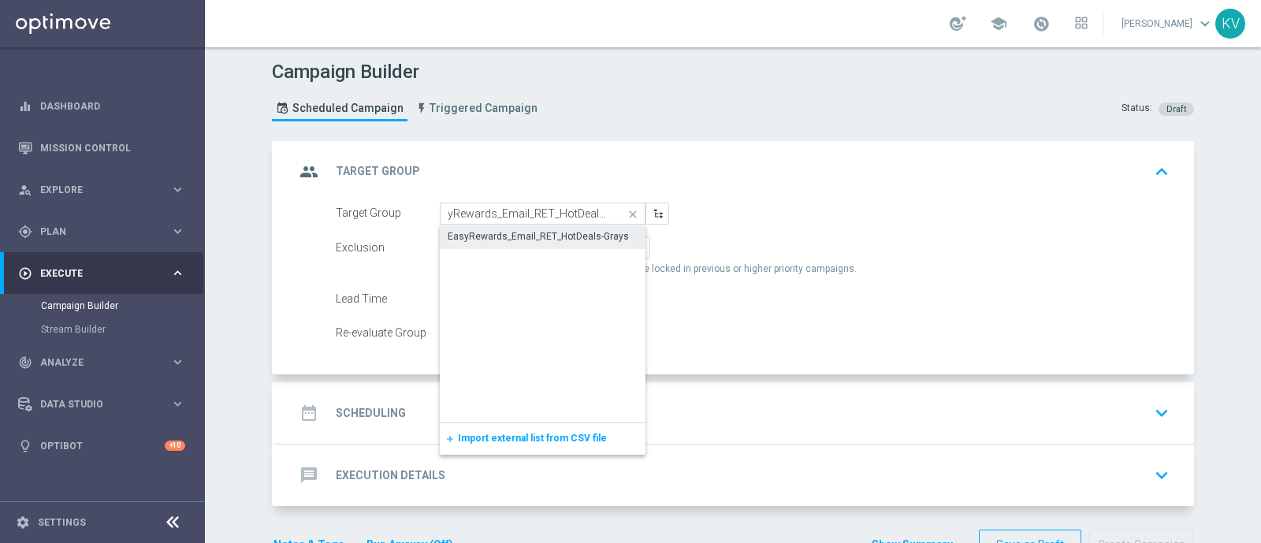
click at [485, 244] on div "EasyRewards_Email_RET_HotDeals-Grays" at bounding box center [543, 236] width 206 height 22
type input "EasyRewards_Email_RET_HotDeals-Grays"
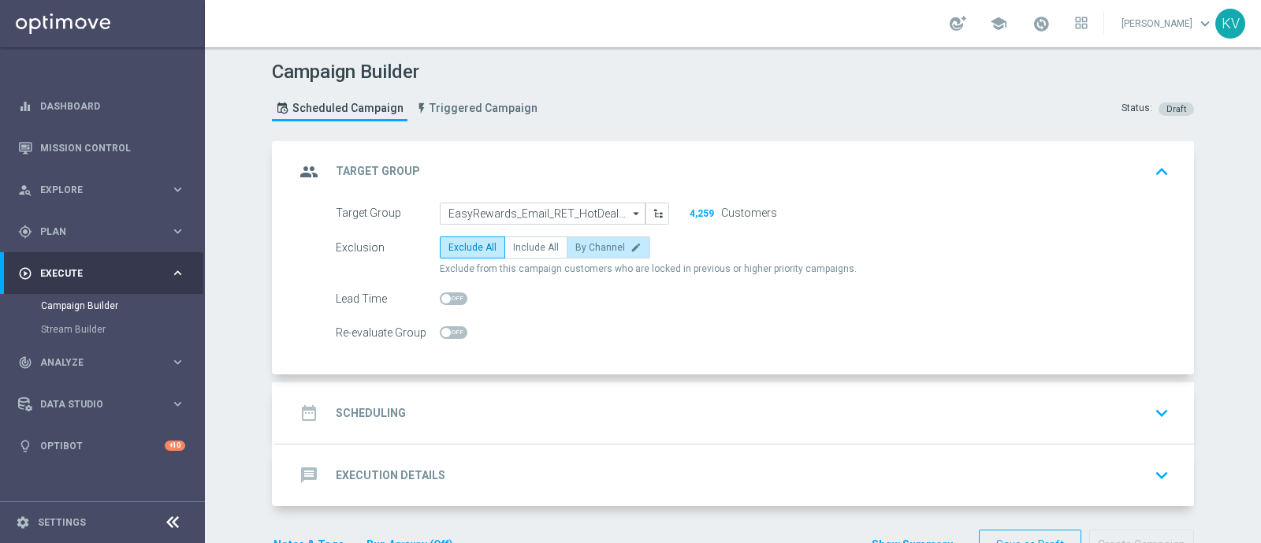
click at [606, 242] on span "By Channel" at bounding box center [600, 247] width 50 height 11
click at [585, 245] on input "By Channel edit" at bounding box center [580, 250] width 10 height 10
radio input "true"
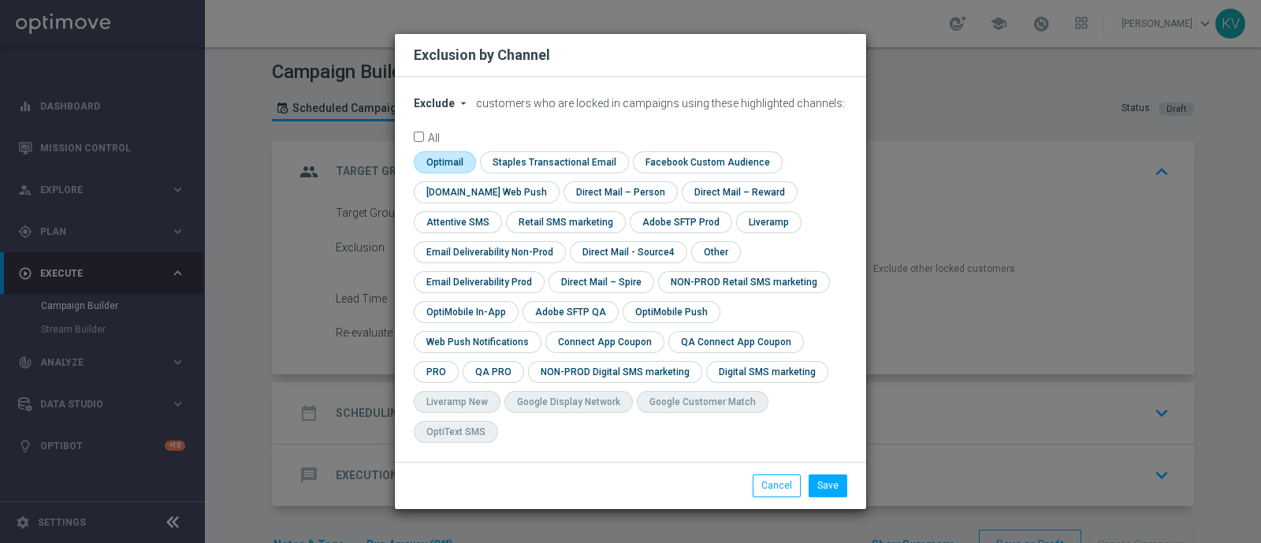
click at [452, 173] on input "checkbox" at bounding box center [443, 161] width 59 height 21
checkbox input "true"
click at [691, 262] on input "checkbox" at bounding box center [714, 251] width 47 height 21
checkbox input "true"
click at [809, 474] on button "Save" at bounding box center [827, 485] width 39 height 22
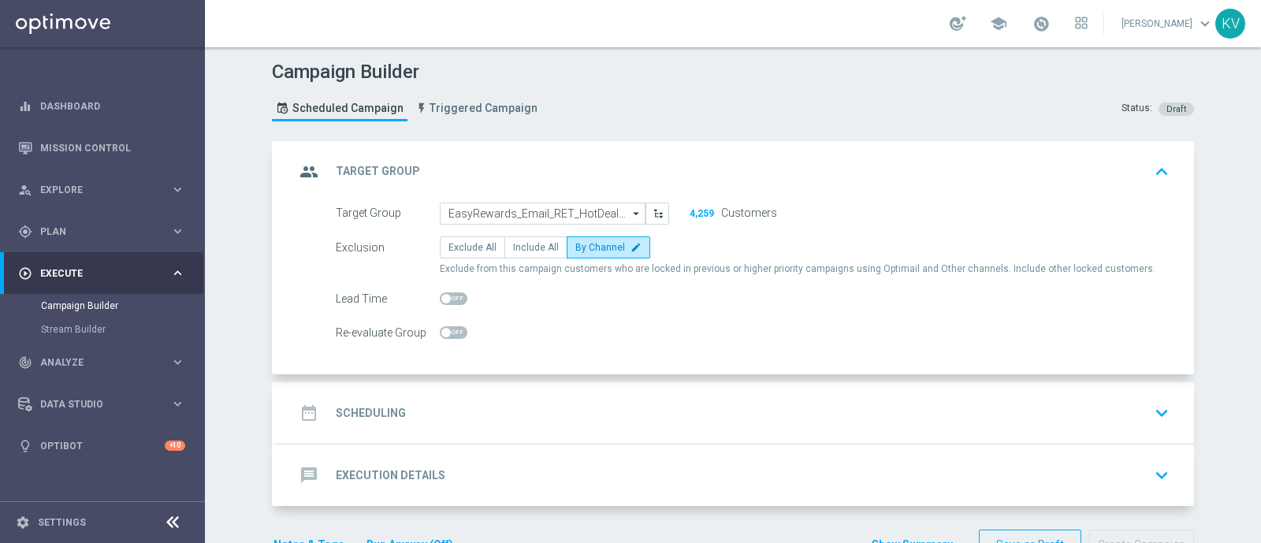
click at [800, 418] on div "date_range Scheduling keyboard_arrow_down" at bounding box center [735, 413] width 880 height 30
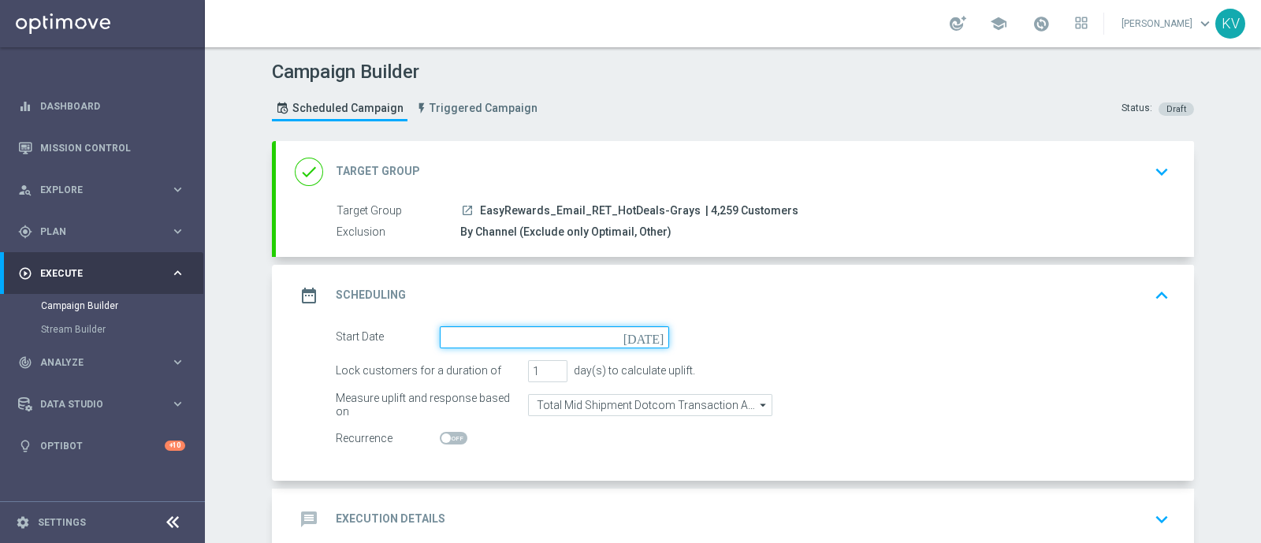
click at [483, 335] on input at bounding box center [554, 337] width 229 height 22
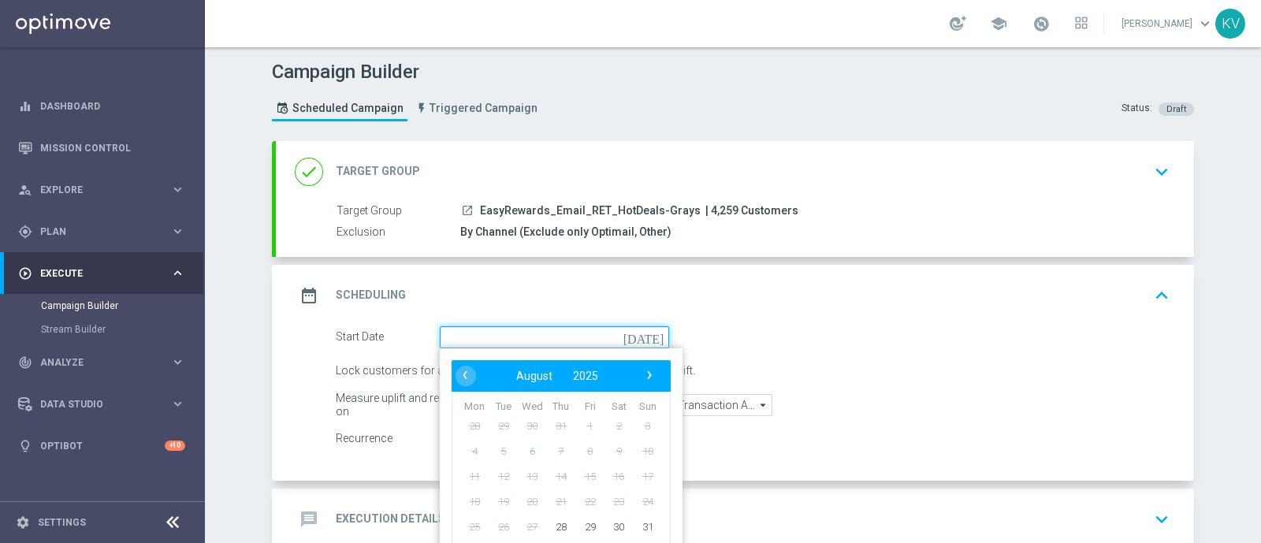
scroll to position [90, 0]
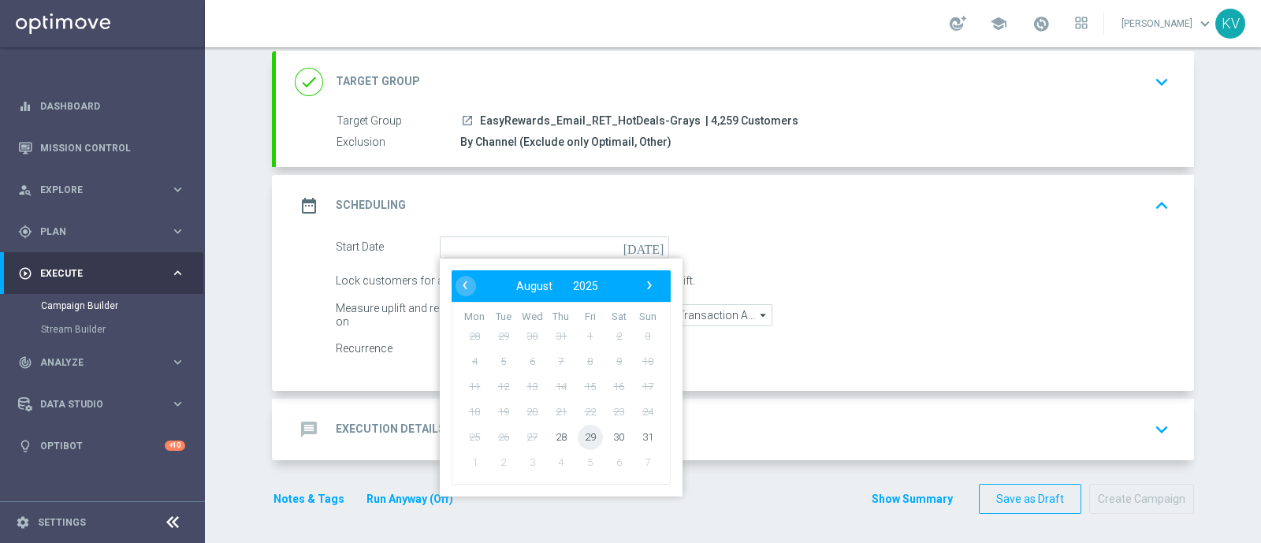
click at [582, 427] on span "29" at bounding box center [589, 436] width 25 height 25
type input "29 Aug 2025"
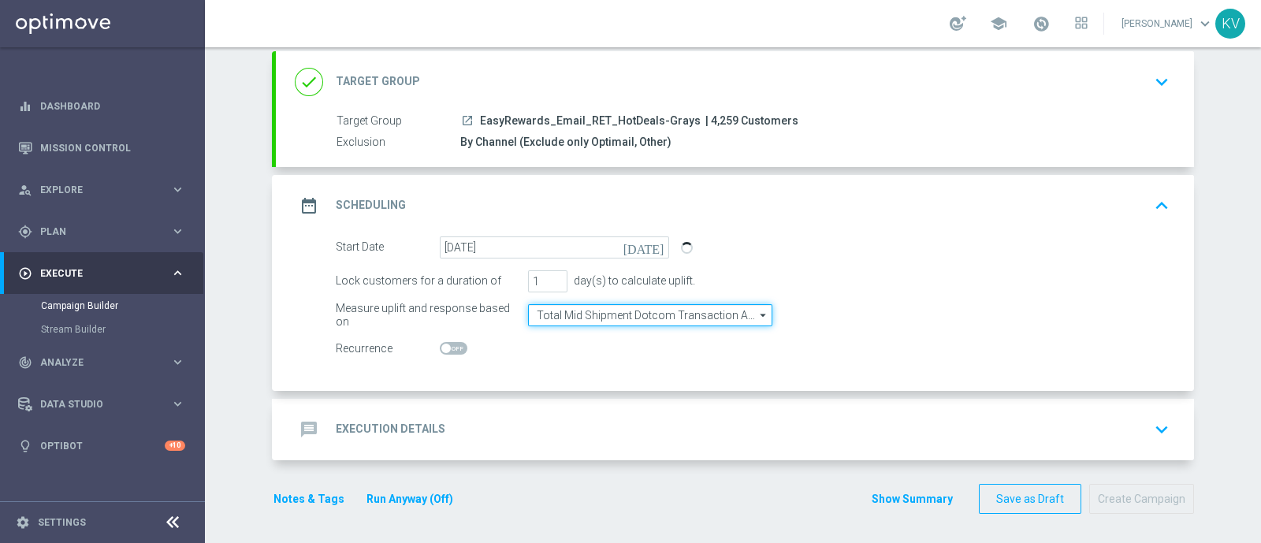
click at [615, 311] on input "Total Mid Shipment Dotcom Transaction Amount" at bounding box center [650, 315] width 244 height 22
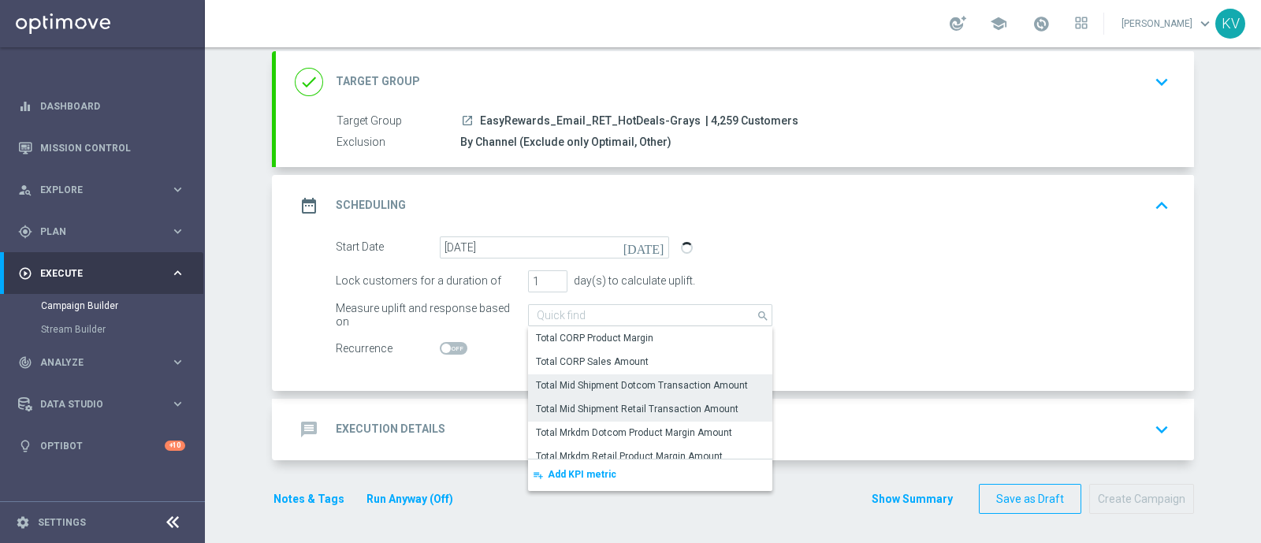
click at [630, 410] on div "Total Mid Shipment Retail Transaction Amount" at bounding box center [637, 409] width 202 height 14
type input "Total Mid Shipment Retail Transaction Amount"
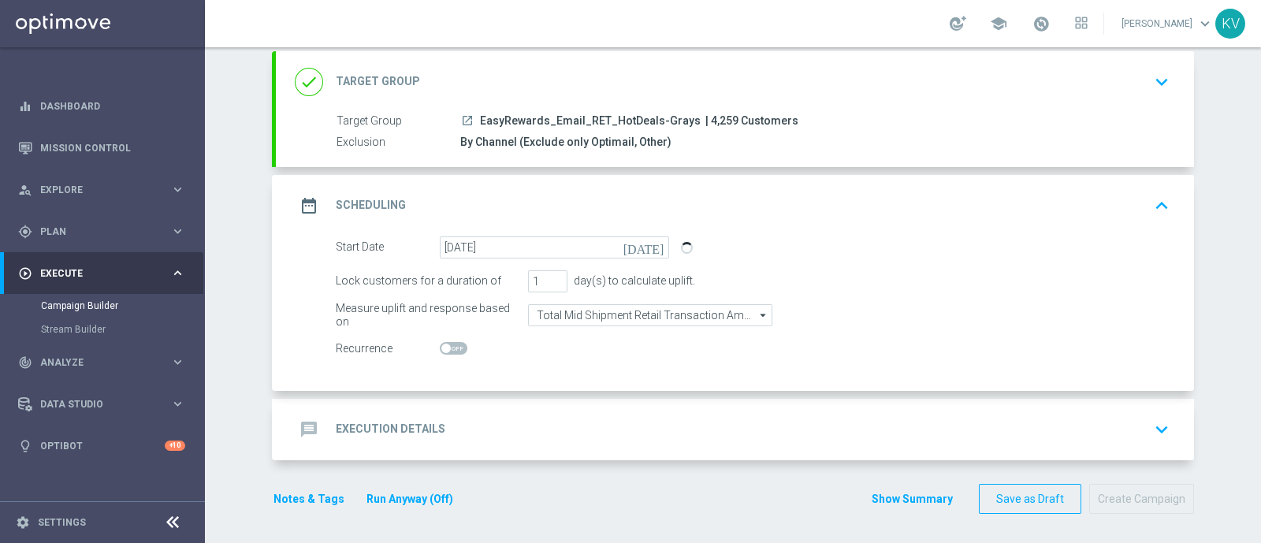
click at [607, 418] on div "message Execution Details keyboard_arrow_down" at bounding box center [735, 429] width 880 height 30
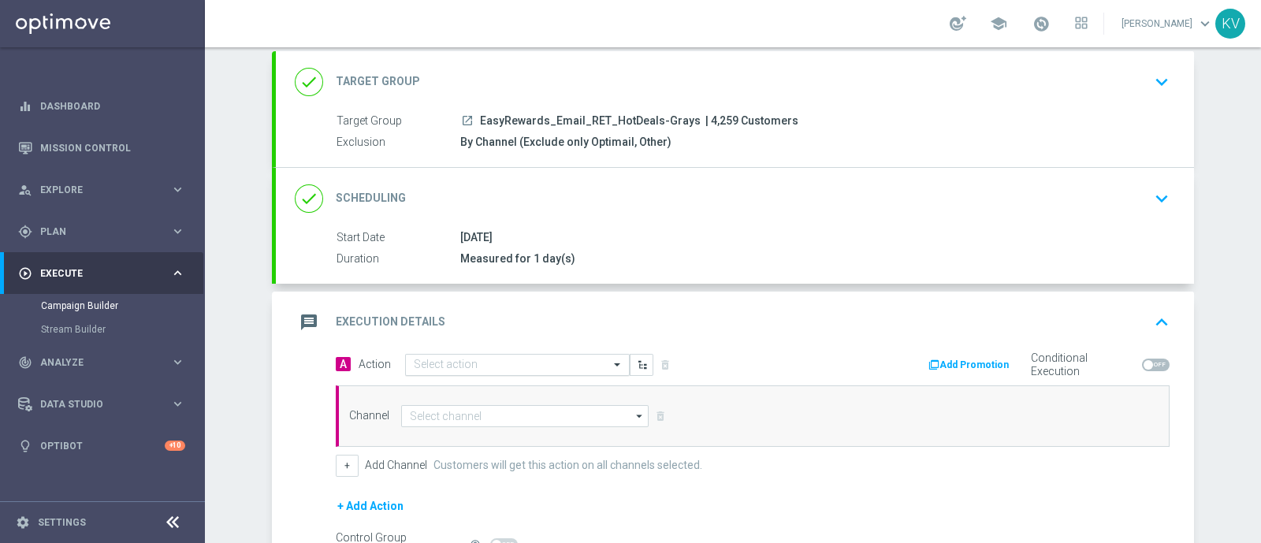
click at [421, 369] on div "Select action" at bounding box center [517, 365] width 225 height 22
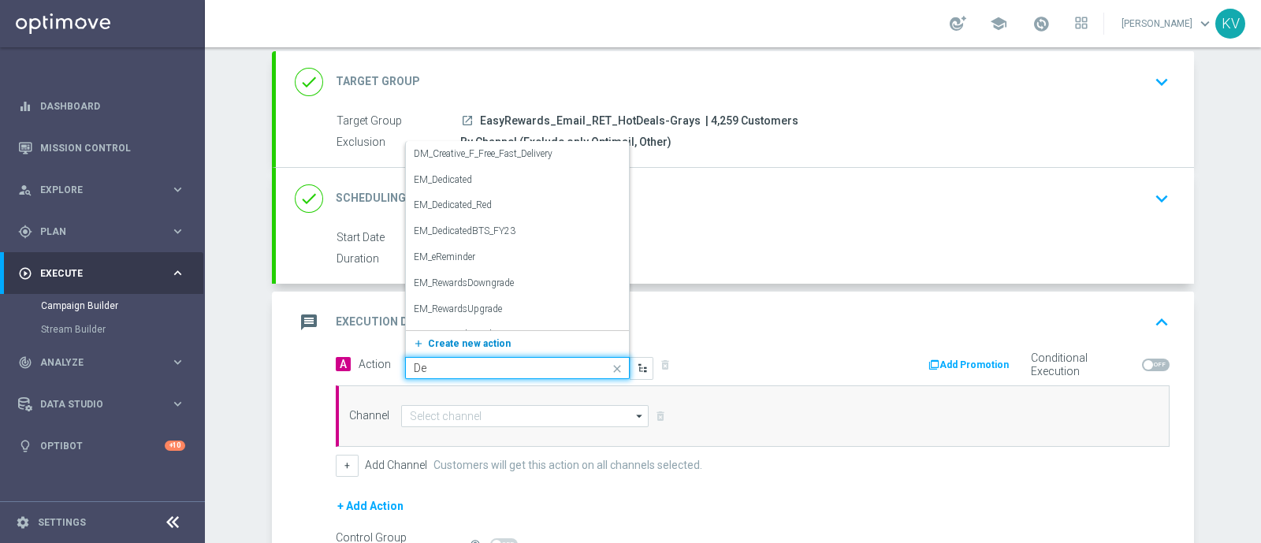
type input "D"
type input "Slp"
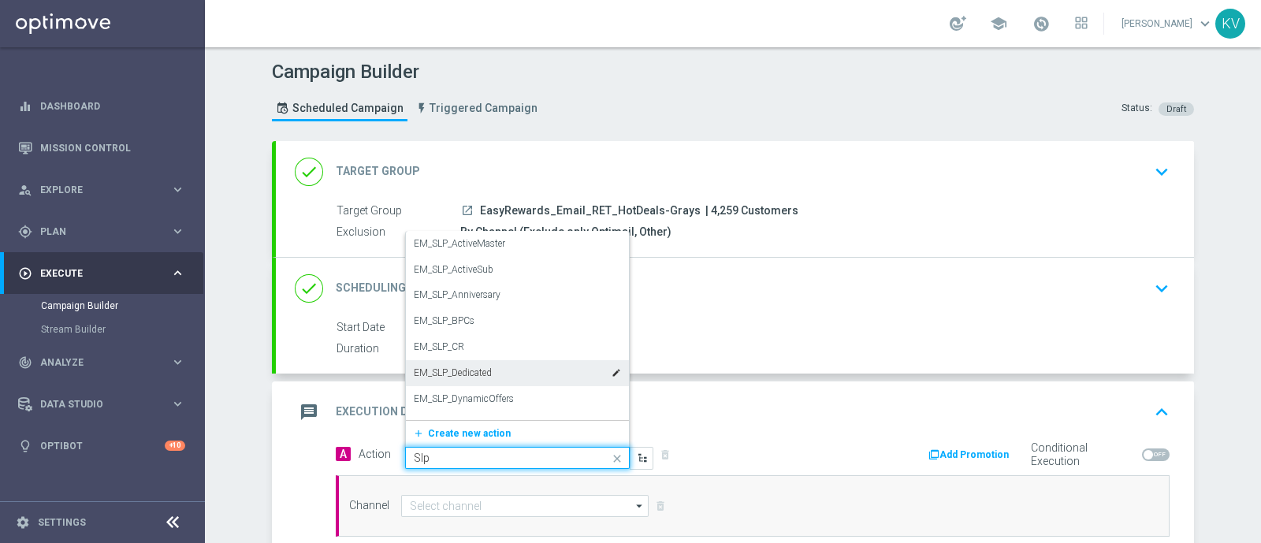
click at [484, 377] on label "EM_SLP_Dedicated" at bounding box center [453, 372] width 78 height 13
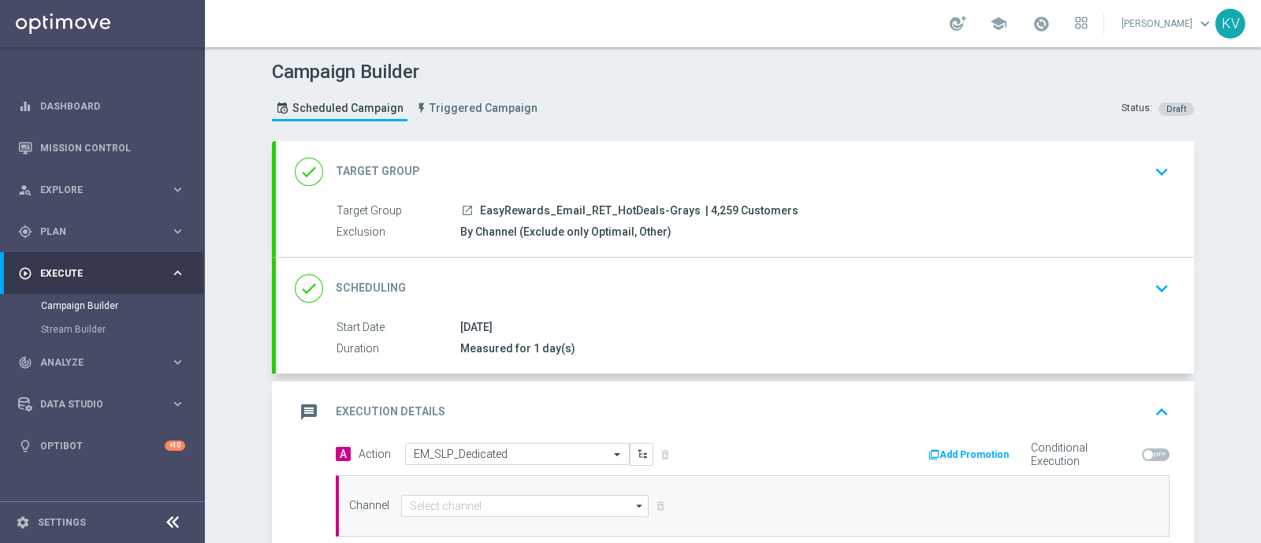
scroll to position [269, 0]
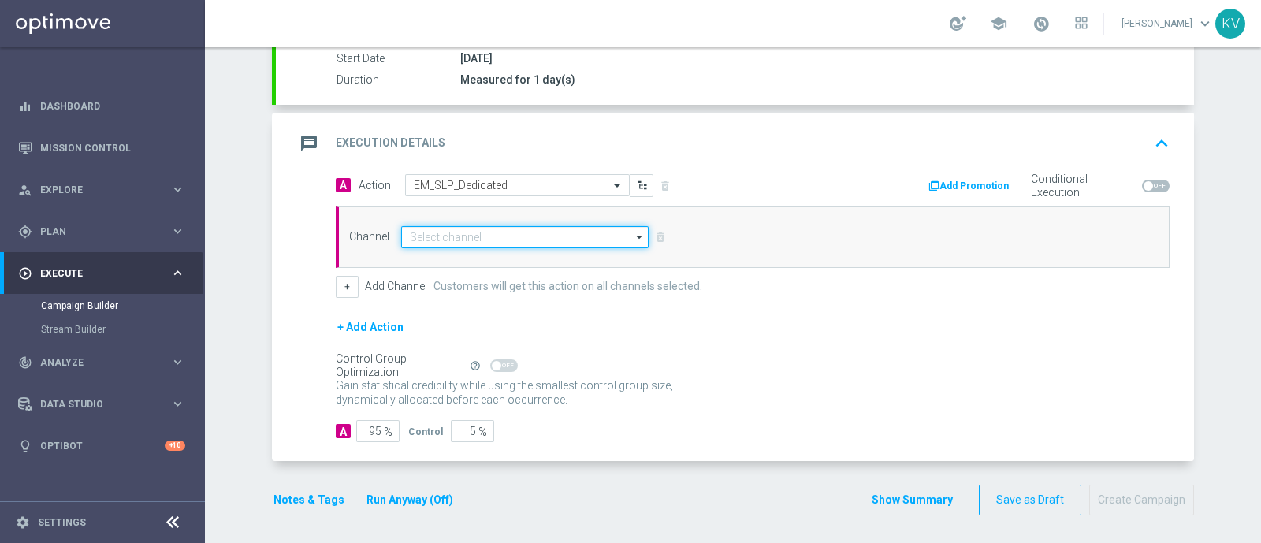
click at [445, 230] on input at bounding box center [524, 237] width 247 height 22
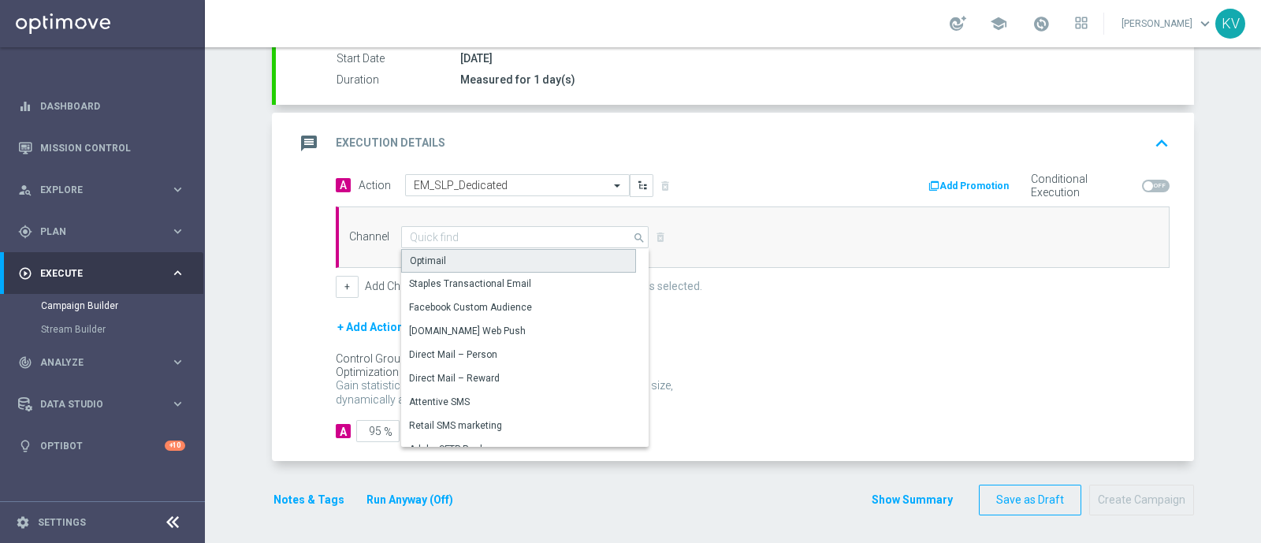
click at [445, 254] on div "Optimail" at bounding box center [518, 261] width 235 height 24
type input "Optimail"
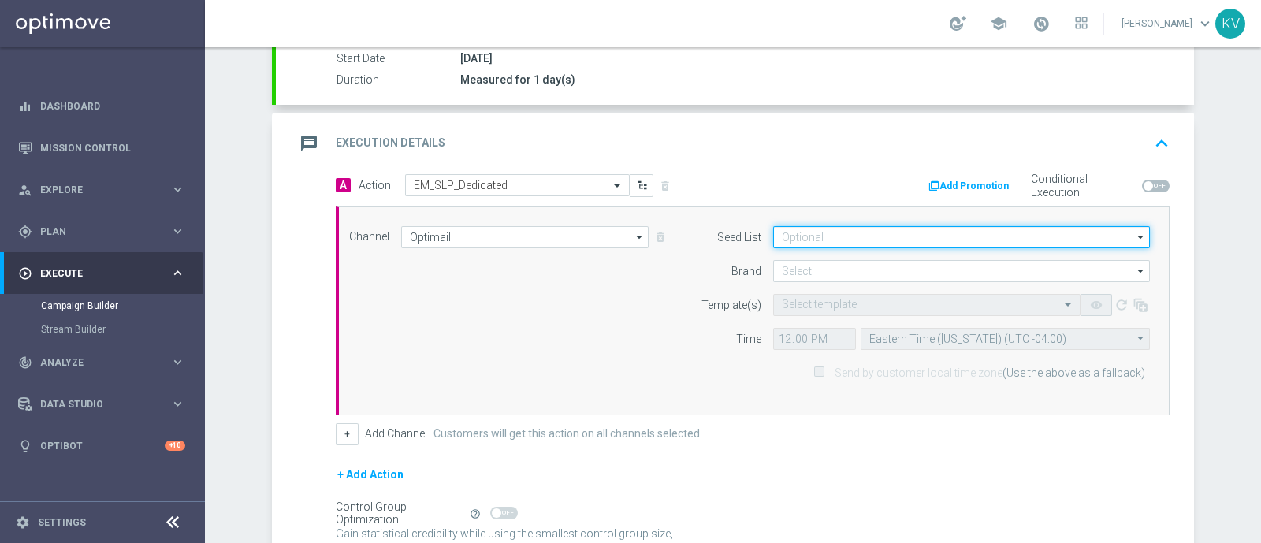
click at [843, 235] on input at bounding box center [961, 237] width 377 height 22
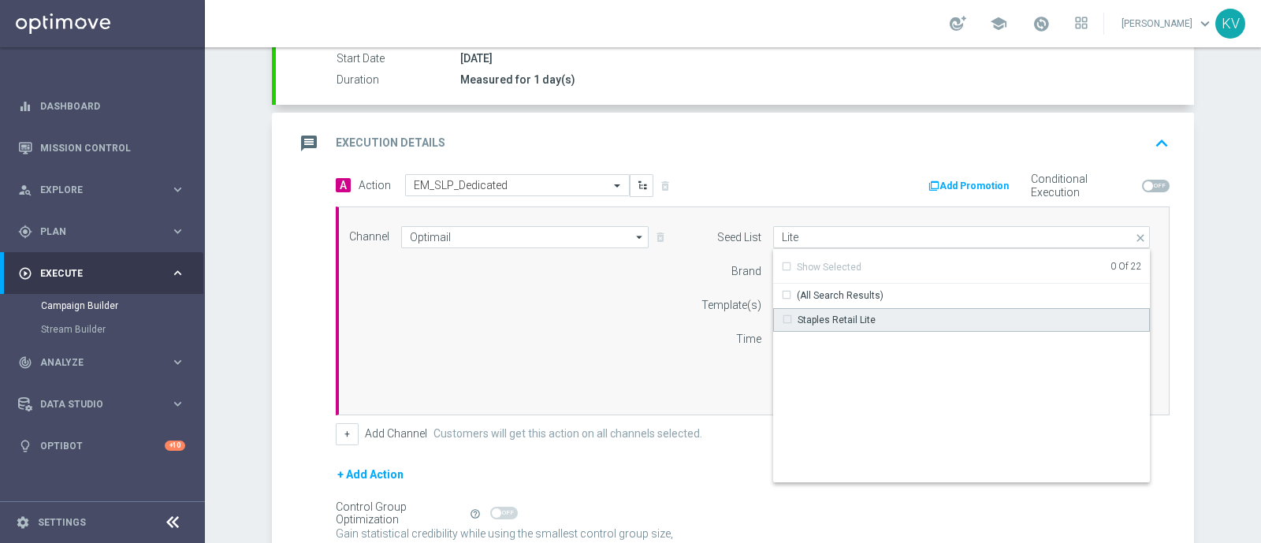
click at [876, 313] on div "Staples Retail Lite" at bounding box center [961, 320] width 377 height 24
click at [636, 325] on div "Channel Optimail Optimail arrow_drop_down Show Selected 0 of NaN Optimail" at bounding box center [749, 310] width 824 height 169
type input "Staples Retail Lite"
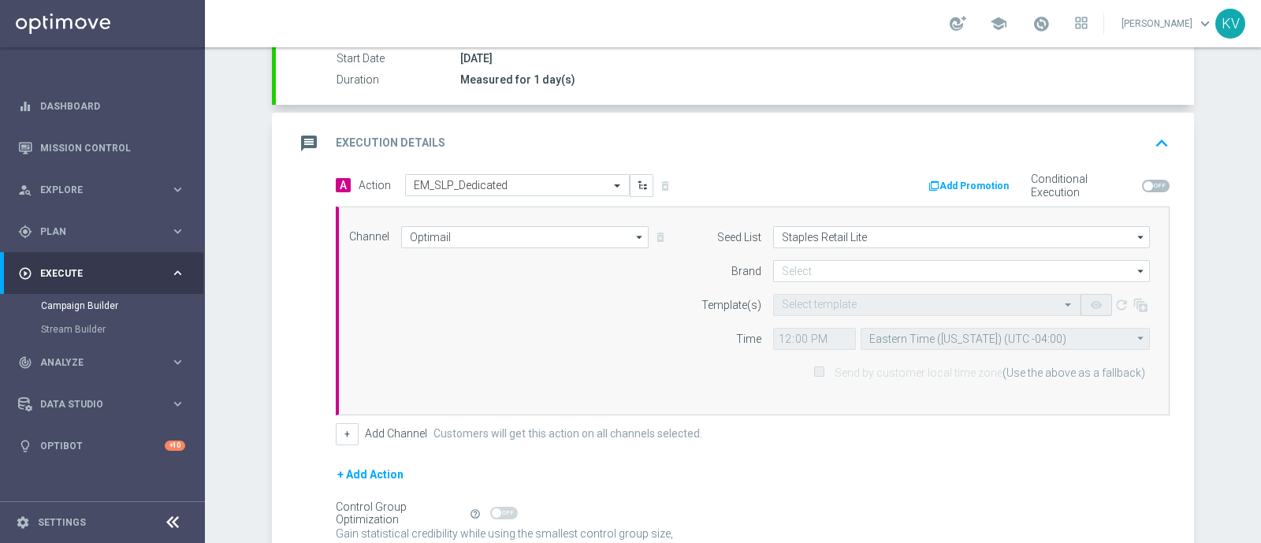
click at [785, 254] on form "Seed List Staples Retail Lite Staples Retail Lite arrow_drop_down Show Selected…" at bounding box center [921, 305] width 457 height 158
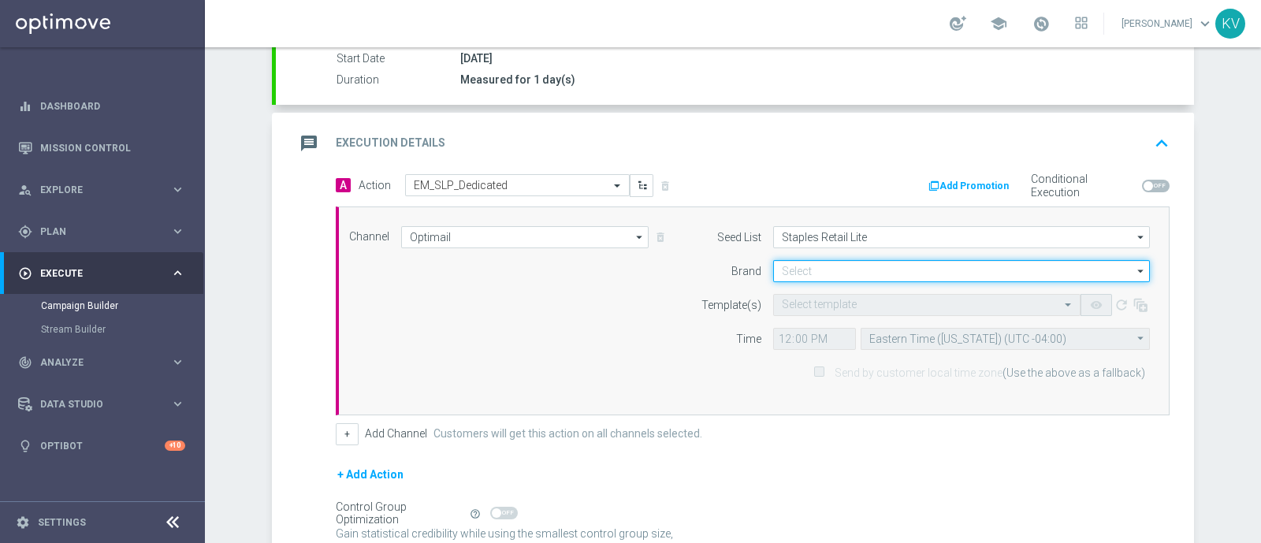
click at [790, 269] on input at bounding box center [961, 271] width 377 height 22
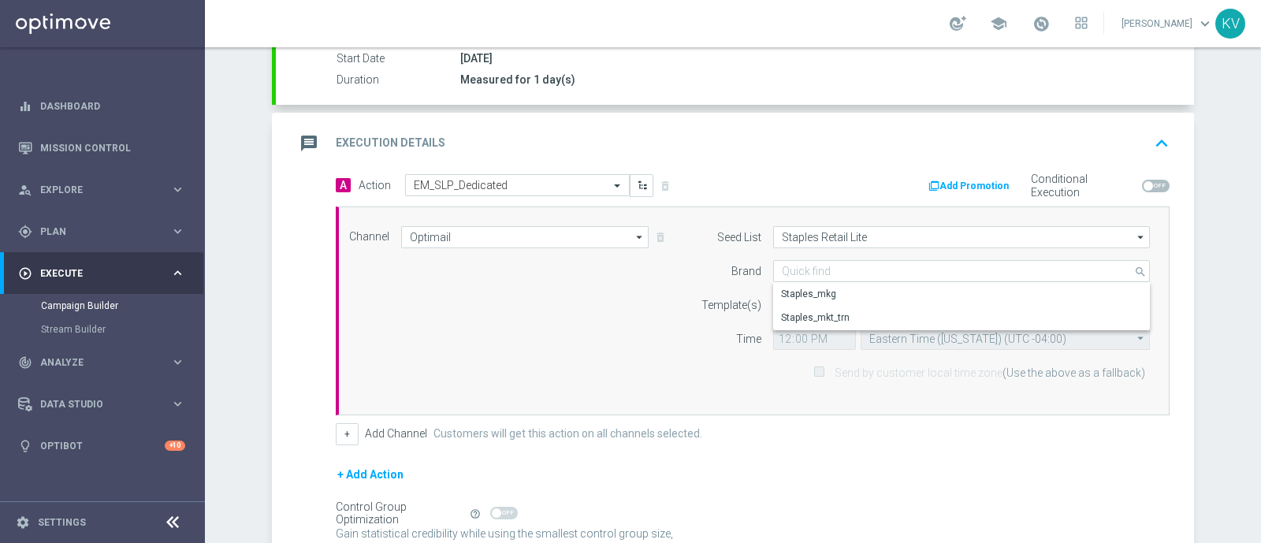
click at [794, 283] on div "Staples_mkg" at bounding box center [961, 294] width 377 height 22
type input "Staples_mkg"
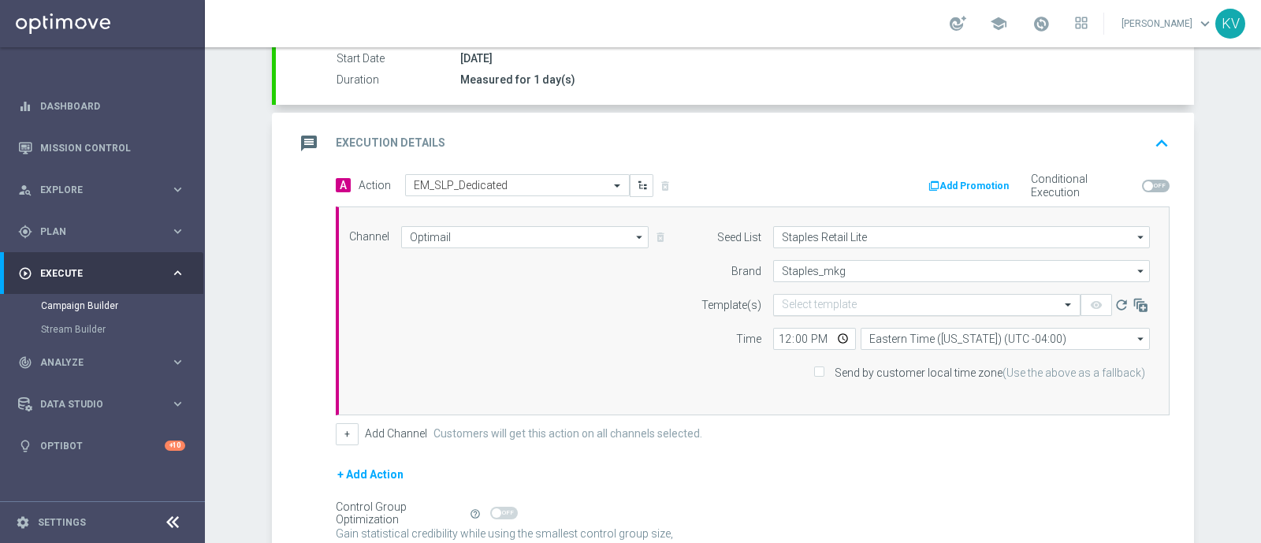
click at [803, 308] on input "text" at bounding box center [911, 305] width 258 height 13
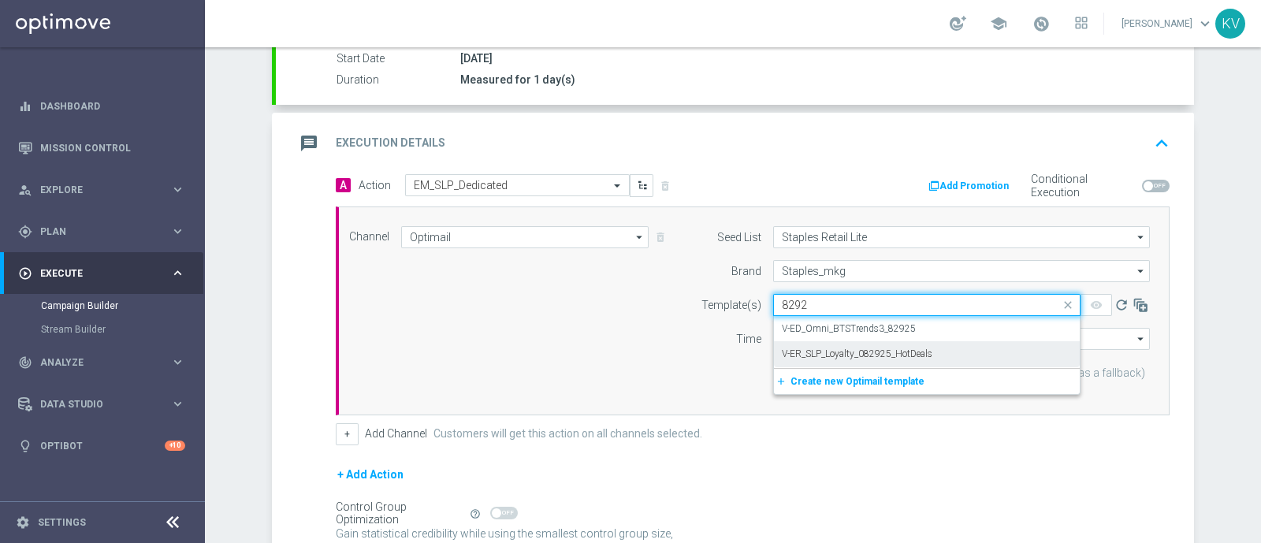
click at [879, 355] on label "V-ER_SLP_Loyalty_082925_HotDeals" at bounding box center [857, 353] width 150 height 13
type input "8292"
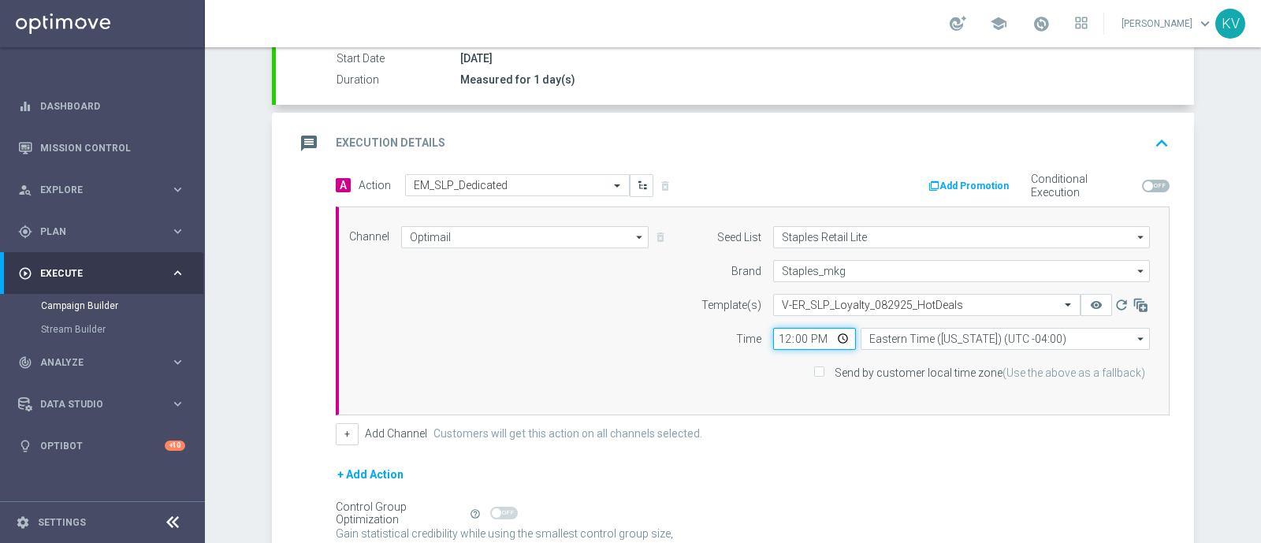
click at [774, 337] on input "12:00" at bounding box center [814, 339] width 83 height 22
type input "09:00"
click at [813, 369] on input "Send by customer local time zone (Use the above as a fallback)" at bounding box center [818, 374] width 10 height 10
checkbox input "true"
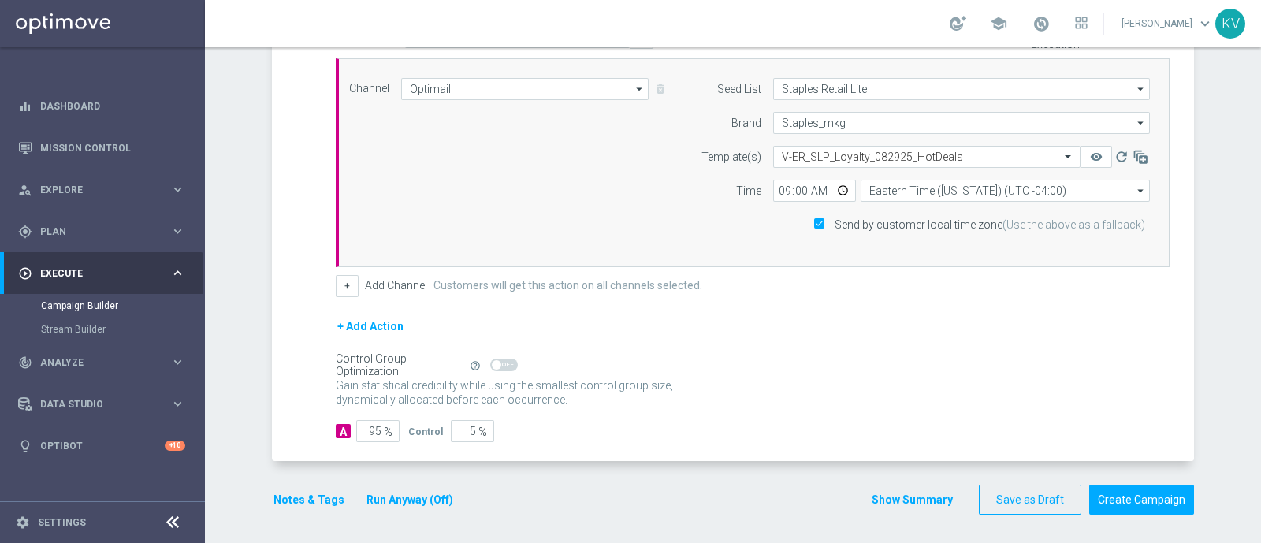
click at [303, 490] on button "Notes & Tags" at bounding box center [309, 500] width 74 height 20
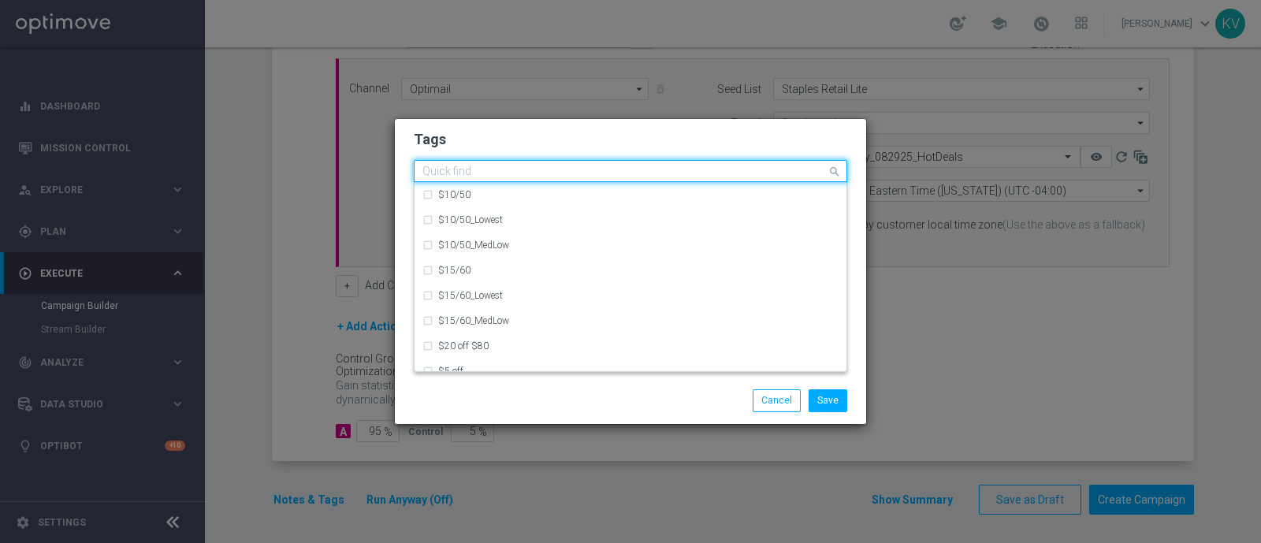
click at [462, 160] on div "Quick find" at bounding box center [630, 171] width 433 height 22
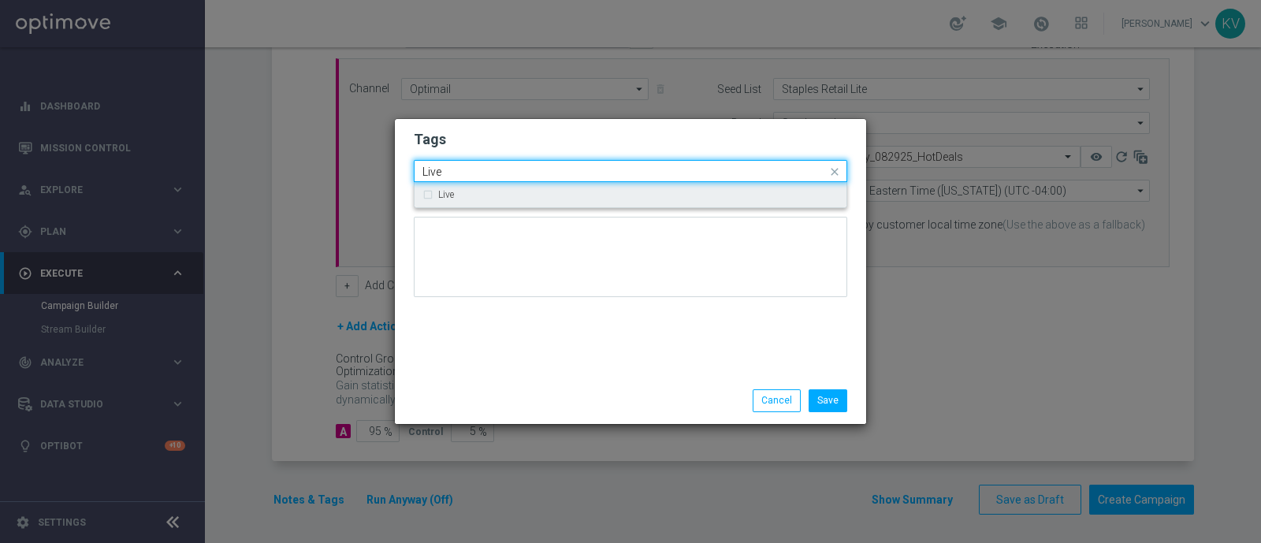
click at [494, 195] on div "Live" at bounding box center [638, 194] width 400 height 9
type input "Live"
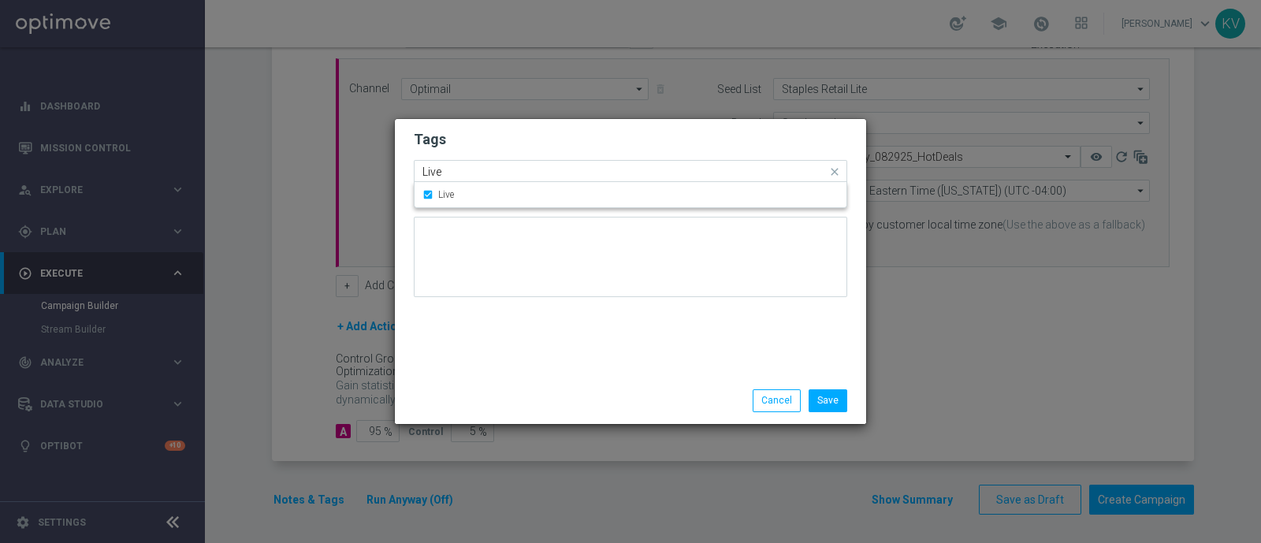
click at [463, 167] on input "Live" at bounding box center [624, 171] width 404 height 13
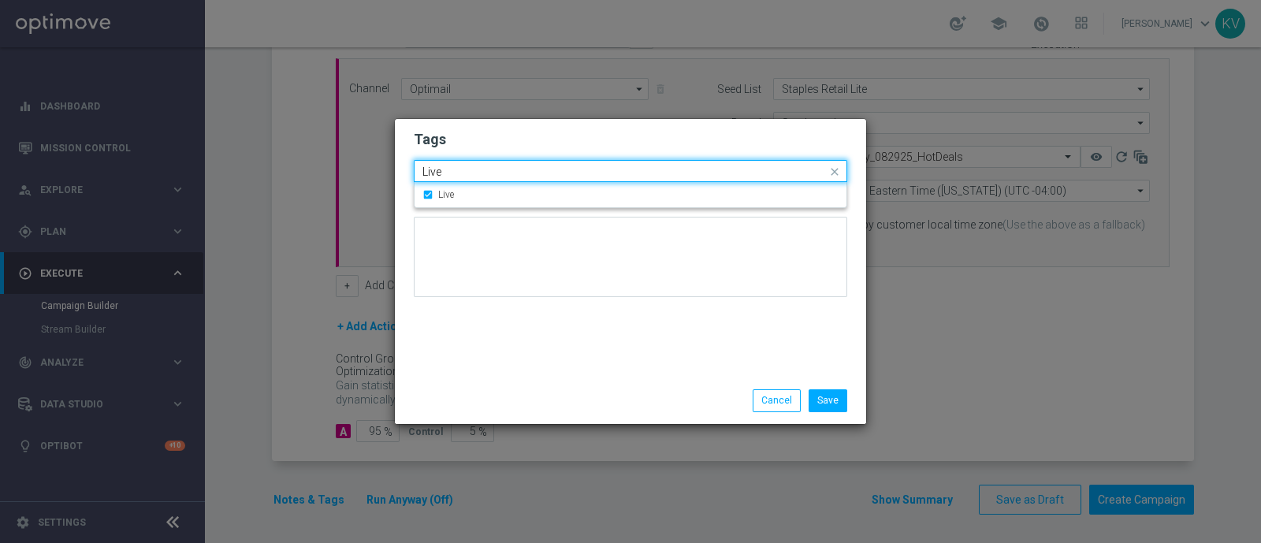
click at [463, 167] on input "Live" at bounding box center [624, 171] width 404 height 13
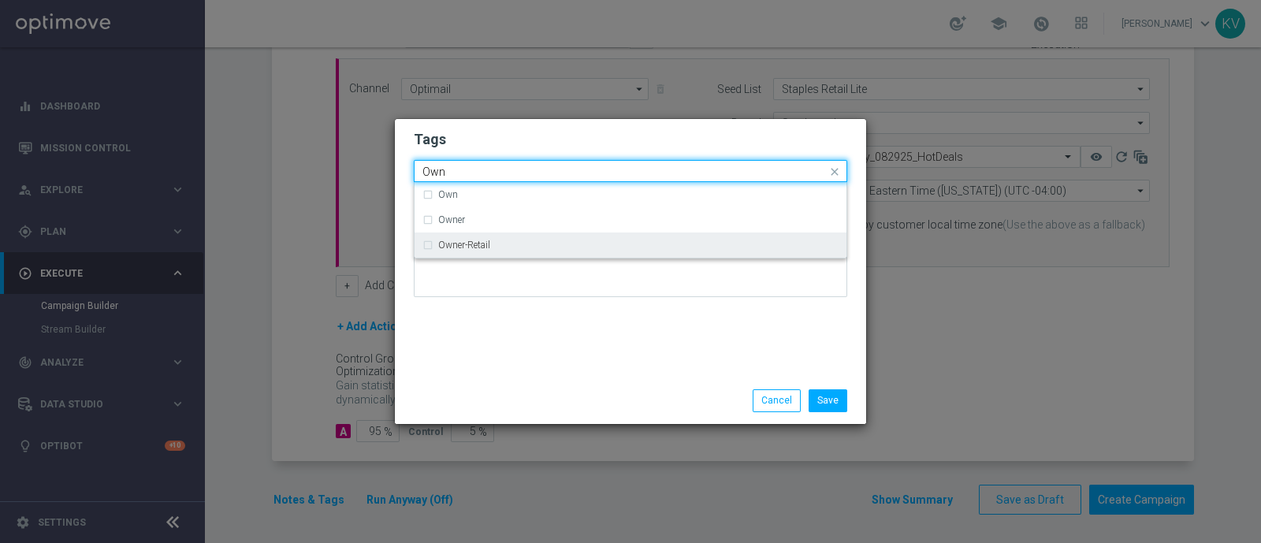
click at [479, 246] on label "Owner-Retail" at bounding box center [464, 244] width 52 height 9
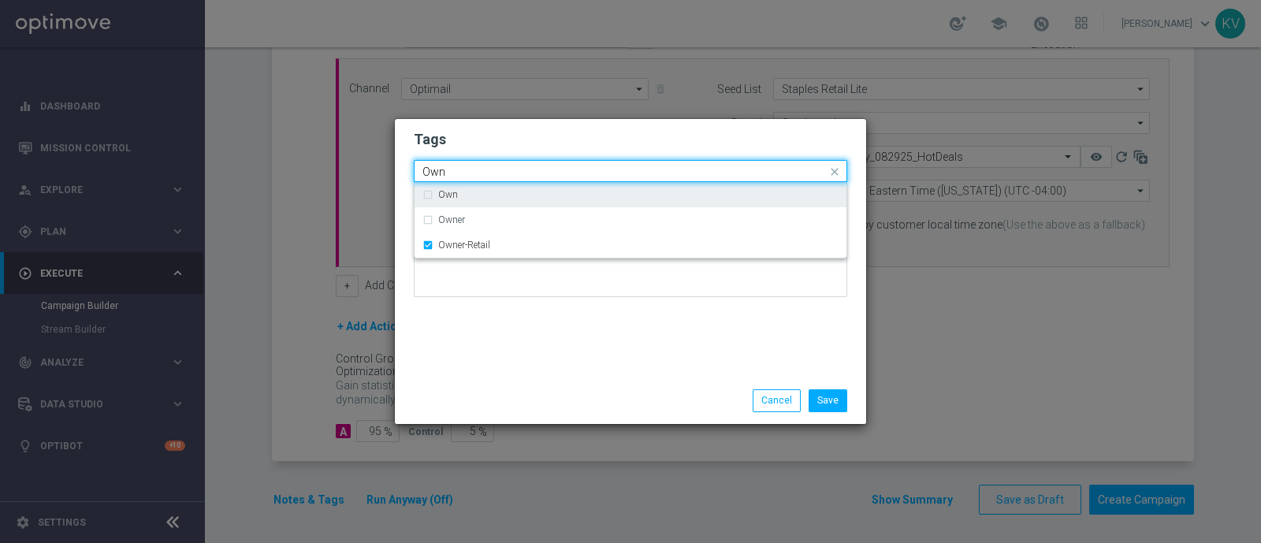
click at [646, 160] on div "Quick find × Live × Owner-Retail Own" at bounding box center [630, 171] width 433 height 22
click at [631, 167] on input "Own" at bounding box center [624, 171] width 404 height 13
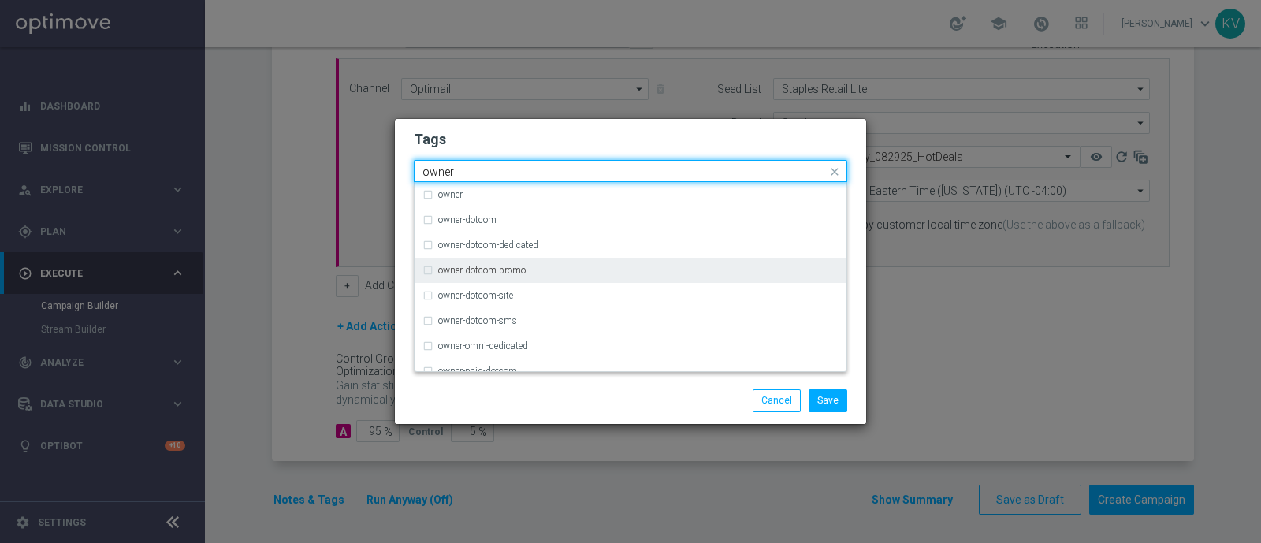
scroll to position [63, 0]
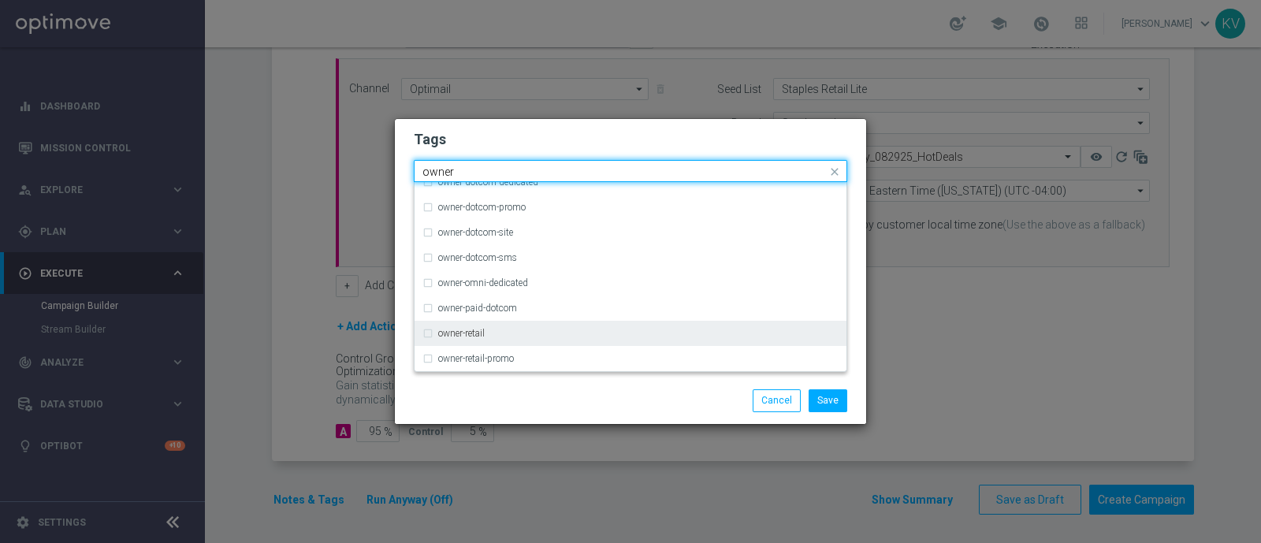
click at [589, 328] on div "owner-retail" at bounding box center [630, 333] width 416 height 25
type input "owner"
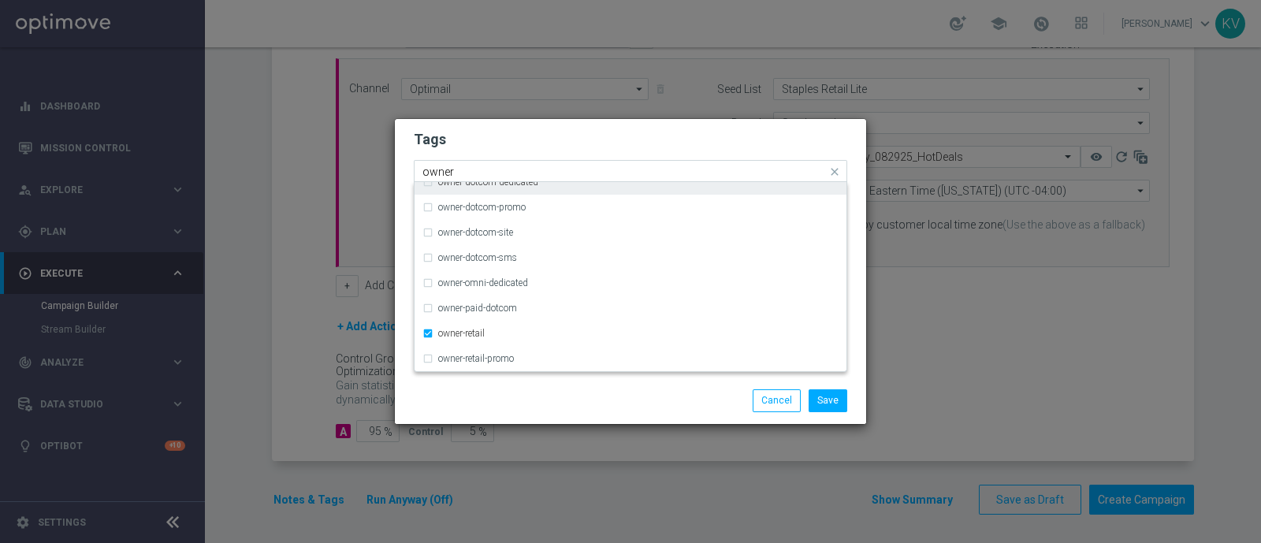
click at [484, 176] on input "owner" at bounding box center [624, 171] width 404 height 13
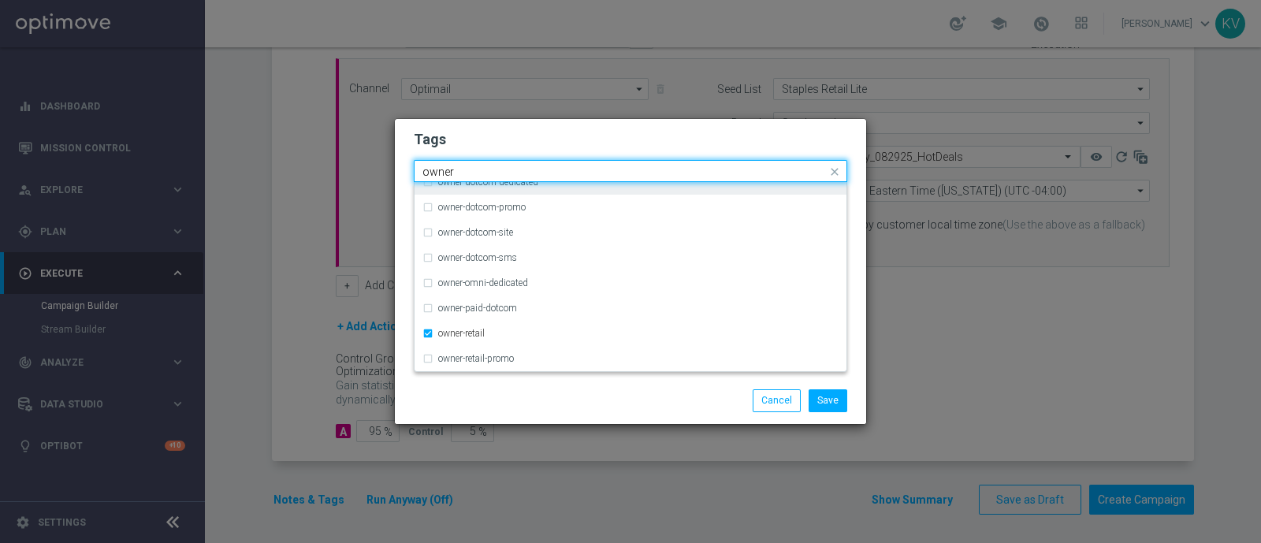
click at [484, 176] on input "owner" at bounding box center [624, 171] width 404 height 13
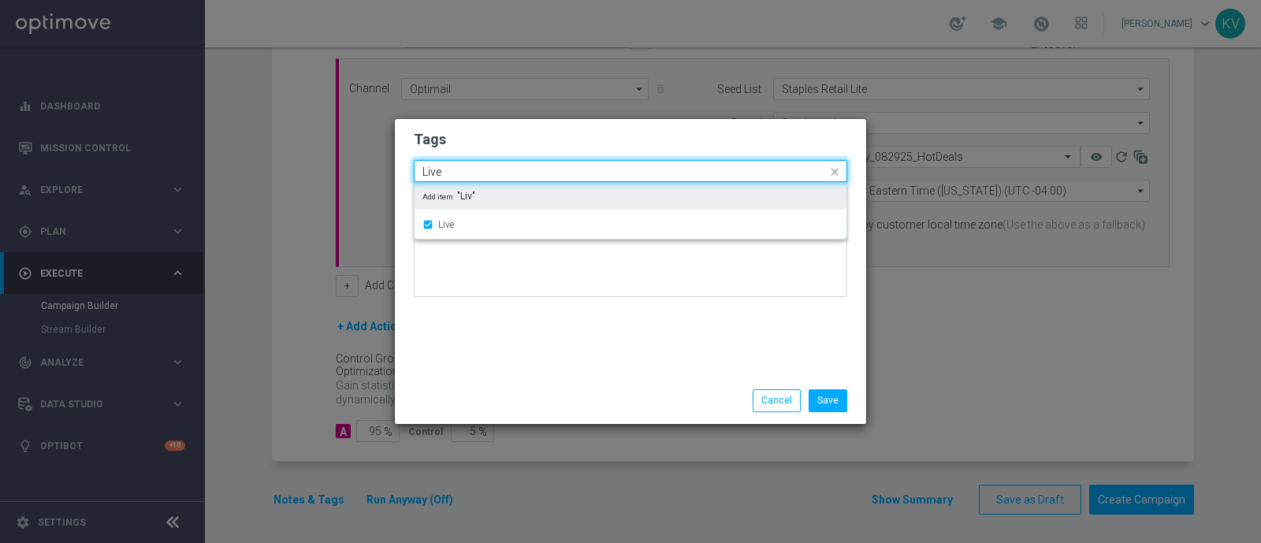
scroll to position [0, 0]
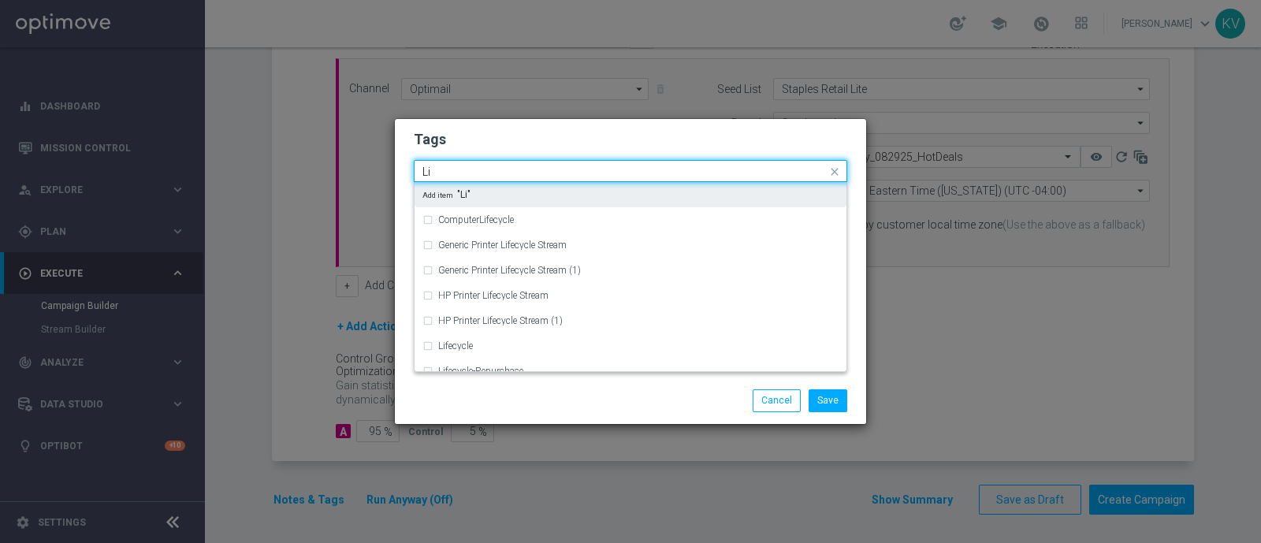
type input "L"
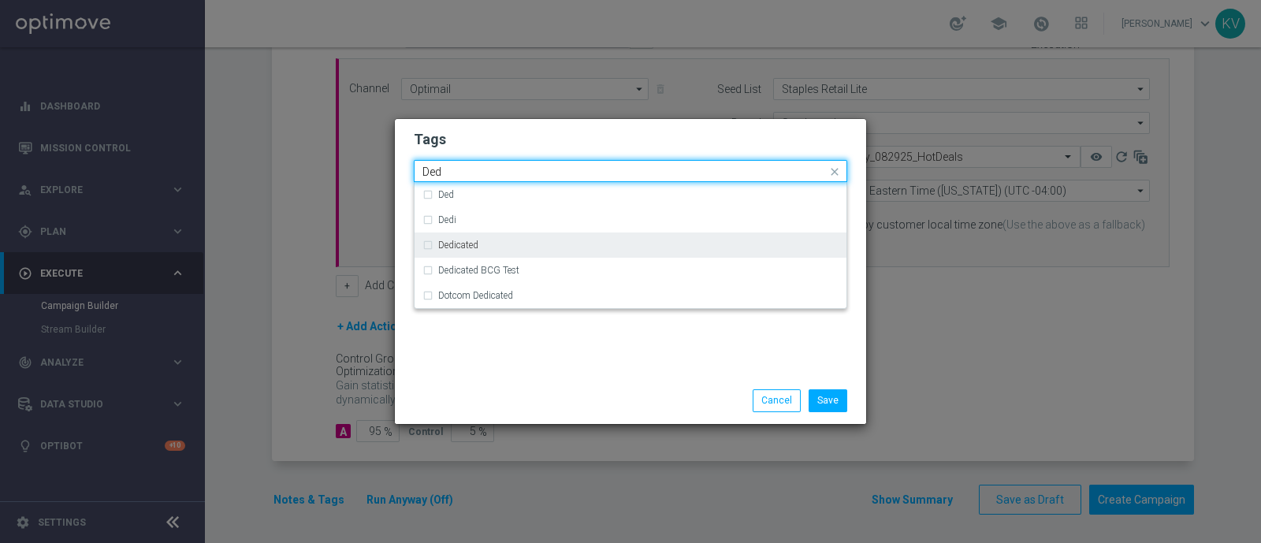
click at [481, 240] on div "Dedicated" at bounding box center [630, 244] width 416 height 25
type input "Ded"
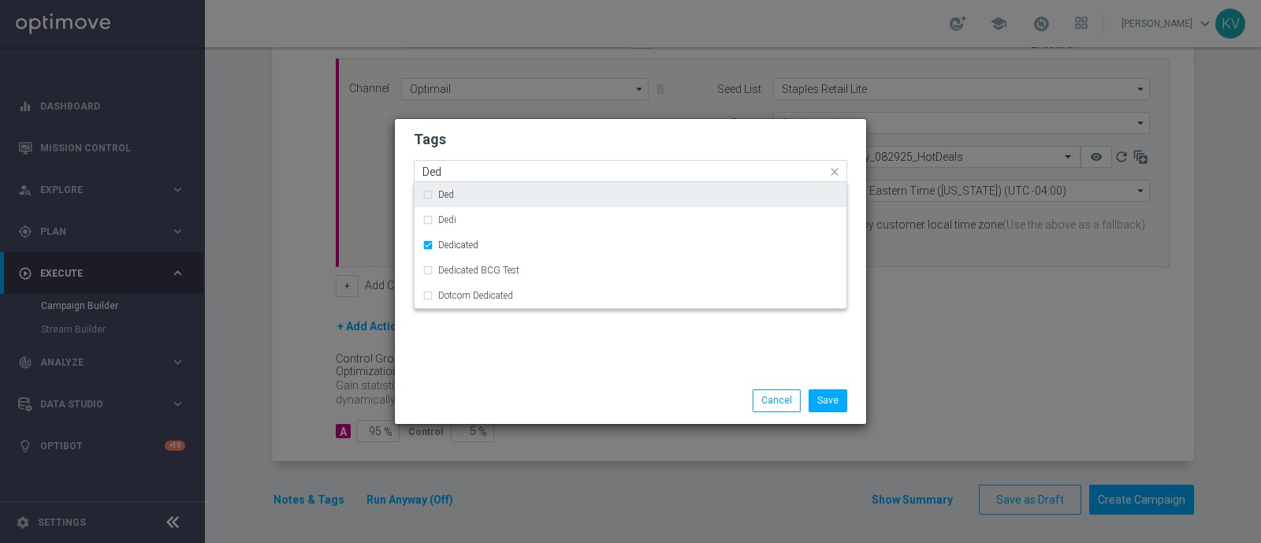
click at [445, 171] on input "Ded" at bounding box center [624, 171] width 404 height 13
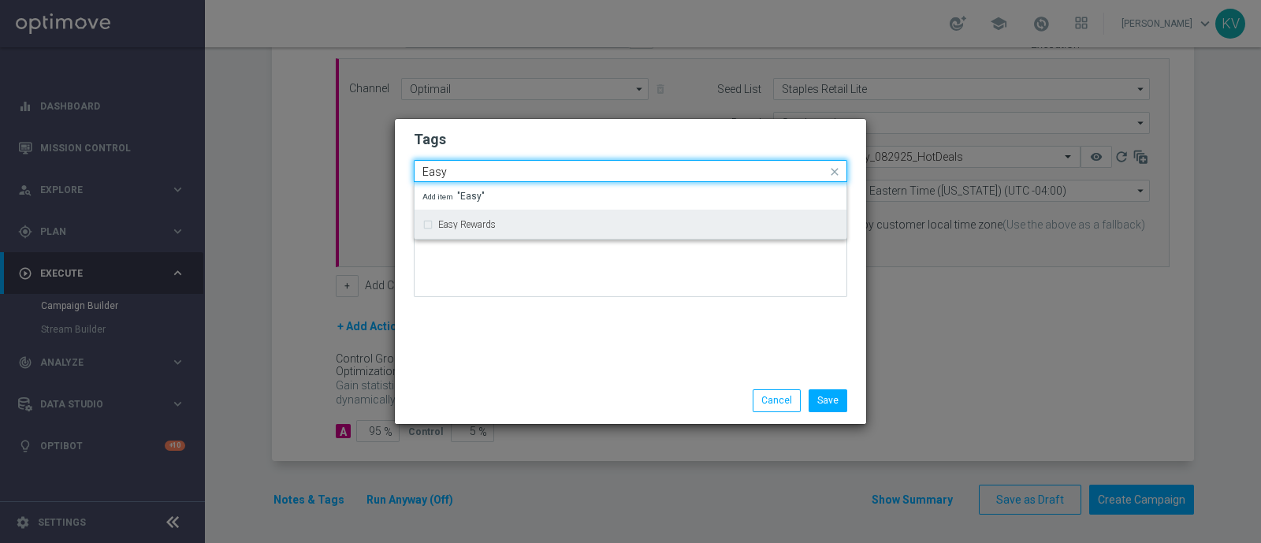
click at [452, 228] on label "Easy Rewards" at bounding box center [467, 224] width 58 height 9
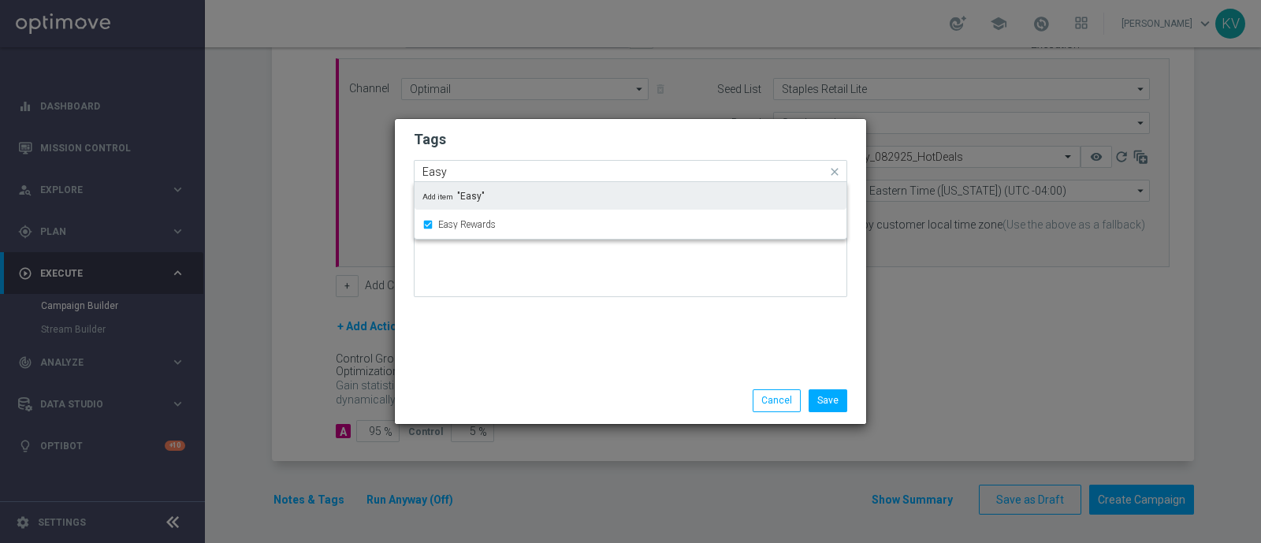
click at [455, 173] on input "Easy" at bounding box center [624, 171] width 404 height 13
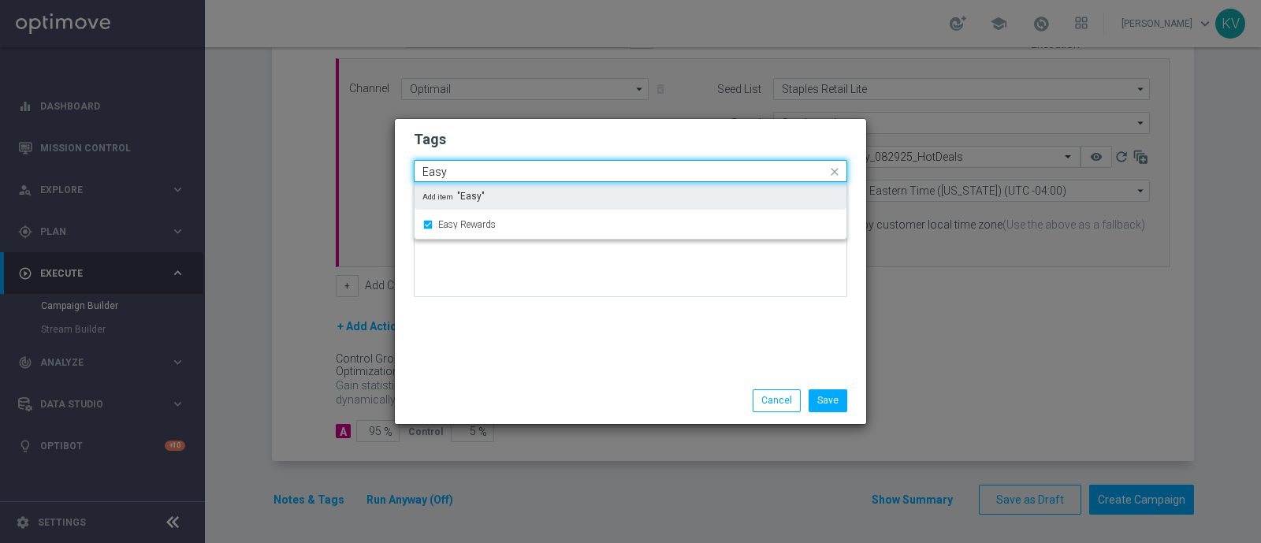
click at [455, 173] on input "Easy" at bounding box center [624, 171] width 404 height 13
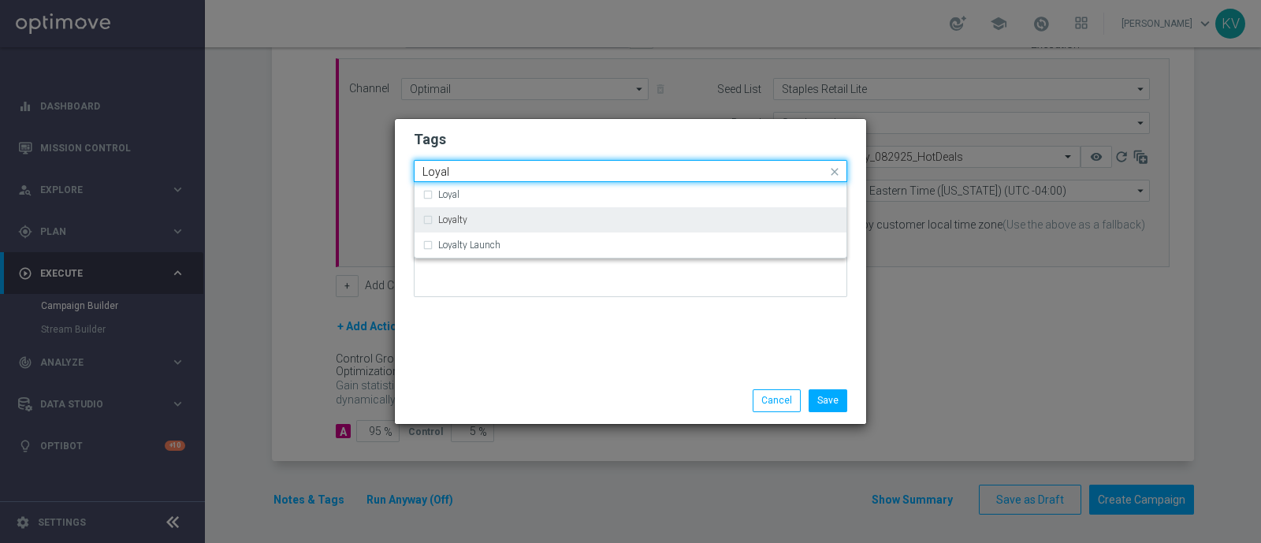
click at [466, 215] on label "Loyalty" at bounding box center [452, 219] width 29 height 9
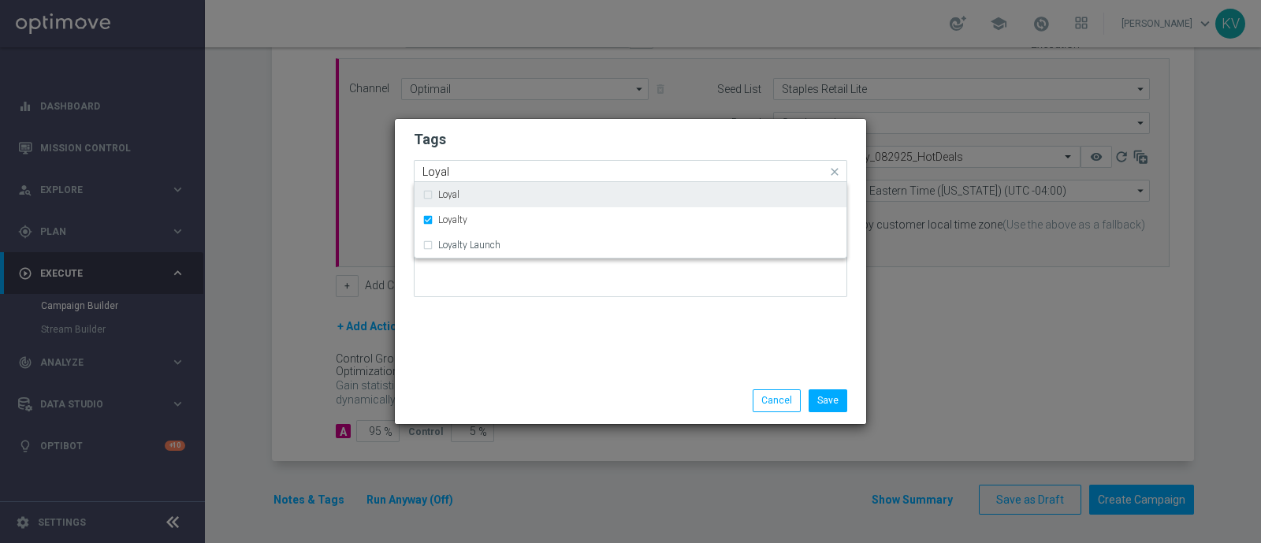
click at [461, 174] on input "Loyal" at bounding box center [624, 171] width 404 height 13
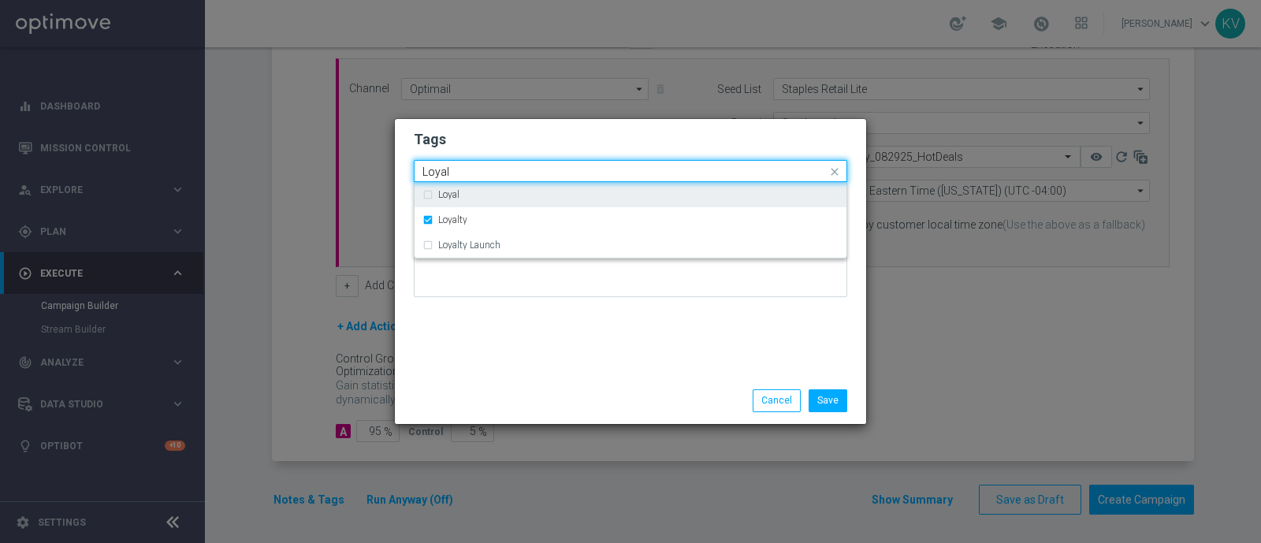
click at [461, 174] on input "Loyal" at bounding box center [624, 171] width 404 height 13
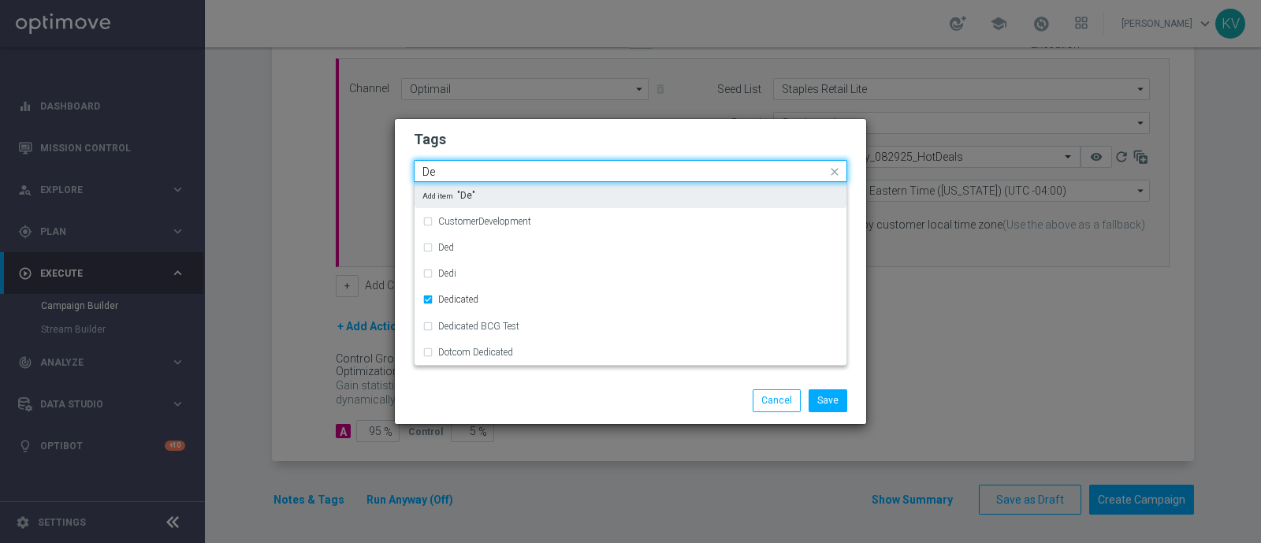
type input "Ded"
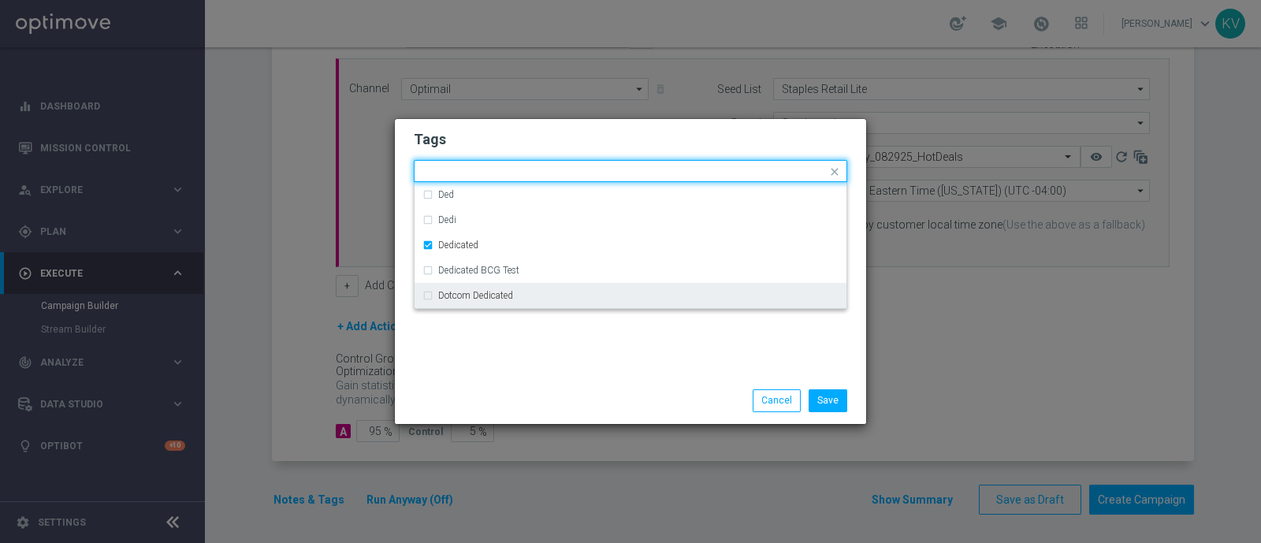
click at [509, 368] on div "Tags Quick find × Live × Owner-Retail × owner-retail × Dedicated × Easy Rewards…" at bounding box center [630, 248] width 471 height 258
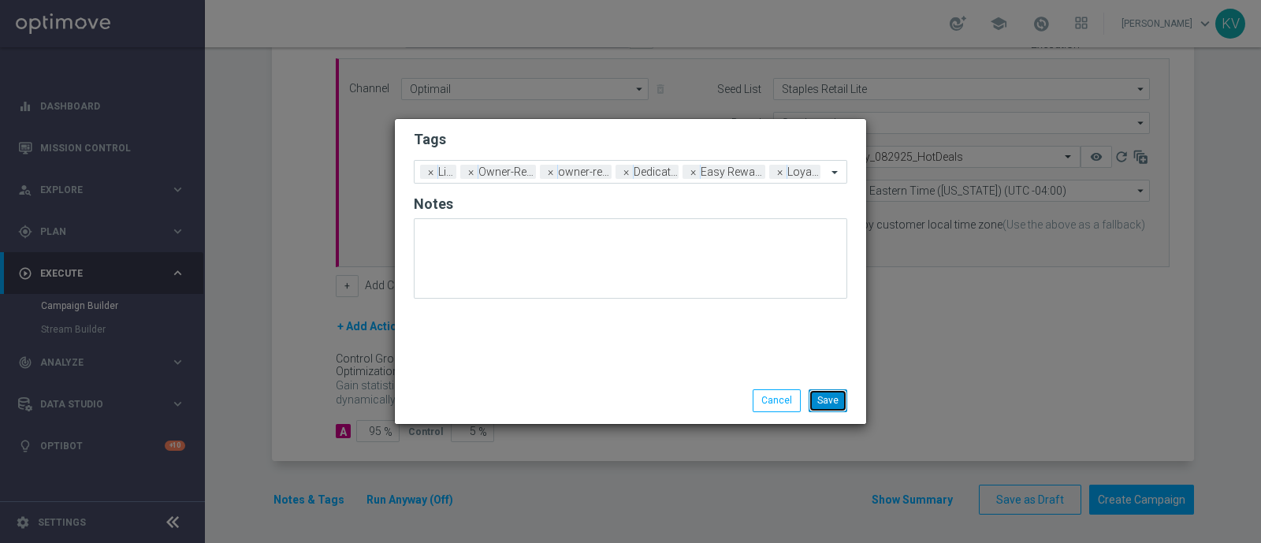
click at [827, 395] on button "Save" at bounding box center [827, 400] width 39 height 22
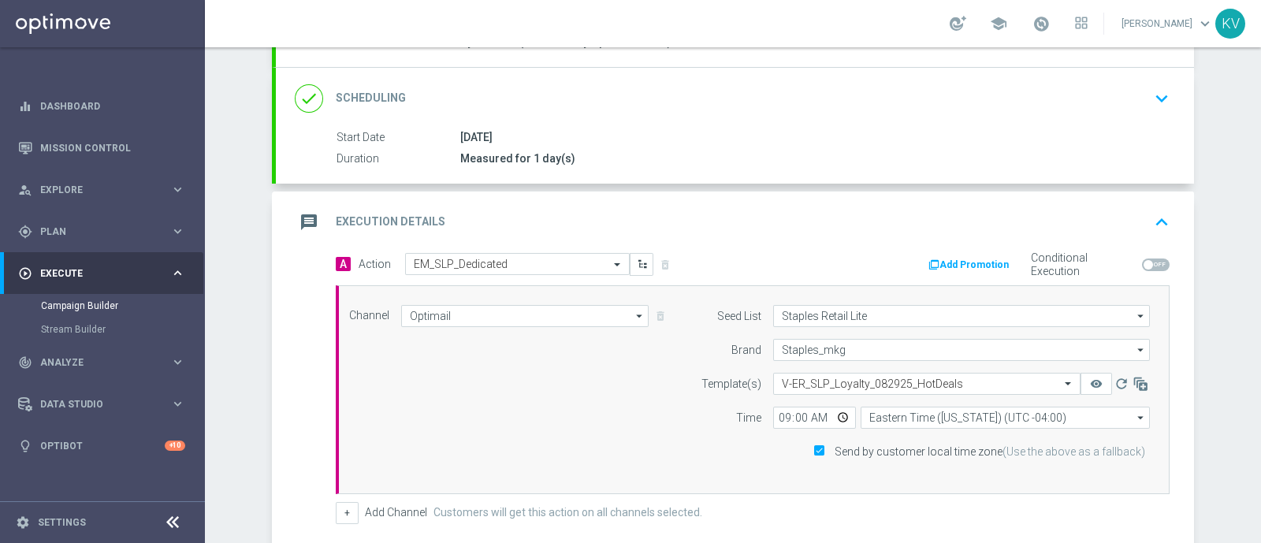
scroll to position [417, 0]
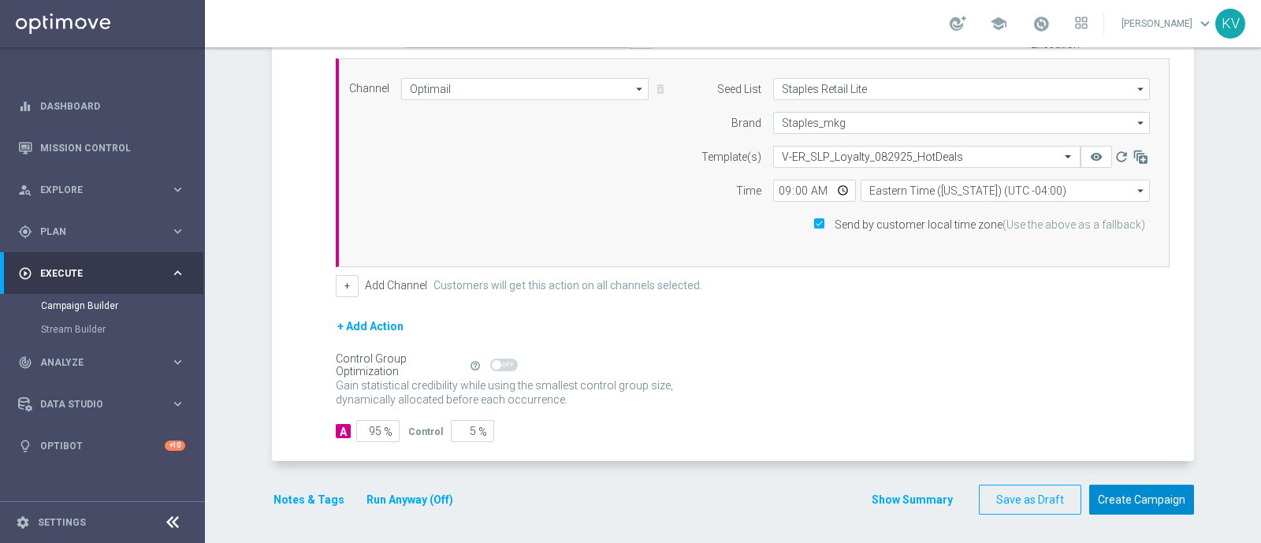
click at [1146, 505] on button "Create Campaign" at bounding box center [1141, 500] width 105 height 31
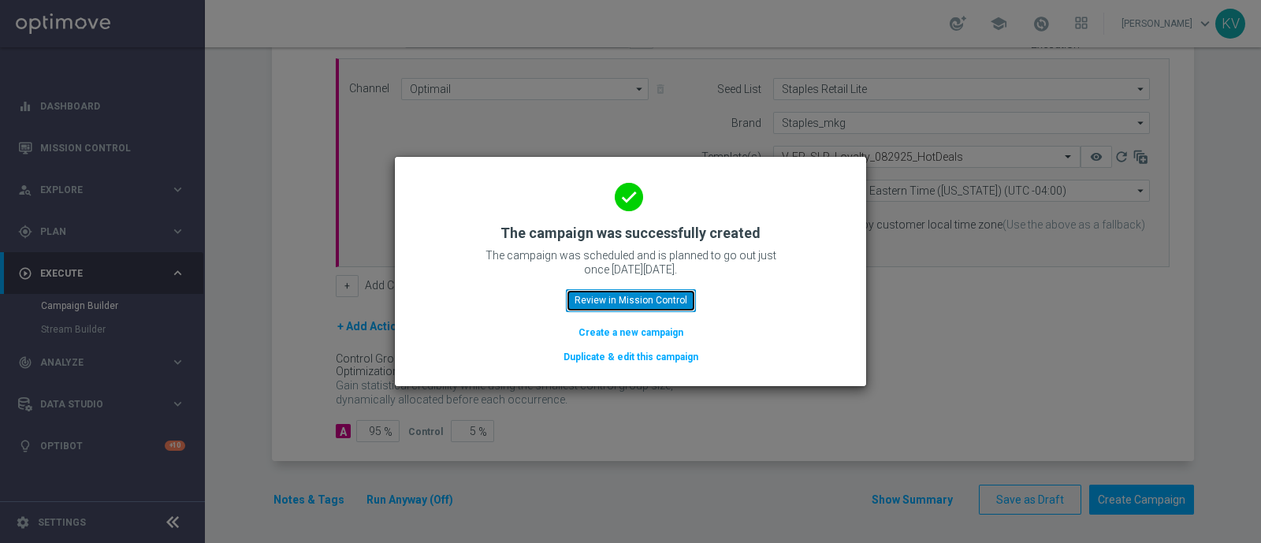
click at [654, 289] on button "Review in Mission Control" at bounding box center [631, 300] width 130 height 22
